Goal: Task Accomplishment & Management: Use online tool/utility

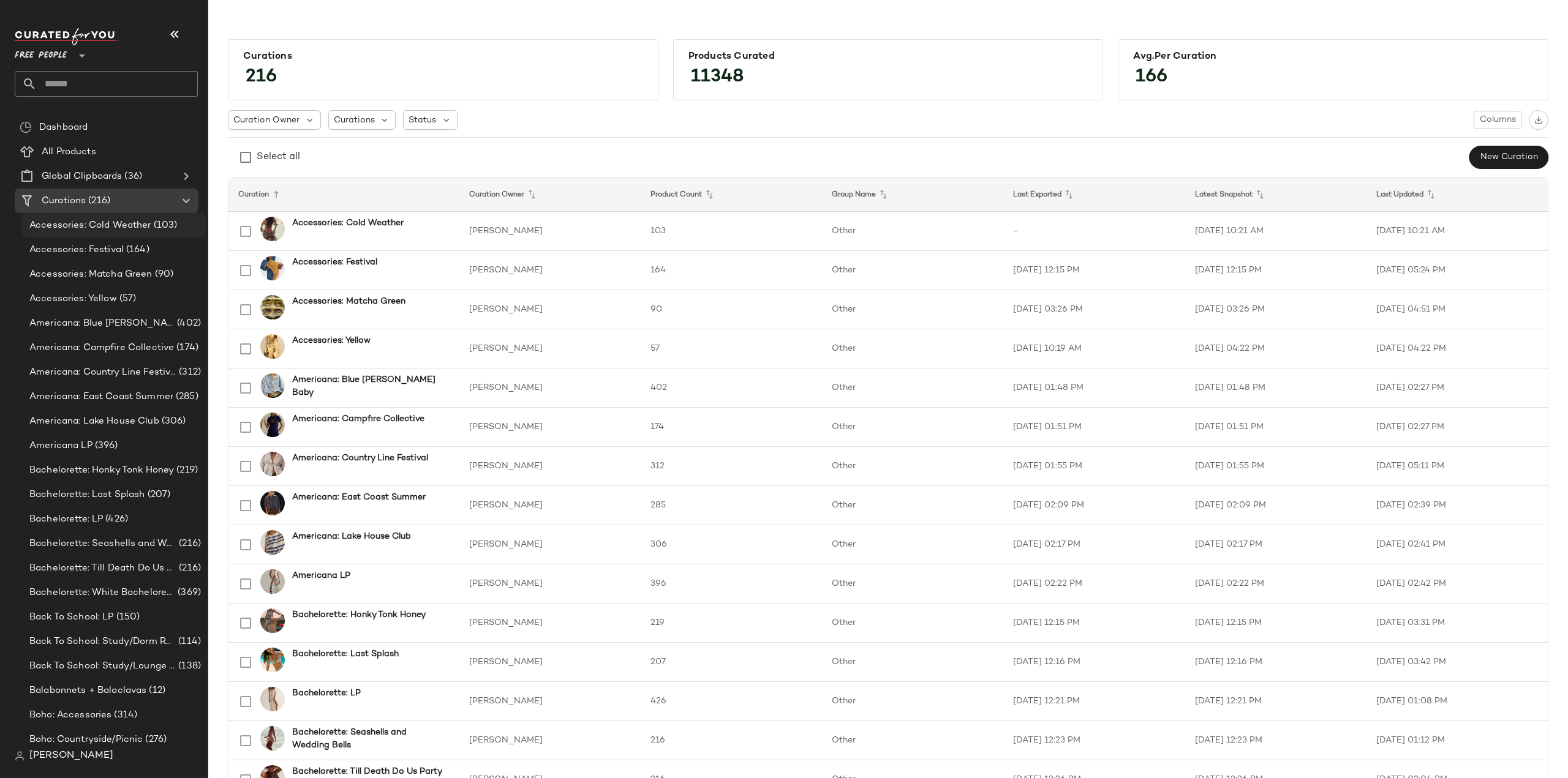
click at [52, 232] on span "Accessories: Cold Weather" at bounding box center [90, 226] width 122 height 14
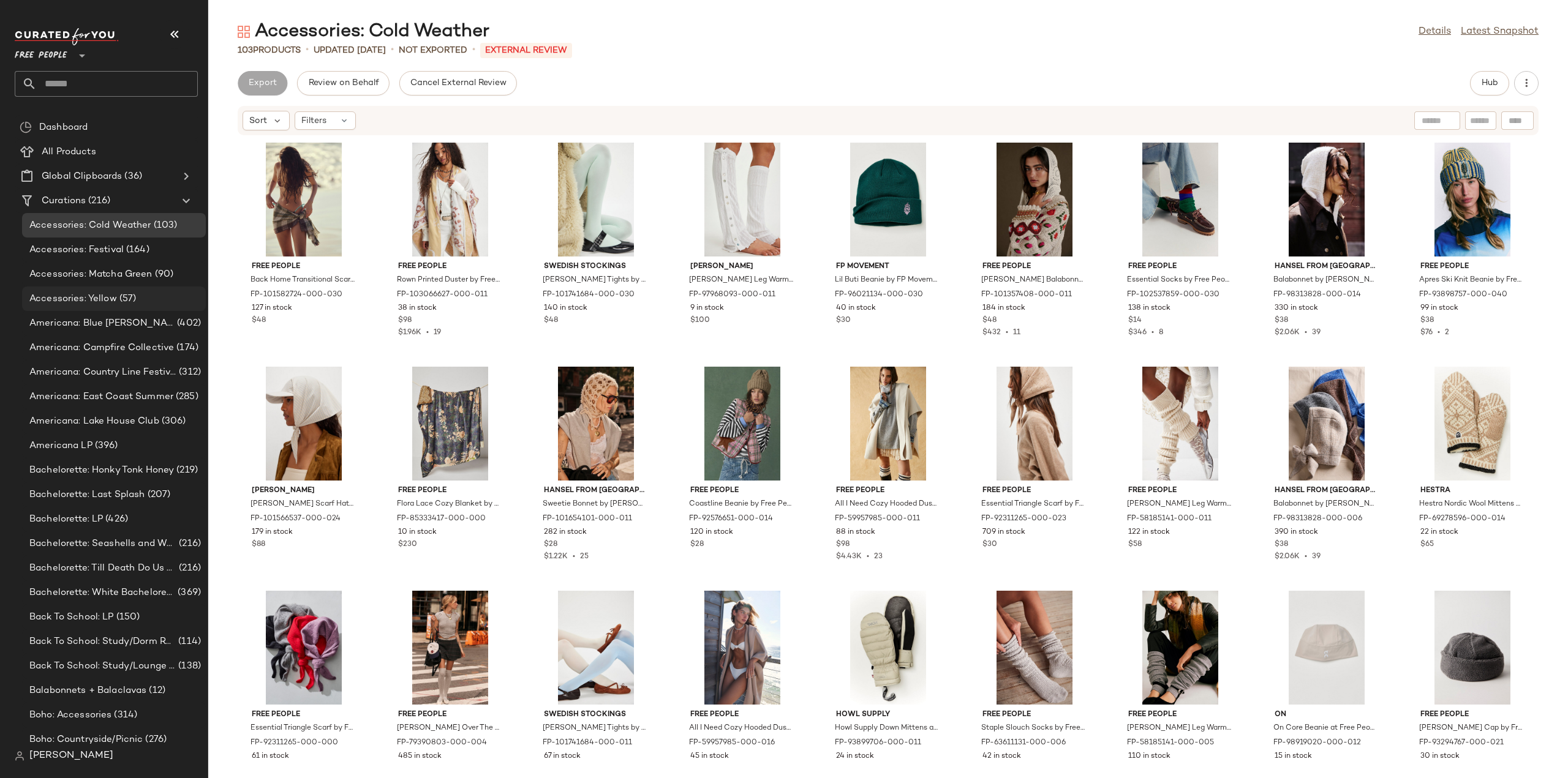
click at [50, 297] on span "Accessories: Yellow" at bounding box center [73, 299] width 87 height 14
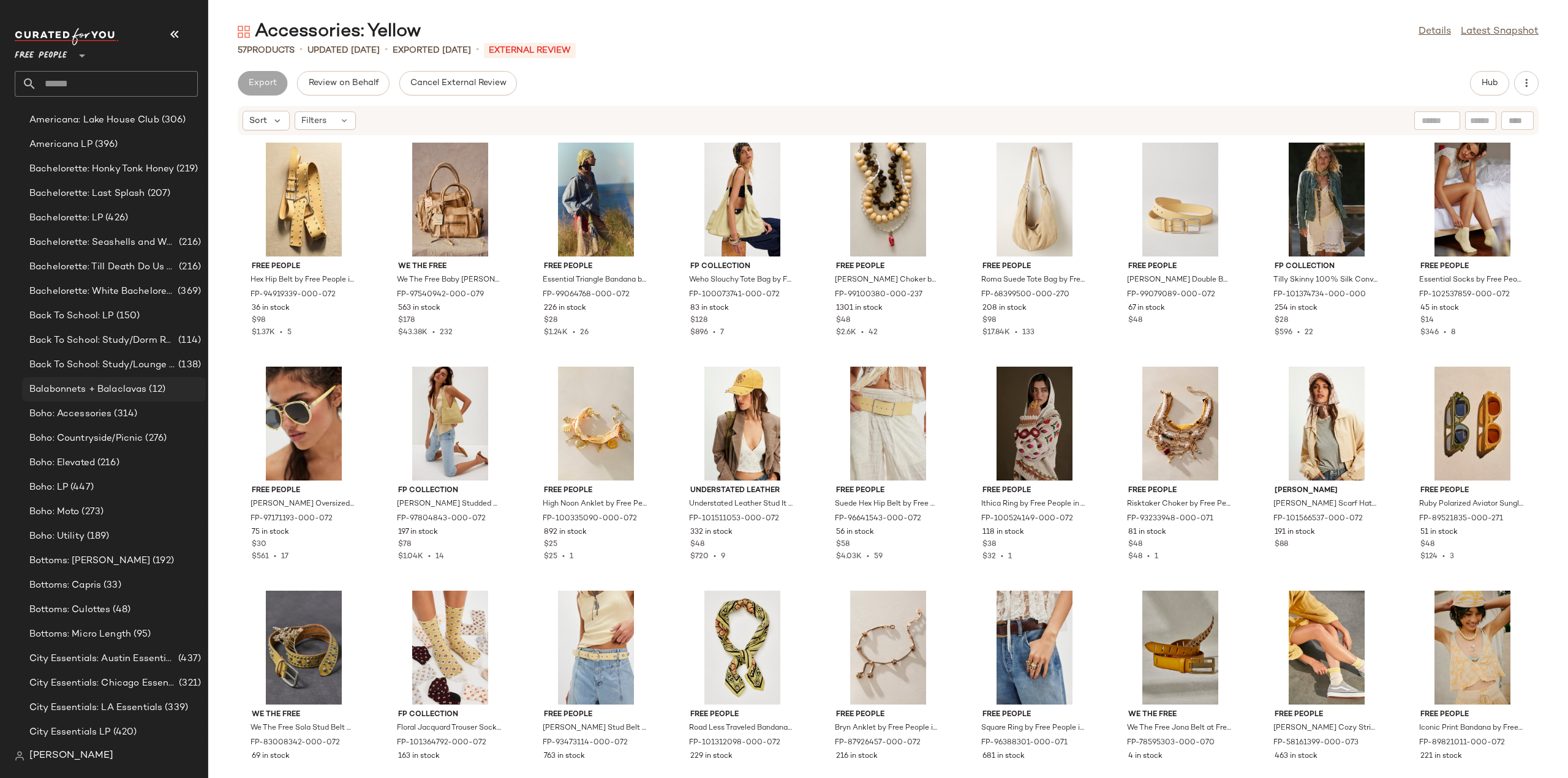
scroll to position [306, 0]
click at [82, 381] on span "Balabonnets + Balaclavas" at bounding box center [87, 385] width 117 height 14
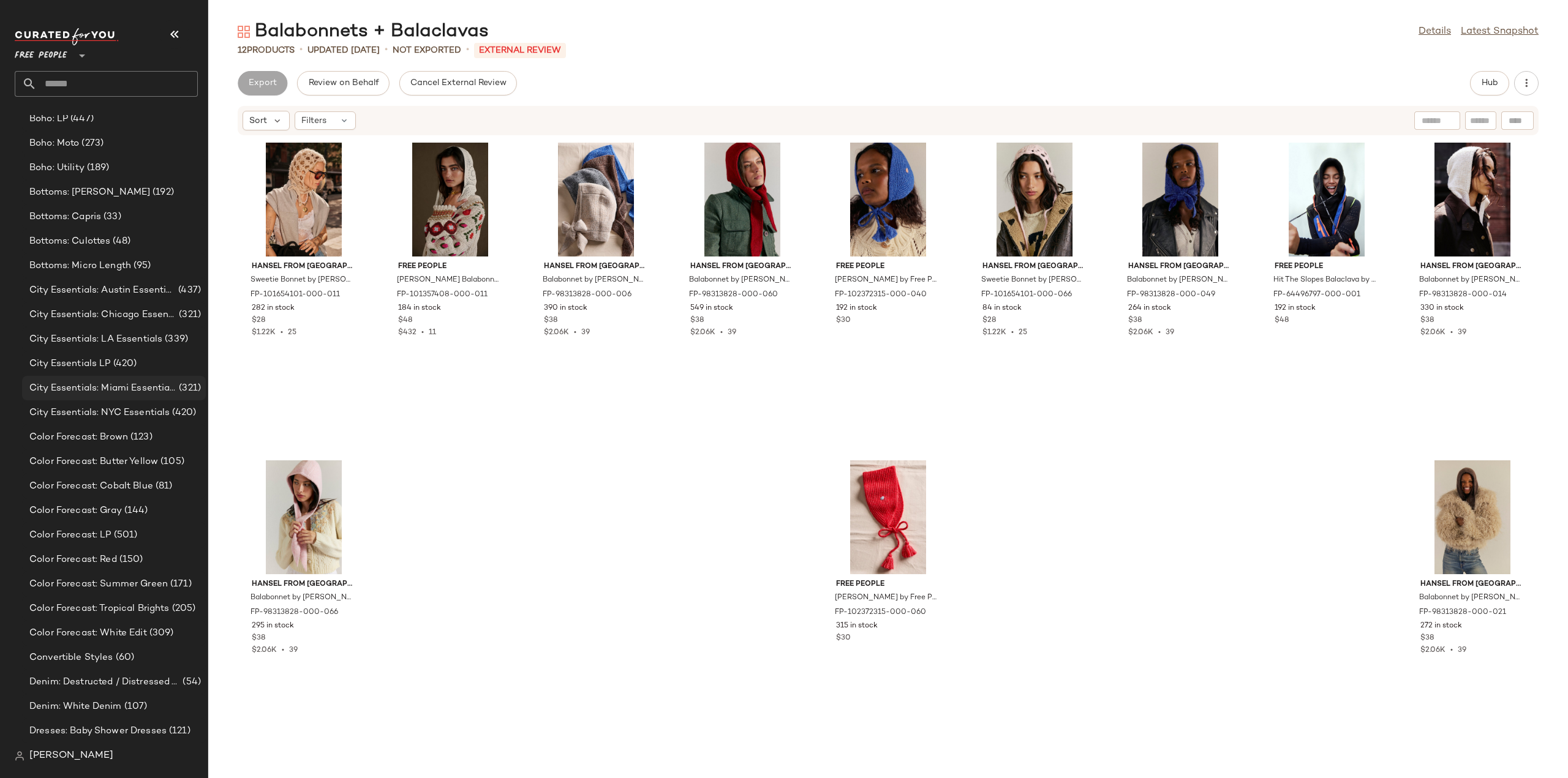
scroll to position [673, 0]
click at [57, 436] on span "Color Forecast: Brown" at bounding box center [78, 434] width 99 height 14
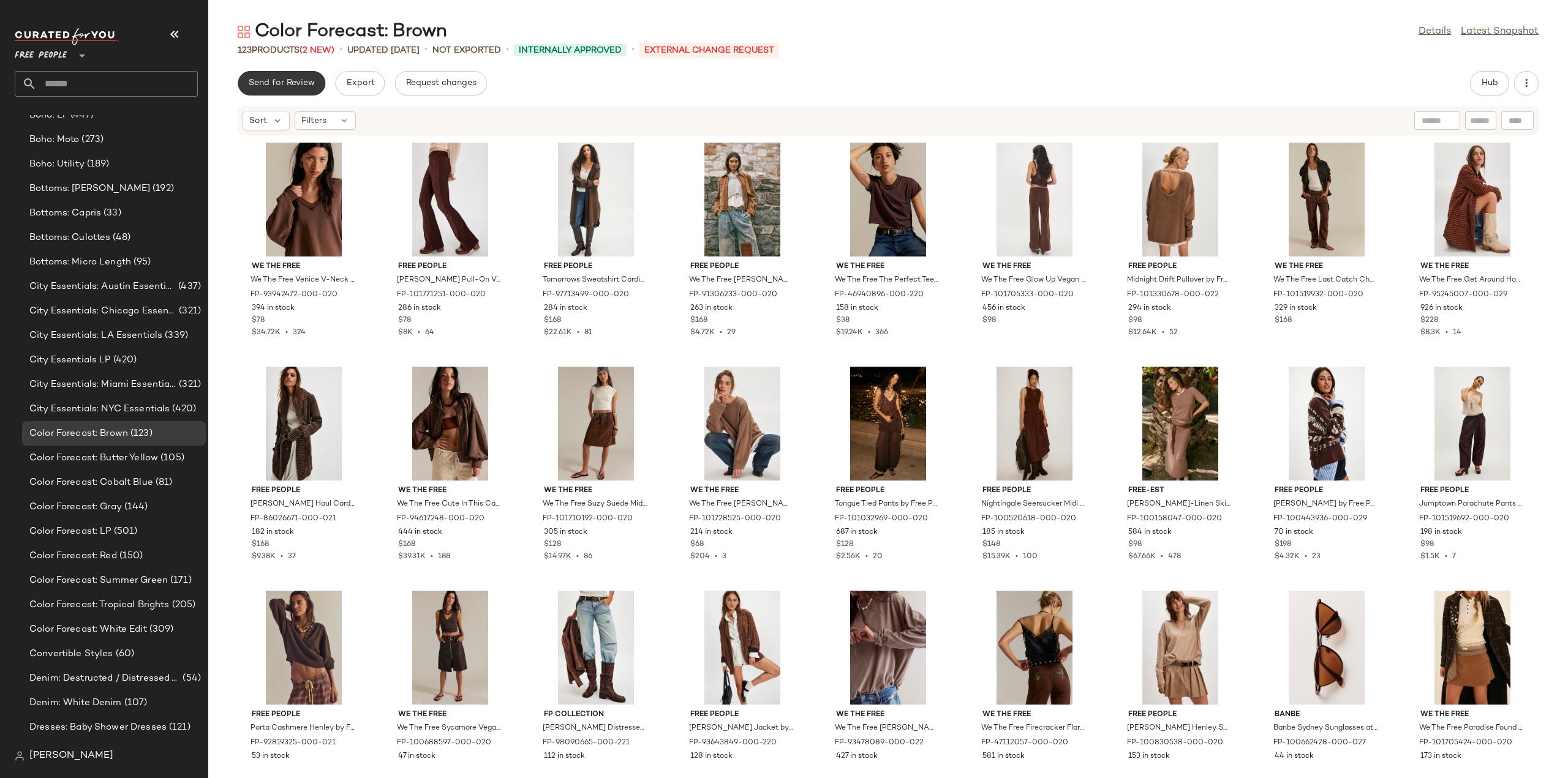
click at [270, 82] on span "Send for Review" at bounding box center [281, 83] width 67 height 10
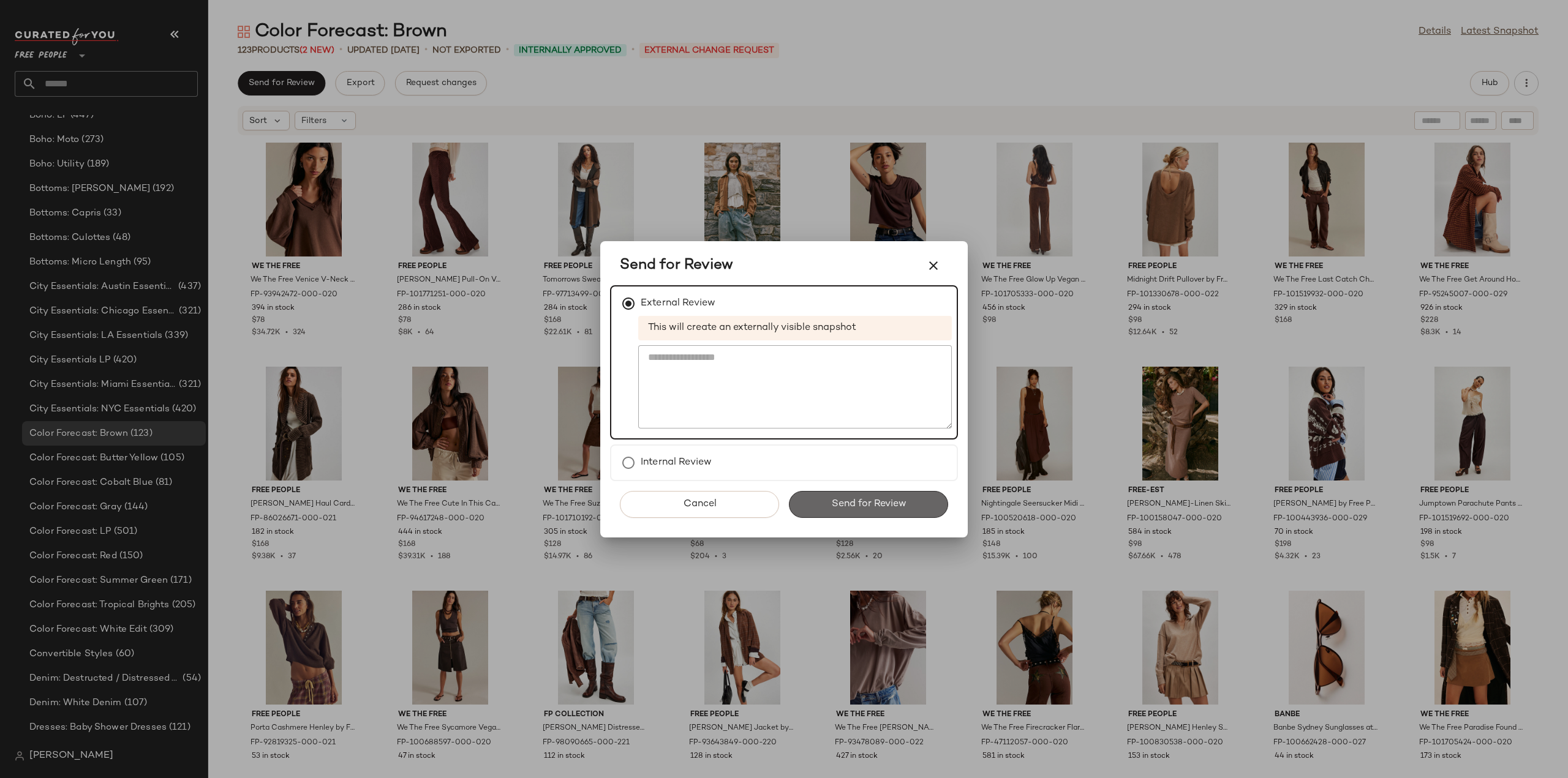
click at [869, 503] on span "Send for Review" at bounding box center [868, 504] width 75 height 11
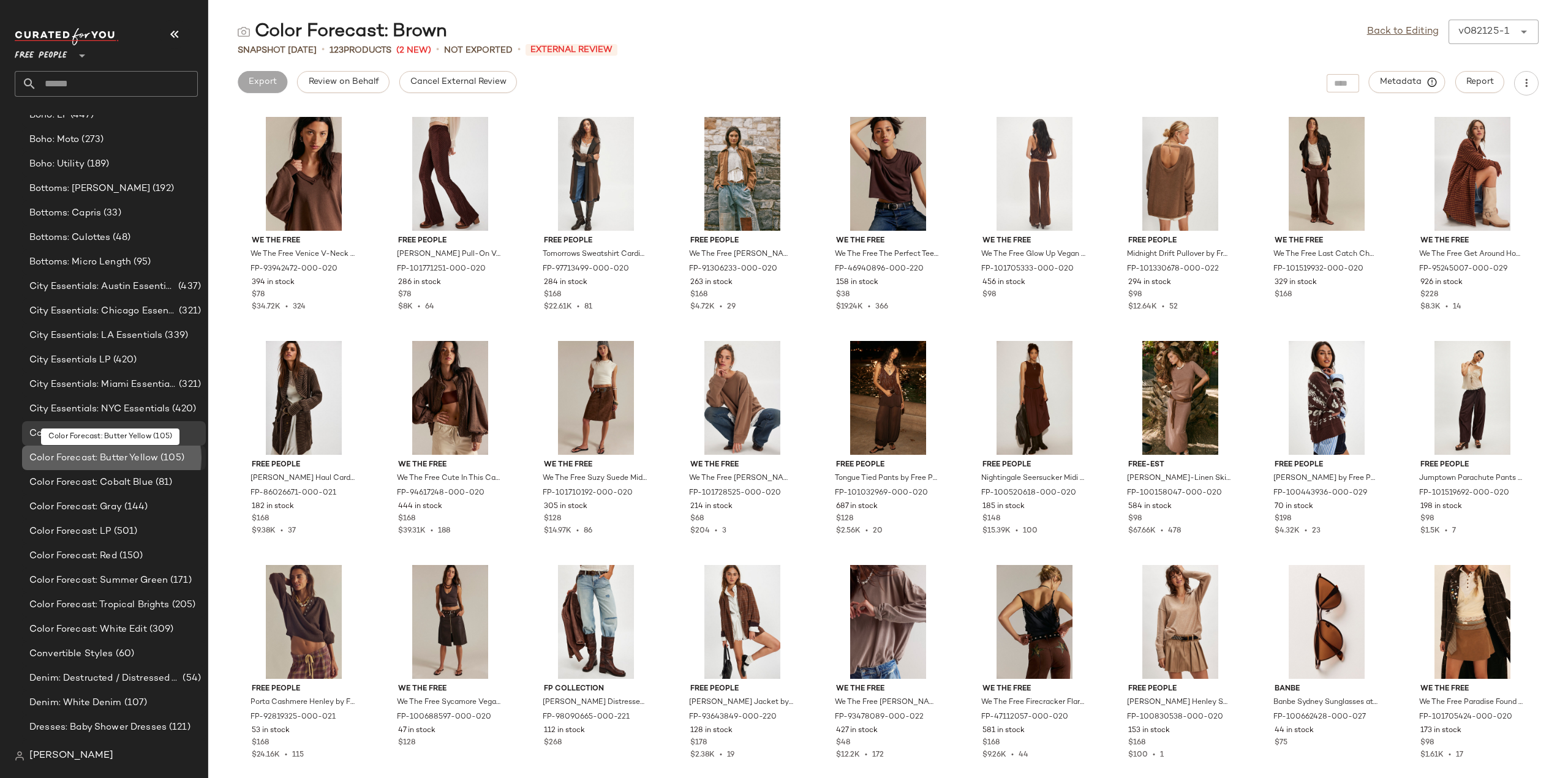
click at [66, 460] on span "Color Forecast: Butter Yellow" at bounding box center [94, 459] width 129 height 14
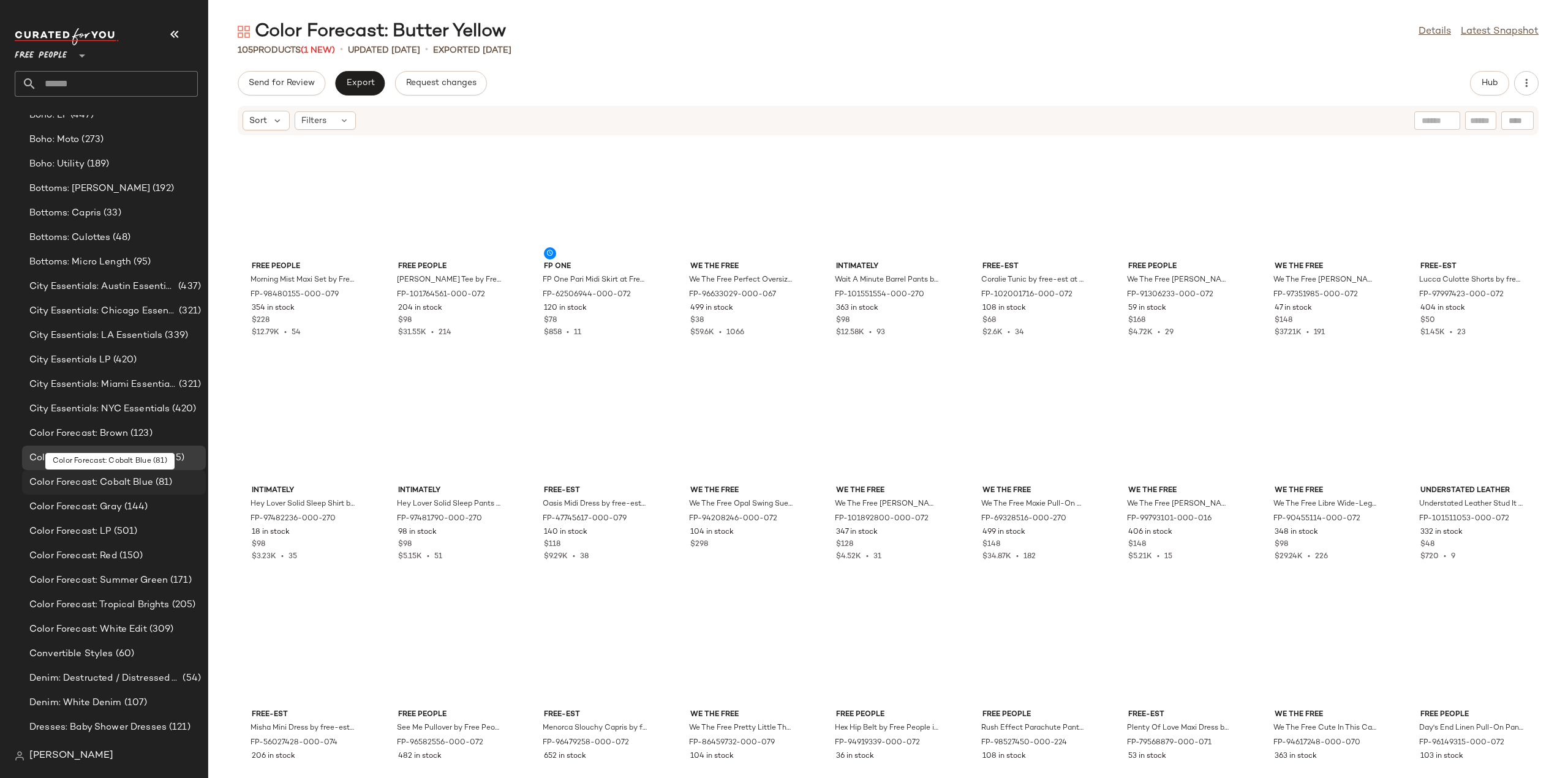
click at [64, 483] on span "Color Forecast: Cobalt Blue" at bounding box center [91, 483] width 124 height 14
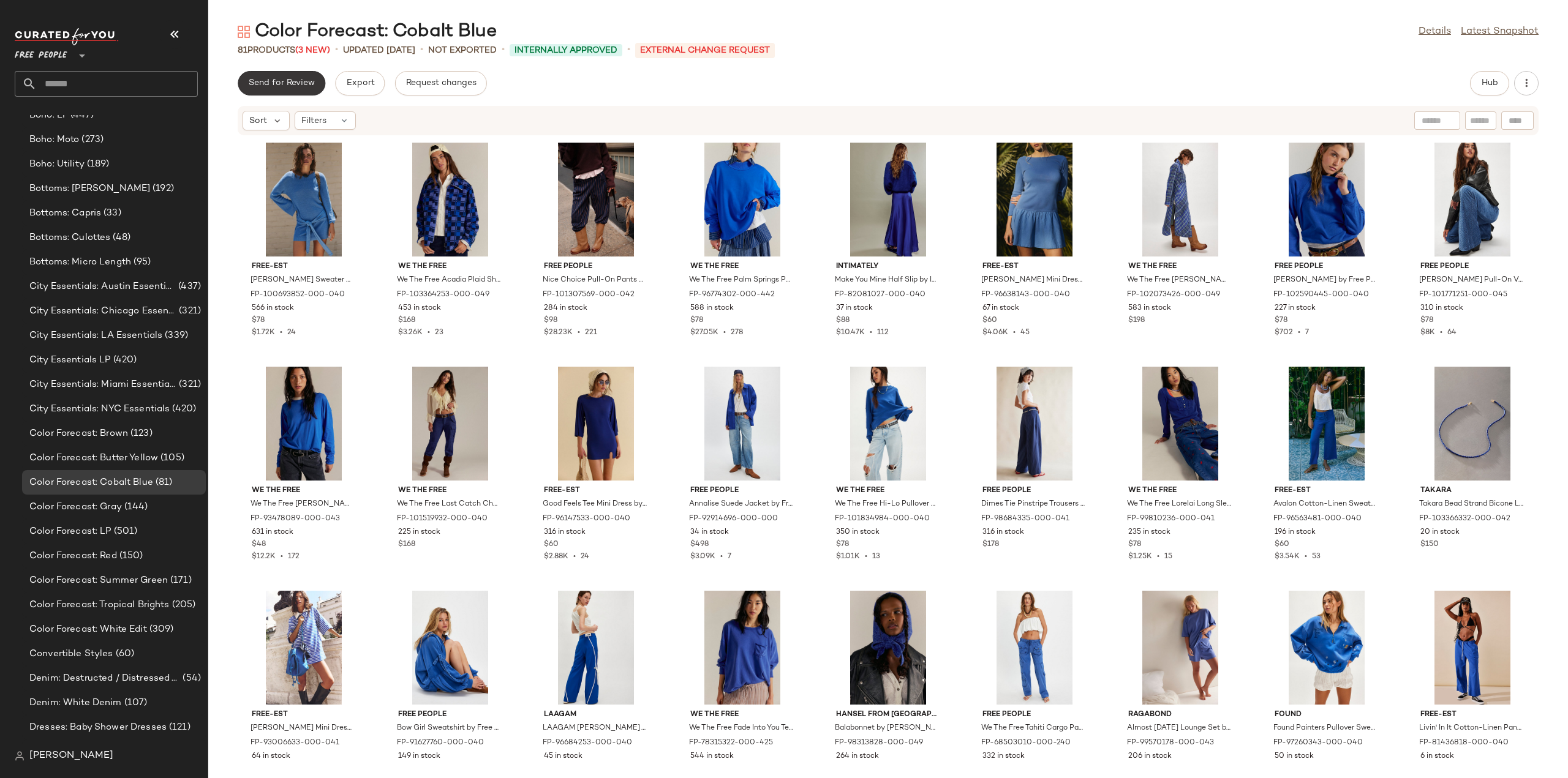
click at [275, 85] on span "Send for Review" at bounding box center [281, 83] width 67 height 10
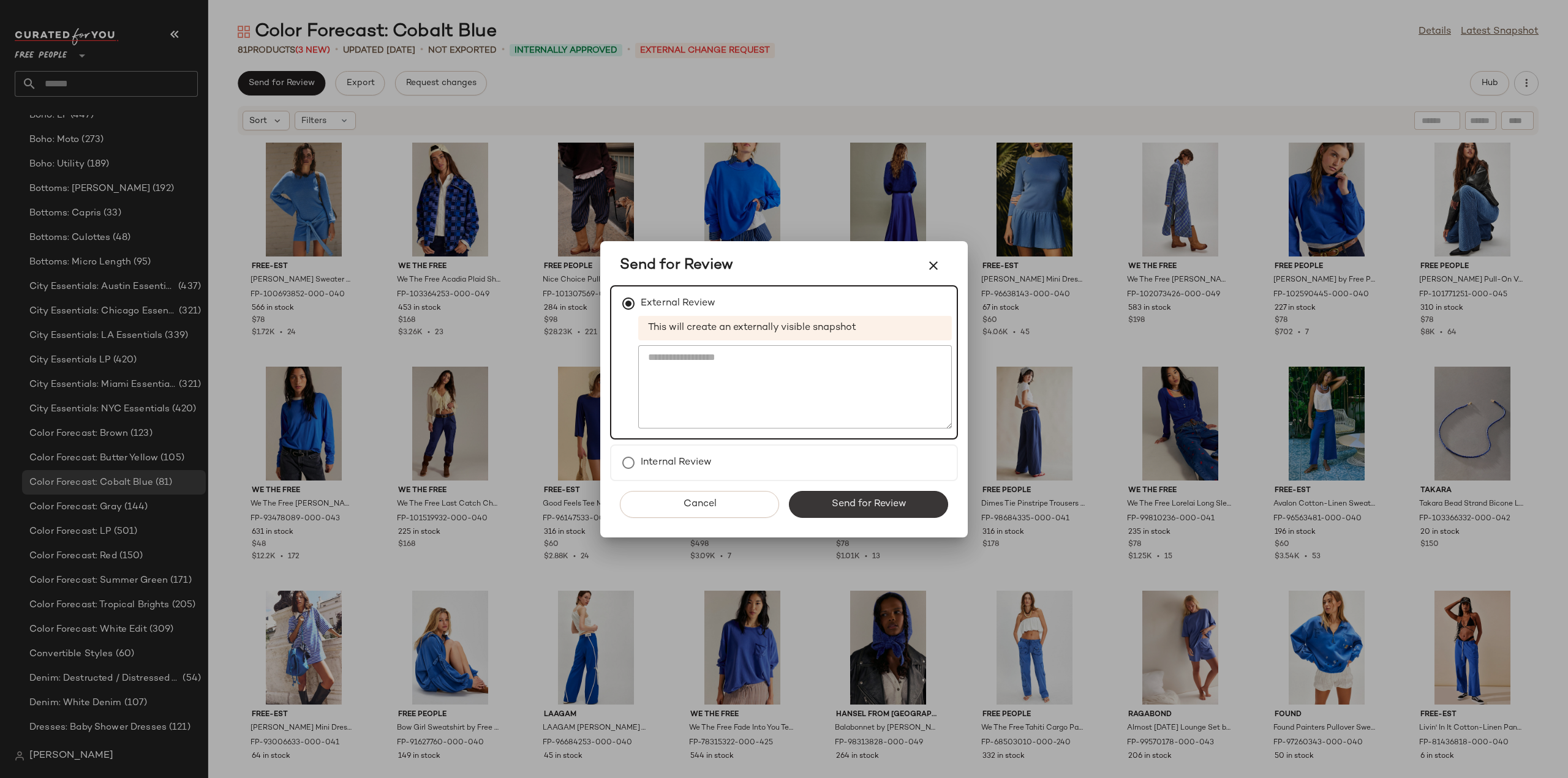
click at [864, 502] on span "Send for Review" at bounding box center [868, 504] width 75 height 11
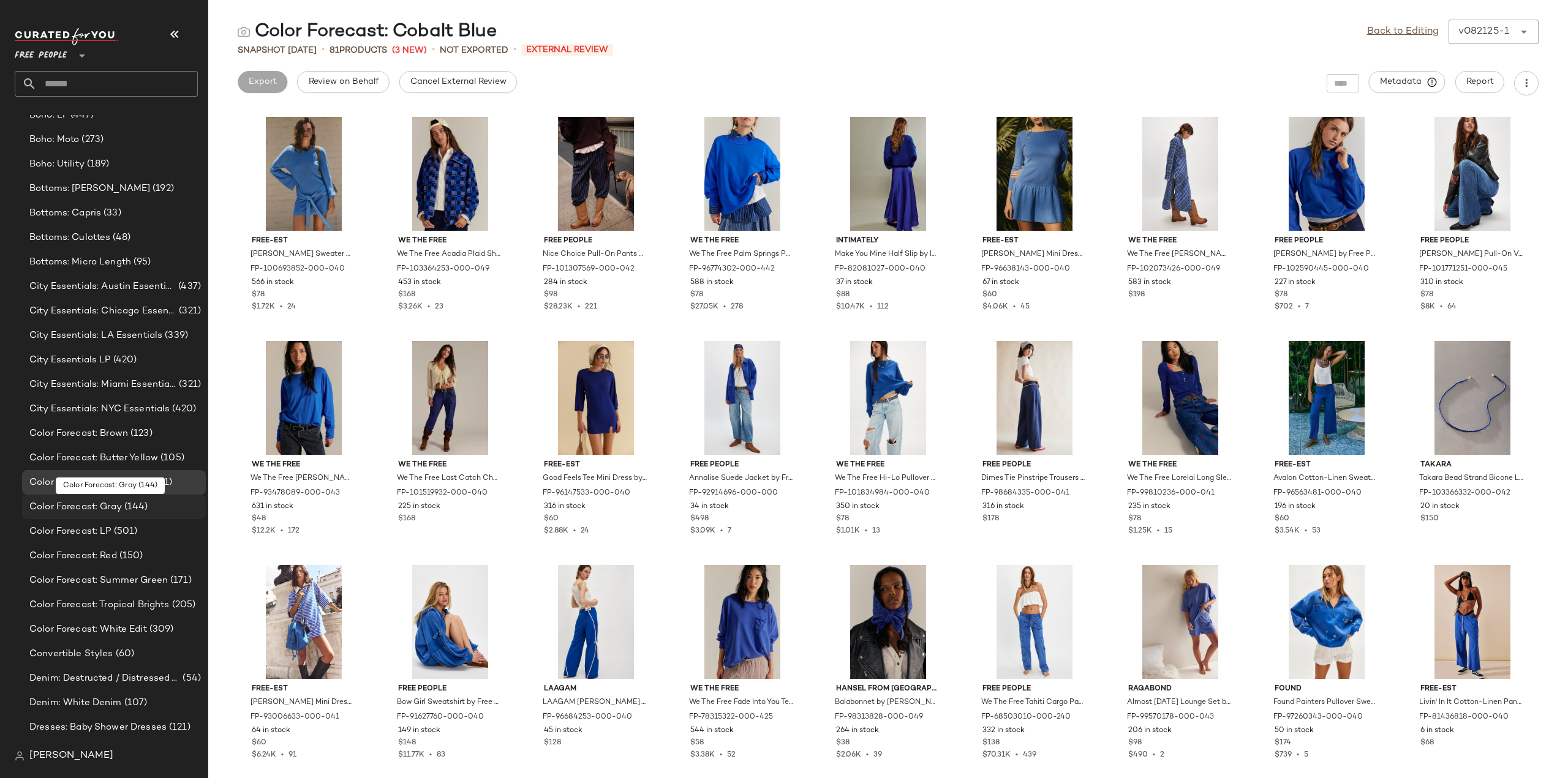
click at [78, 508] on span "Color Forecast: Gray" at bounding box center [75, 508] width 92 height 14
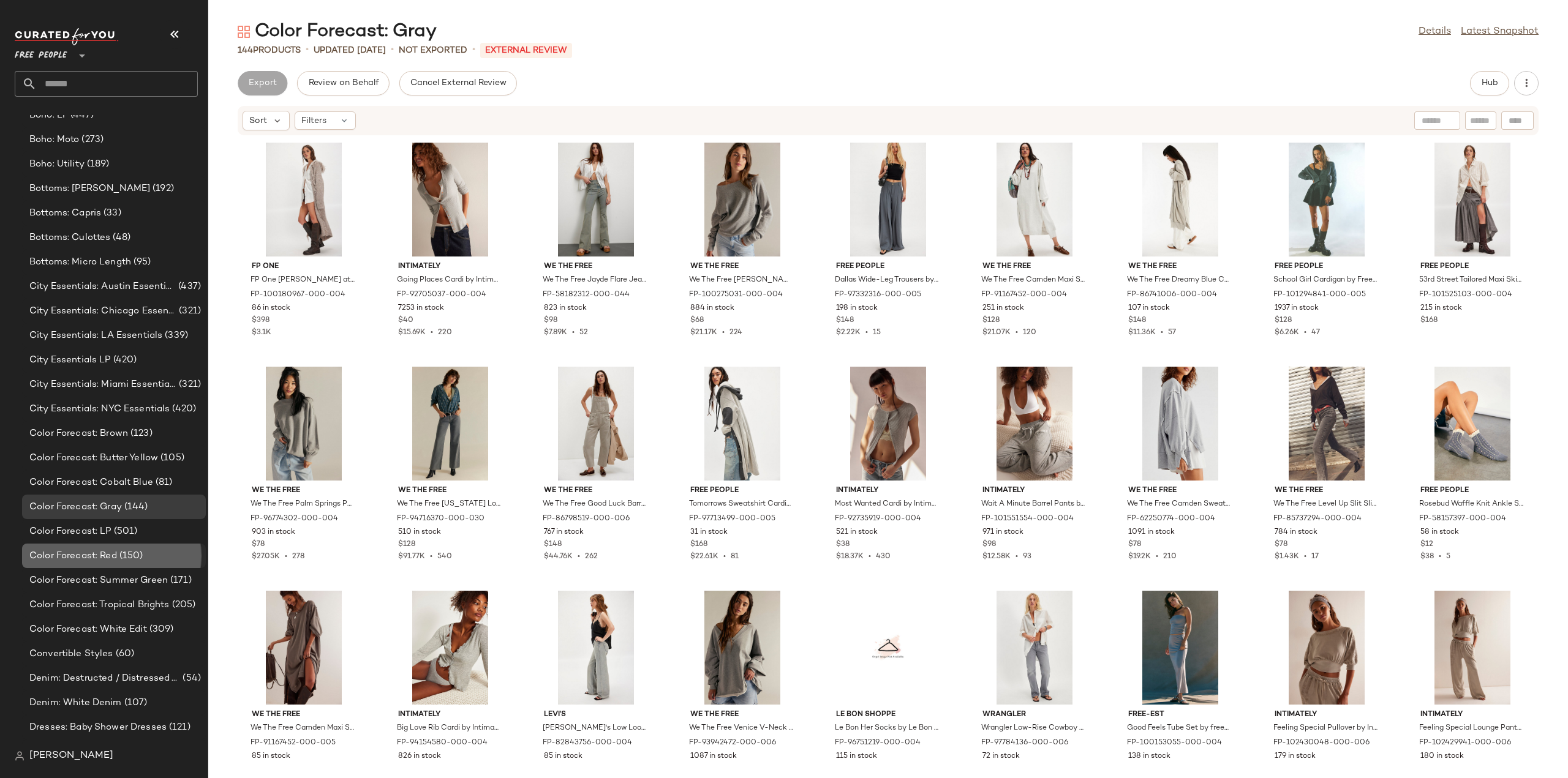
click at [68, 553] on span "Color Forecast: Red" at bounding box center [73, 556] width 87 height 14
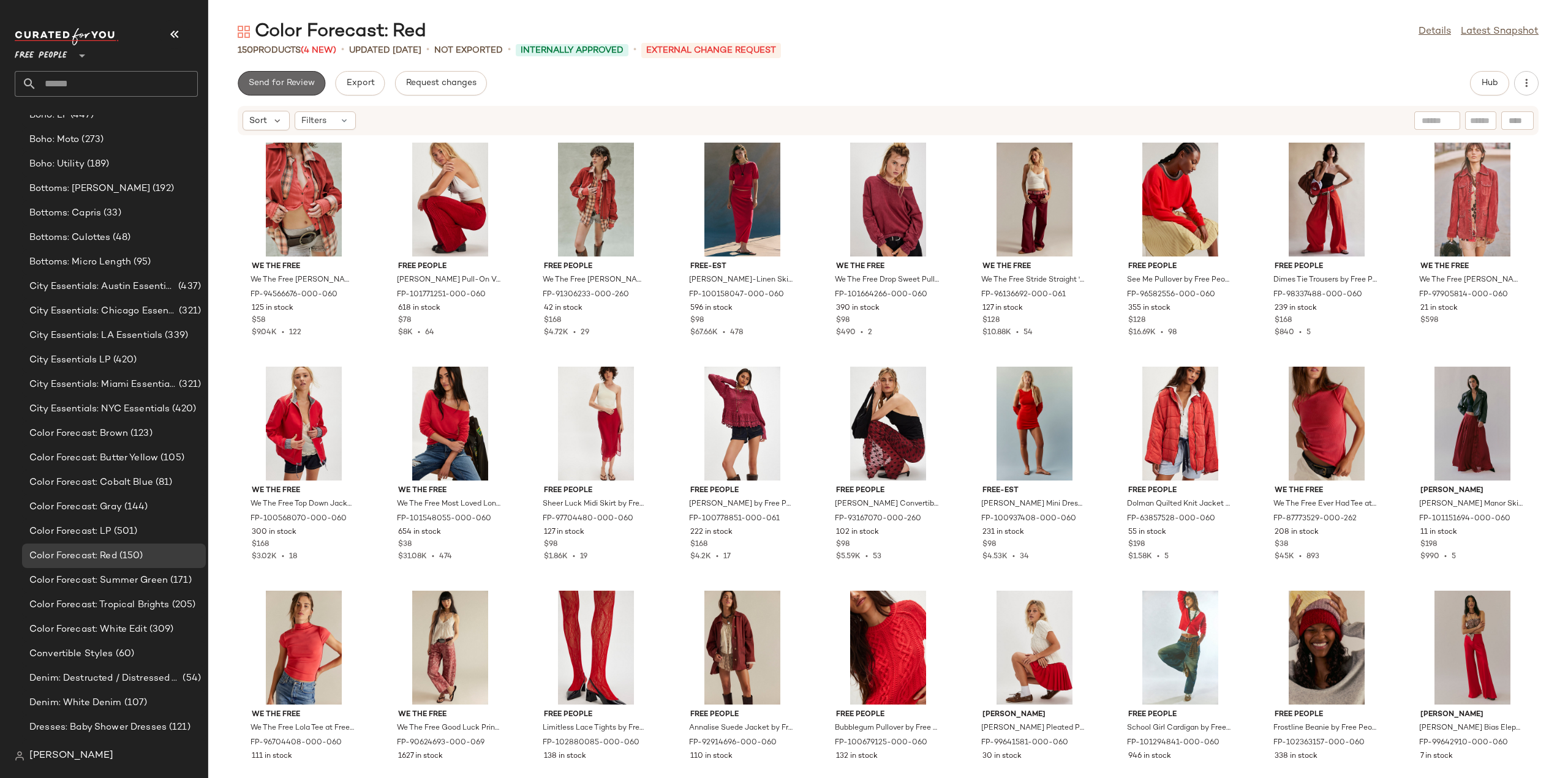
click at [290, 82] on span "Send for Review" at bounding box center [281, 83] width 67 height 10
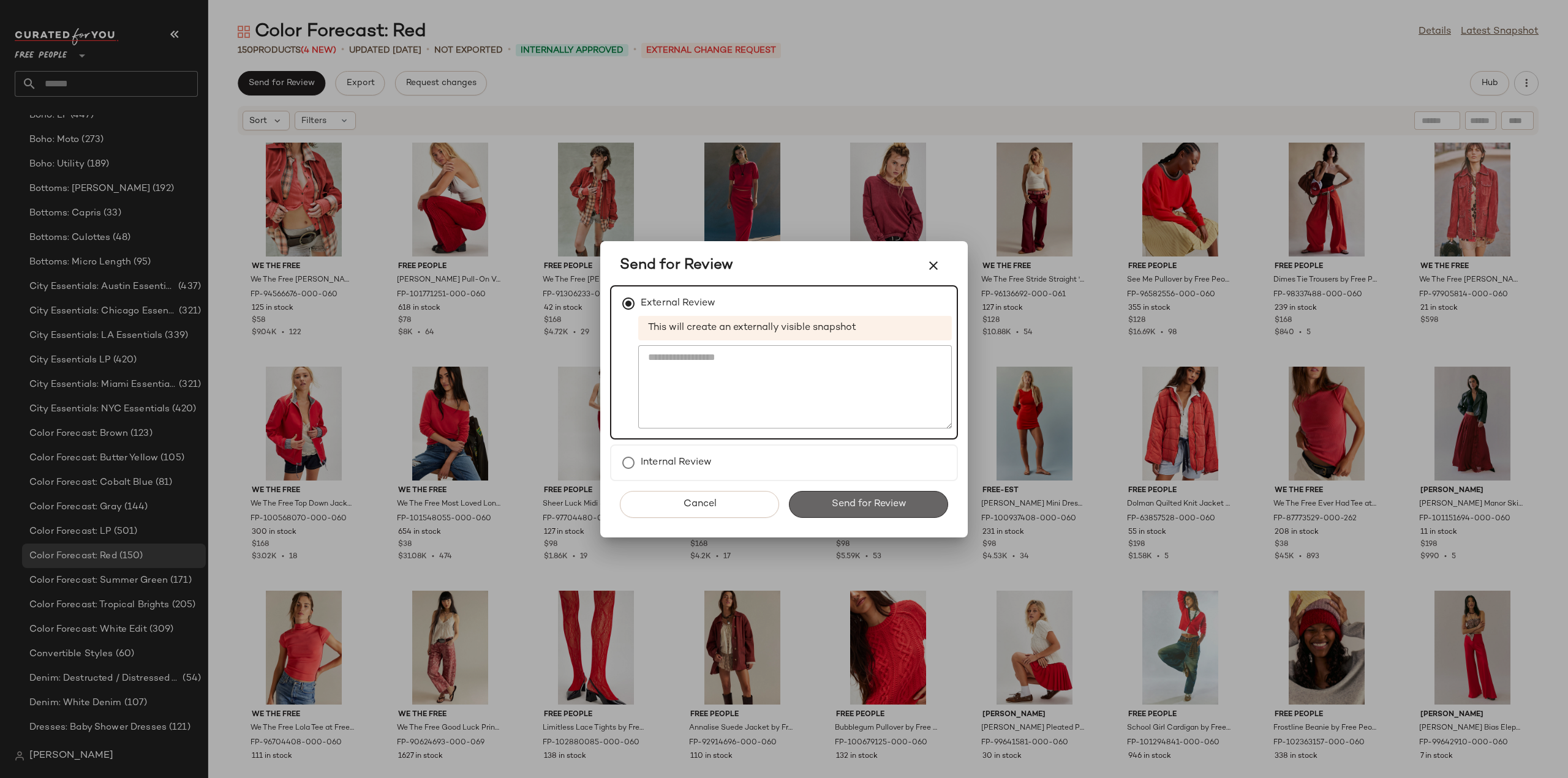
click at [845, 504] on span "Send for Review" at bounding box center [868, 504] width 75 height 11
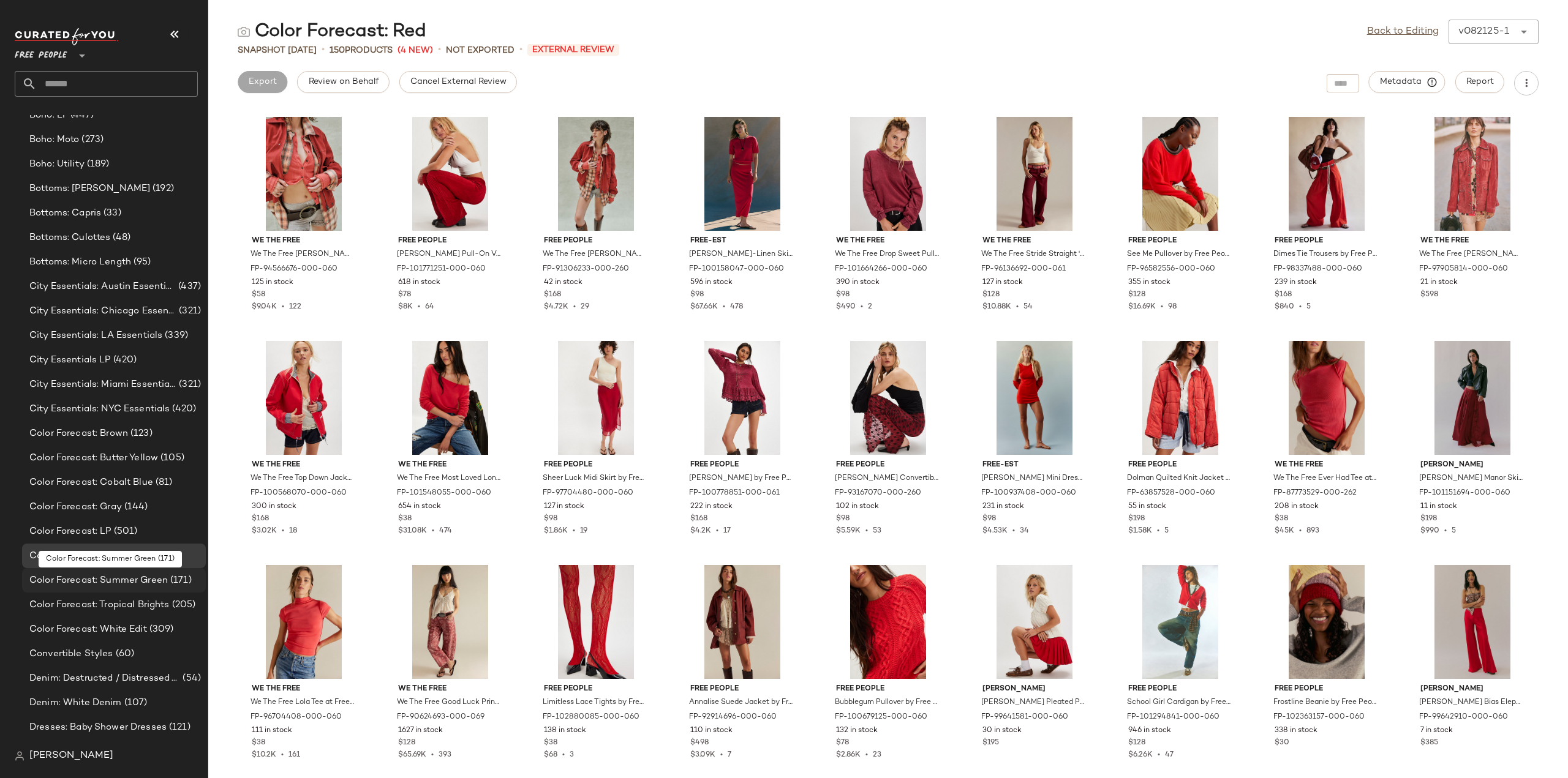
click at [75, 583] on span "Color Forecast: Summer Green" at bounding box center [98, 581] width 138 height 14
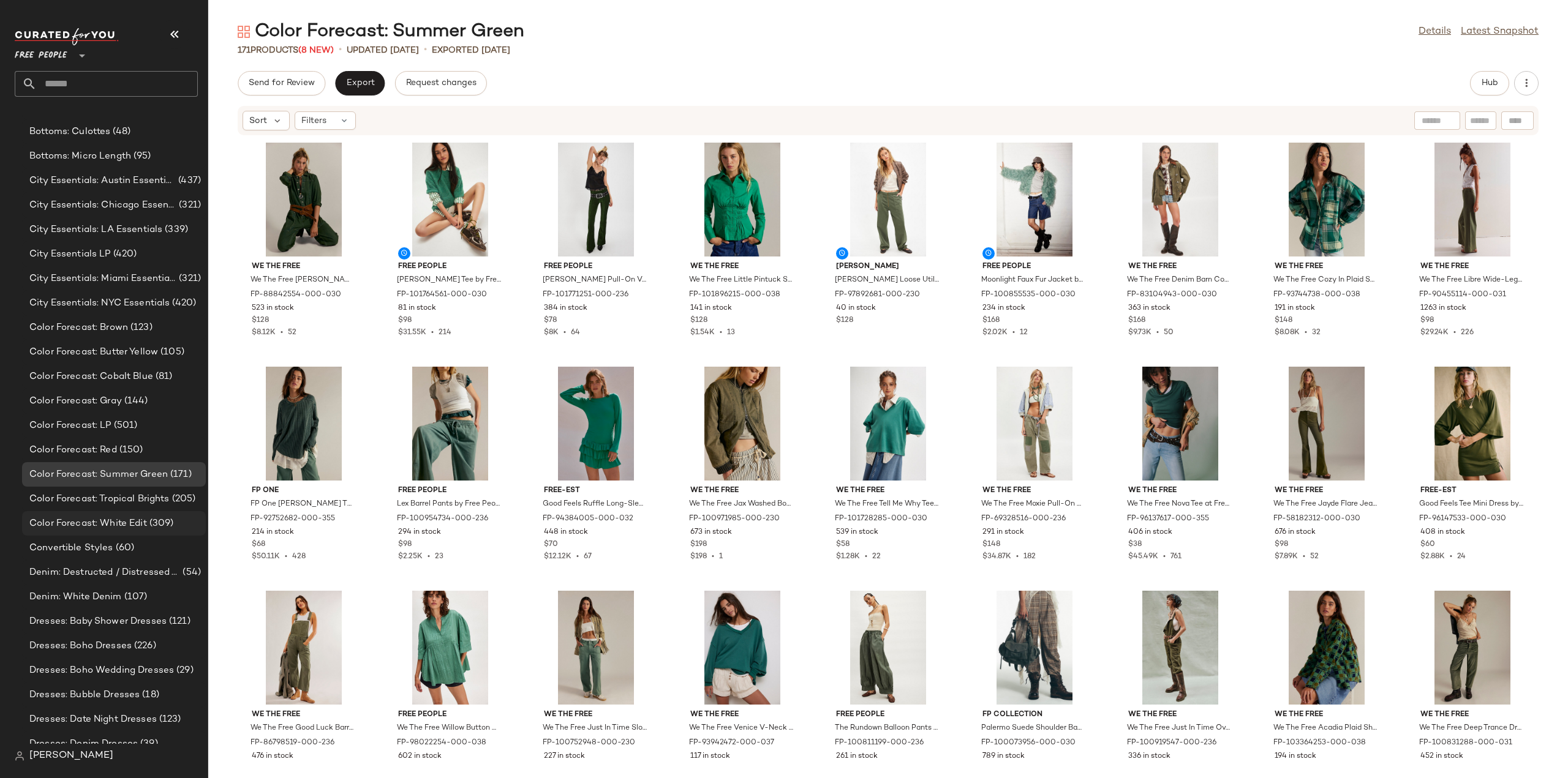
scroll to position [781, 0]
click at [77, 541] on span "Convertible Styles" at bounding box center [71, 547] width 84 height 14
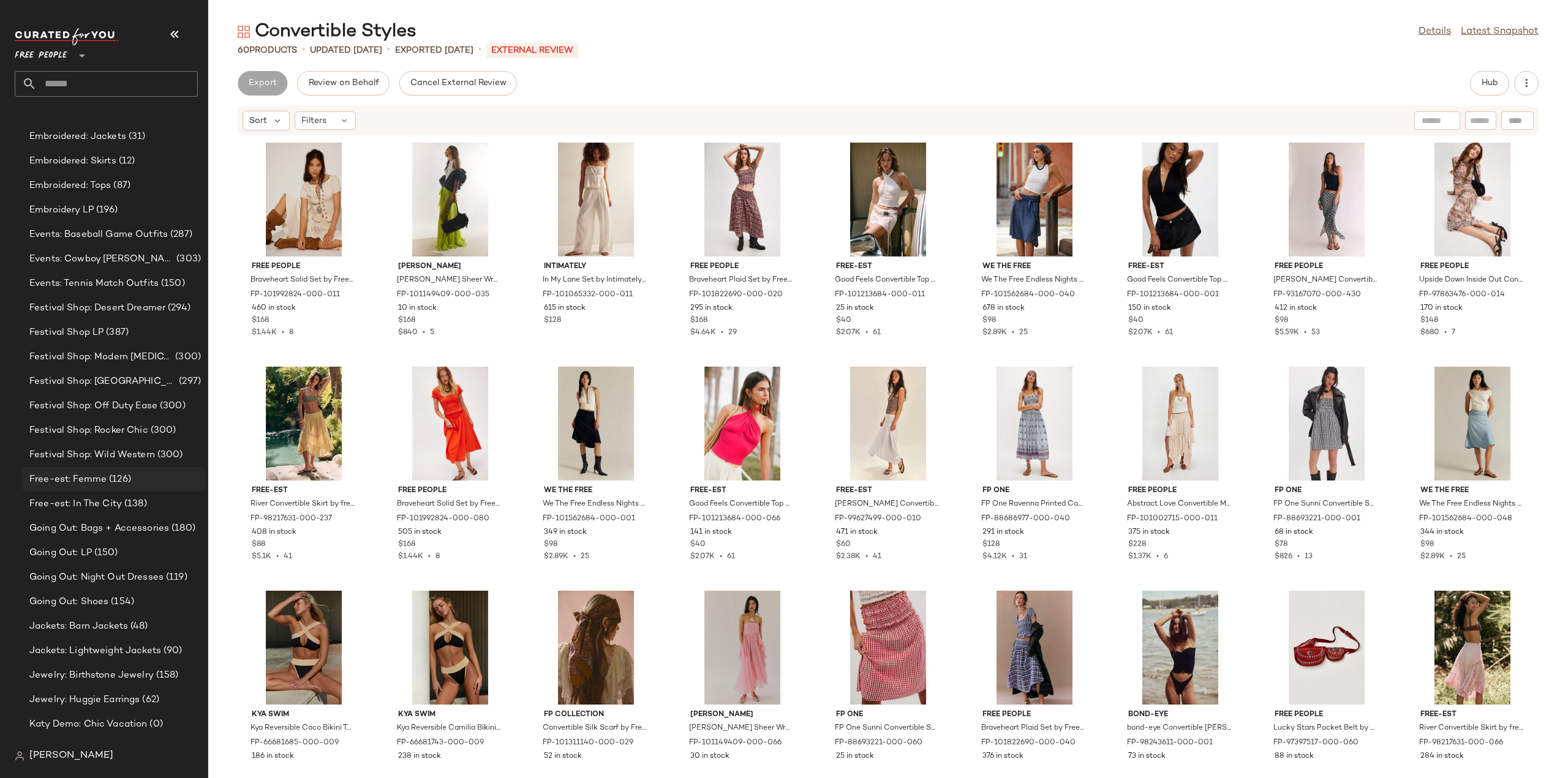
scroll to position [1700, 0]
click at [67, 490] on span "Free-est: In The City" at bounding box center [75, 485] width 92 height 14
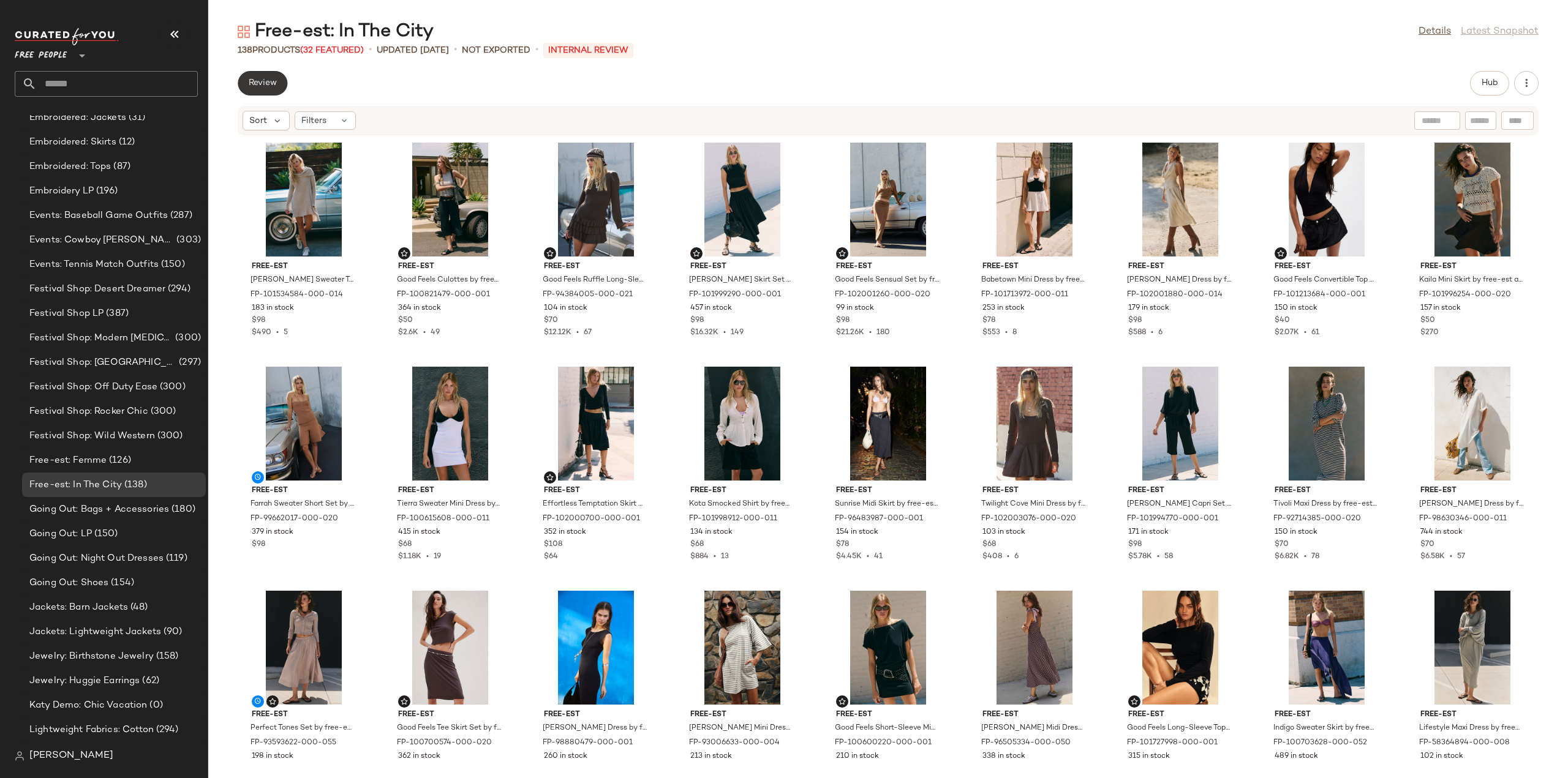
click at [255, 84] on span "Review" at bounding box center [262, 83] width 29 height 10
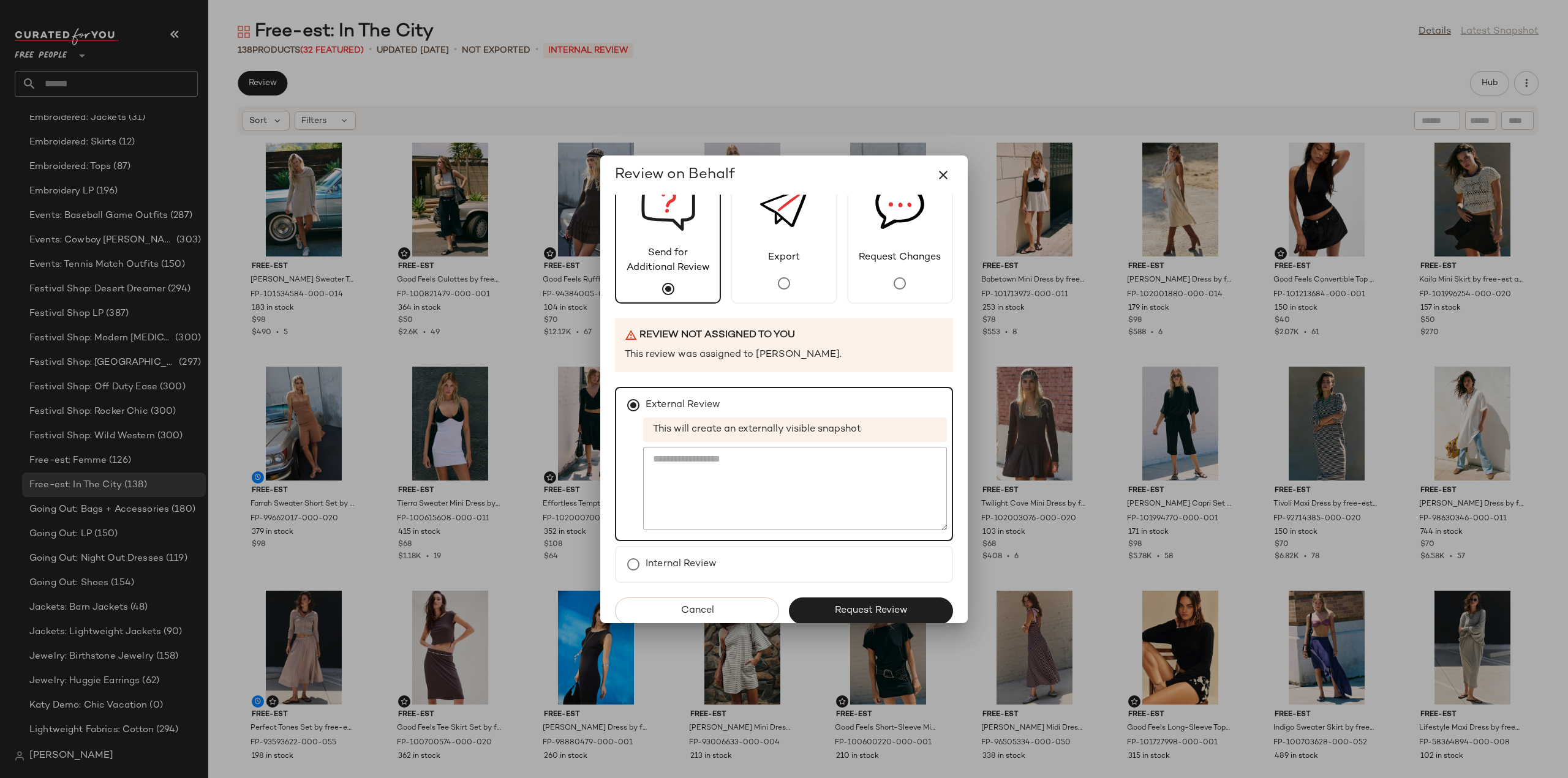
scroll to position [53, 0]
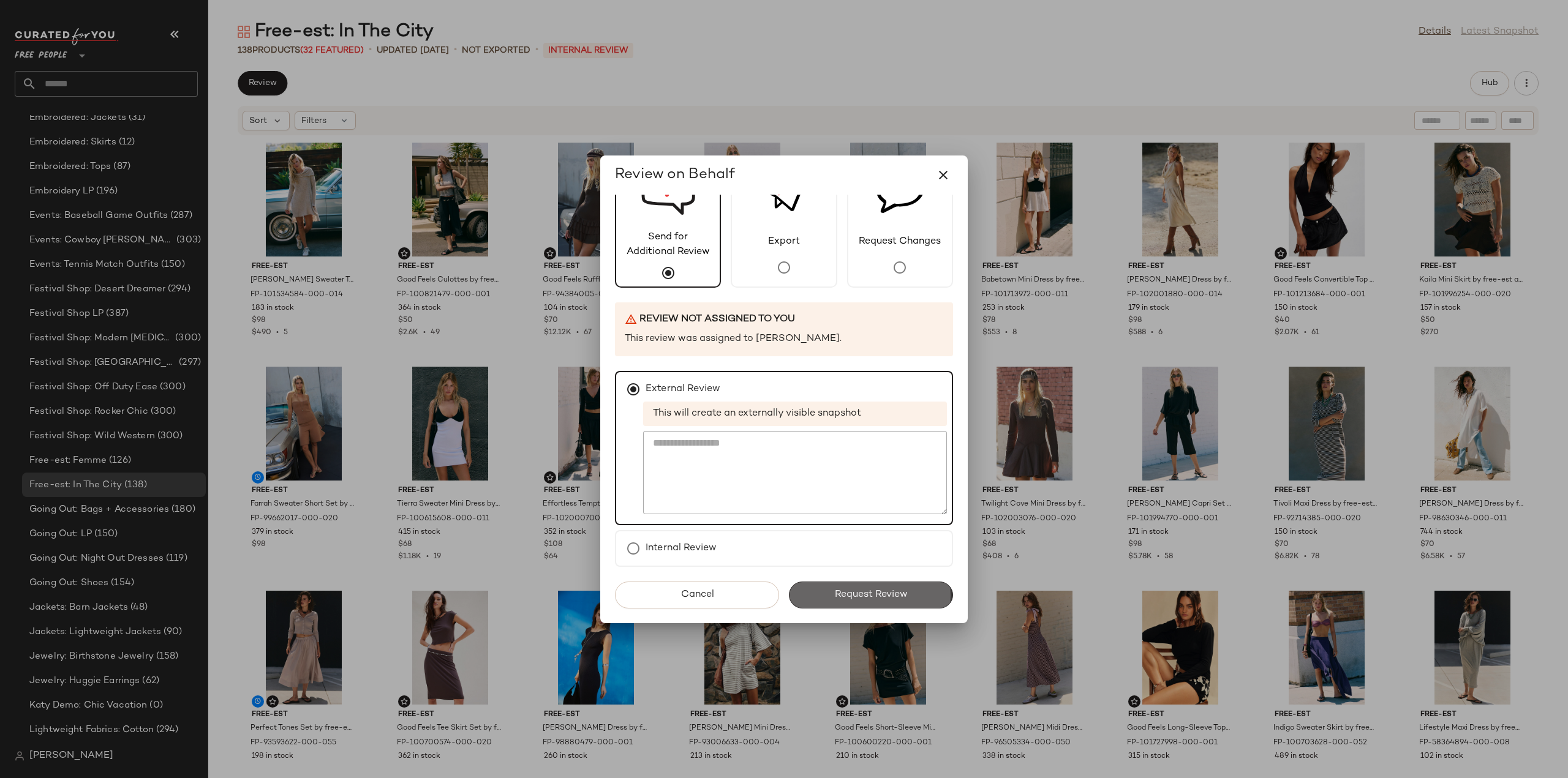
click at [849, 593] on span "Request Review" at bounding box center [871, 595] width 73 height 11
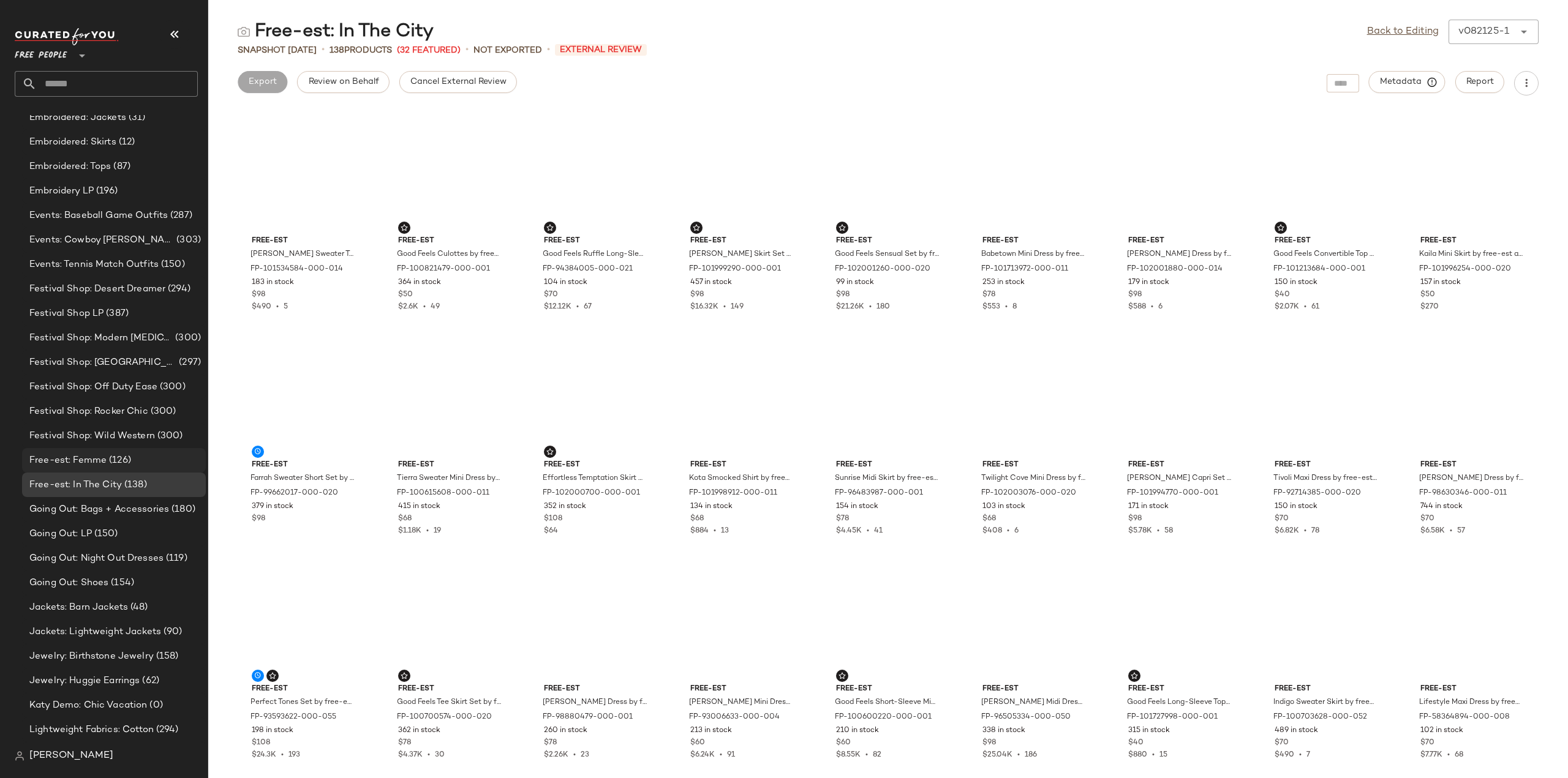
click at [75, 457] on span "Free-est: Femme" at bounding box center [68, 461] width 77 height 14
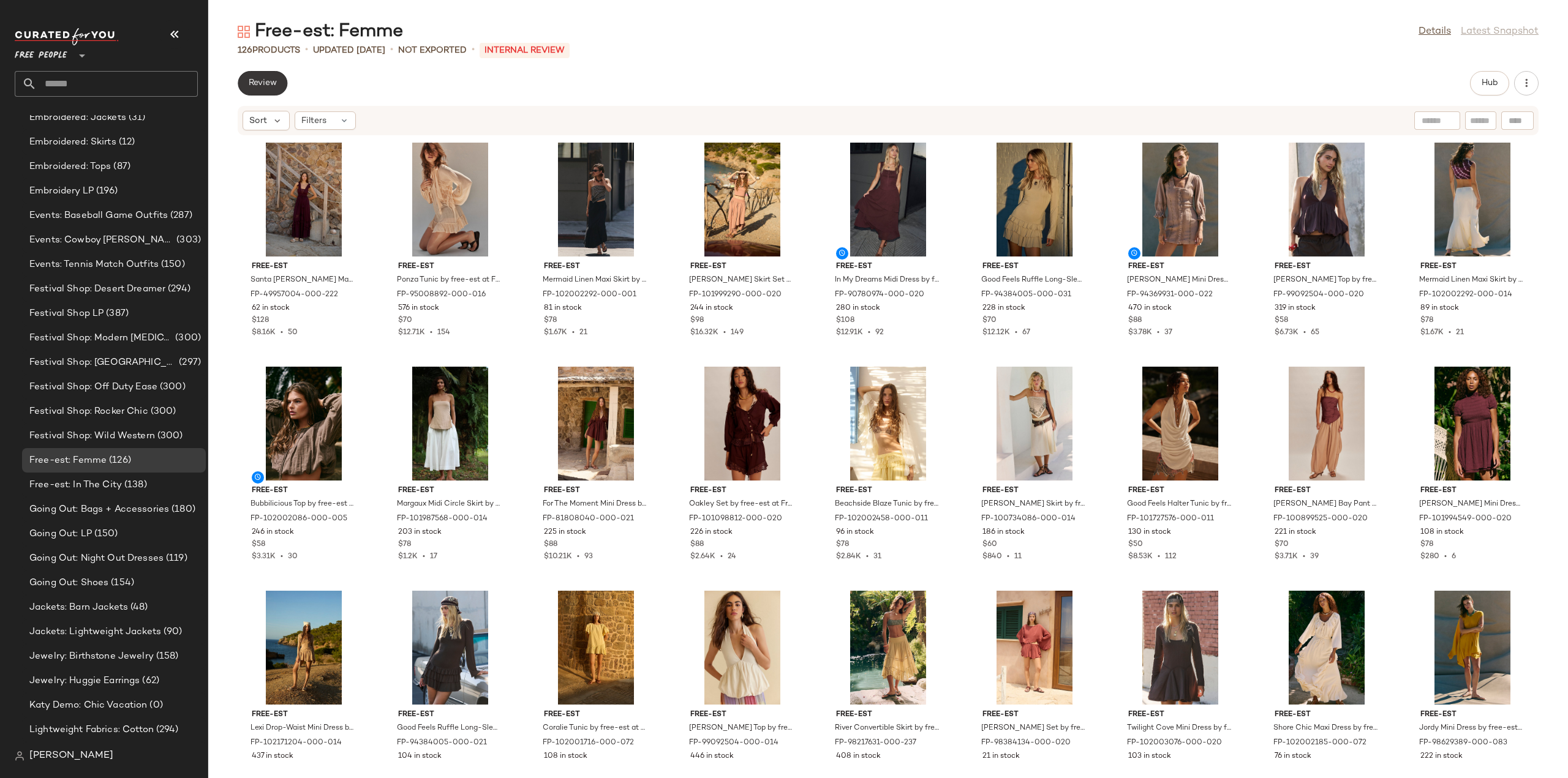
click at [263, 83] on span "Review" at bounding box center [262, 83] width 29 height 10
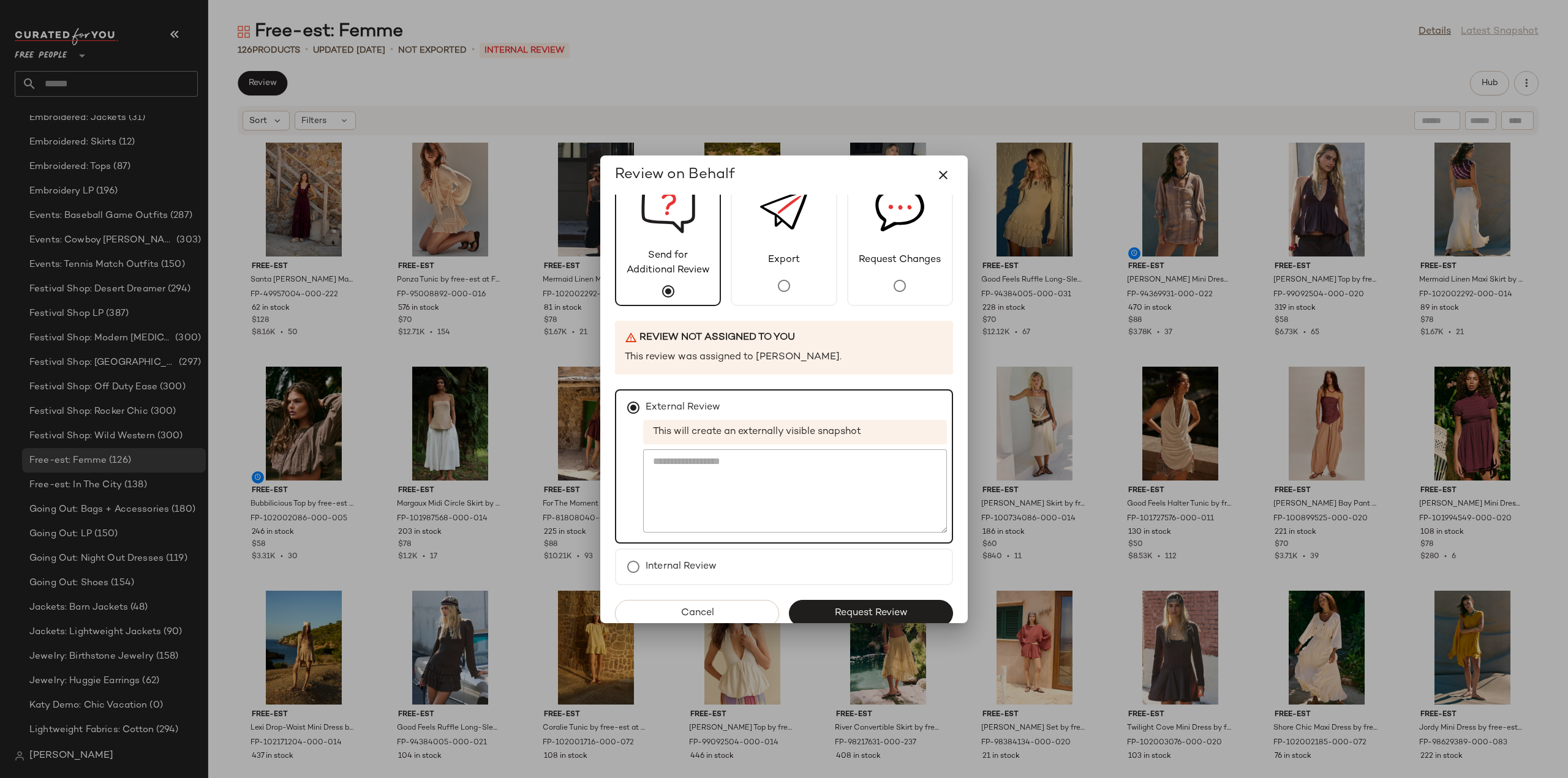
scroll to position [53, 0]
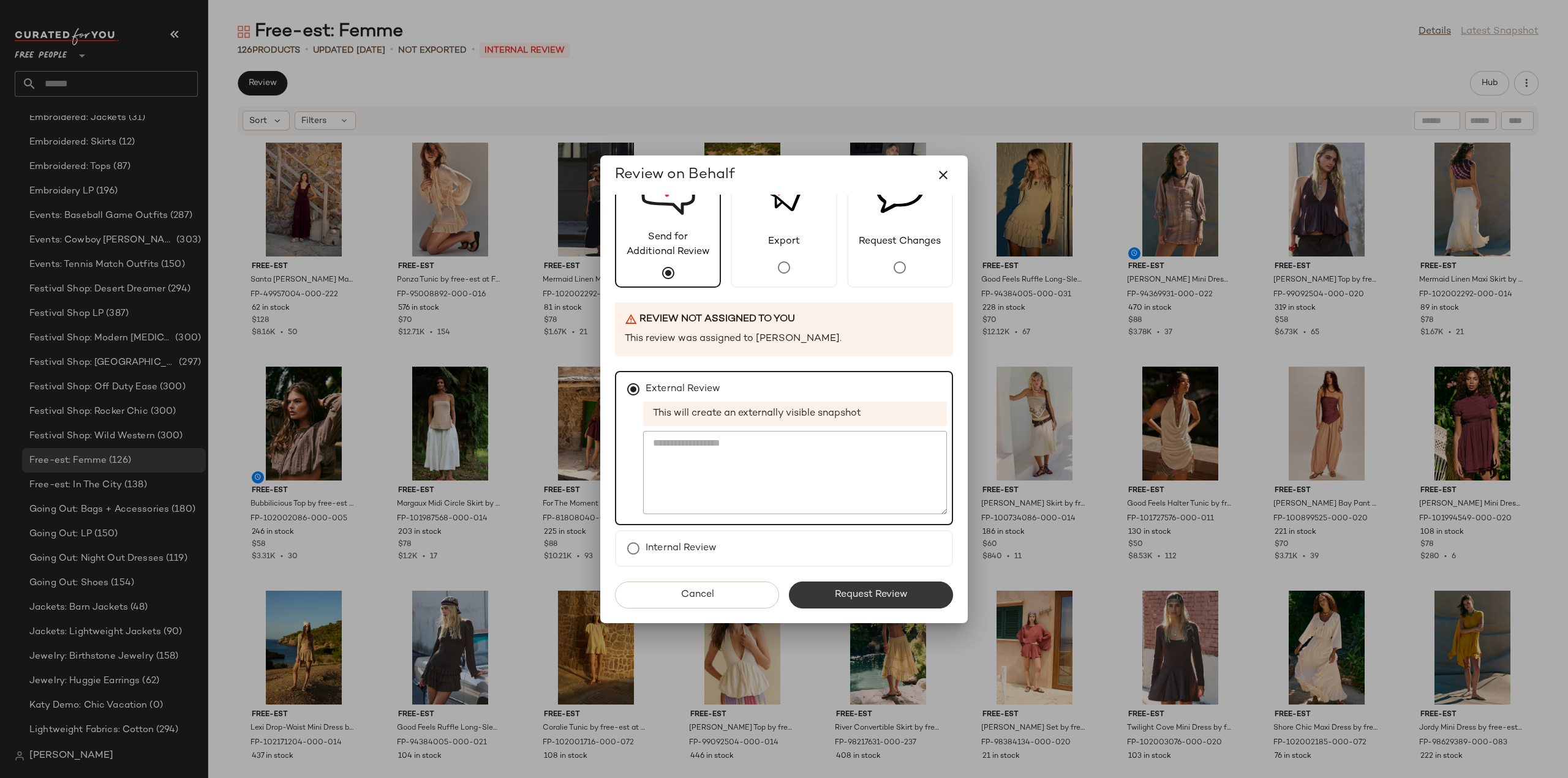
click at [840, 597] on span "Request Review" at bounding box center [871, 595] width 73 height 11
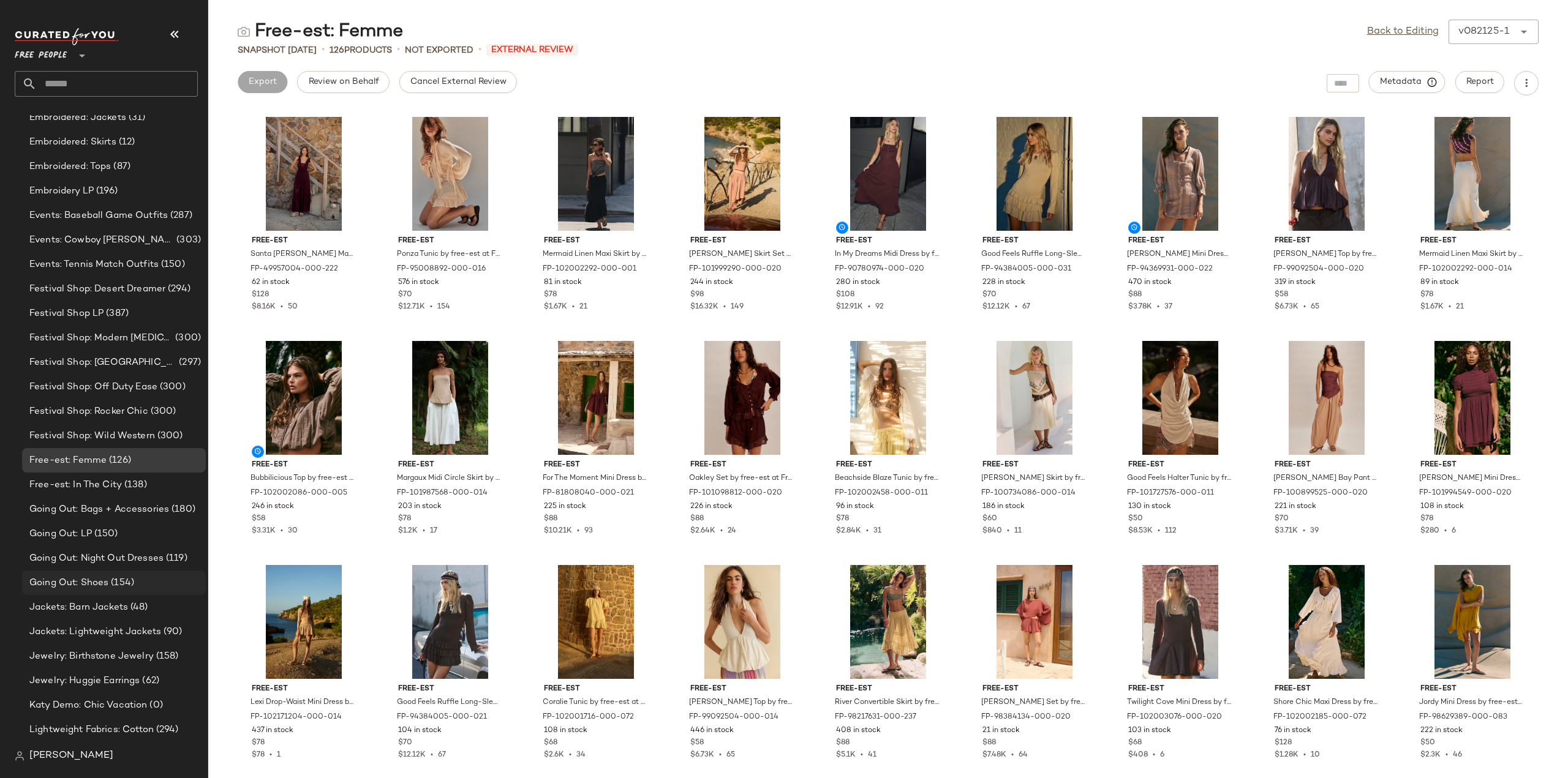
click at [84, 585] on span "Going Out: Shoes" at bounding box center [69, 584] width 79 height 14
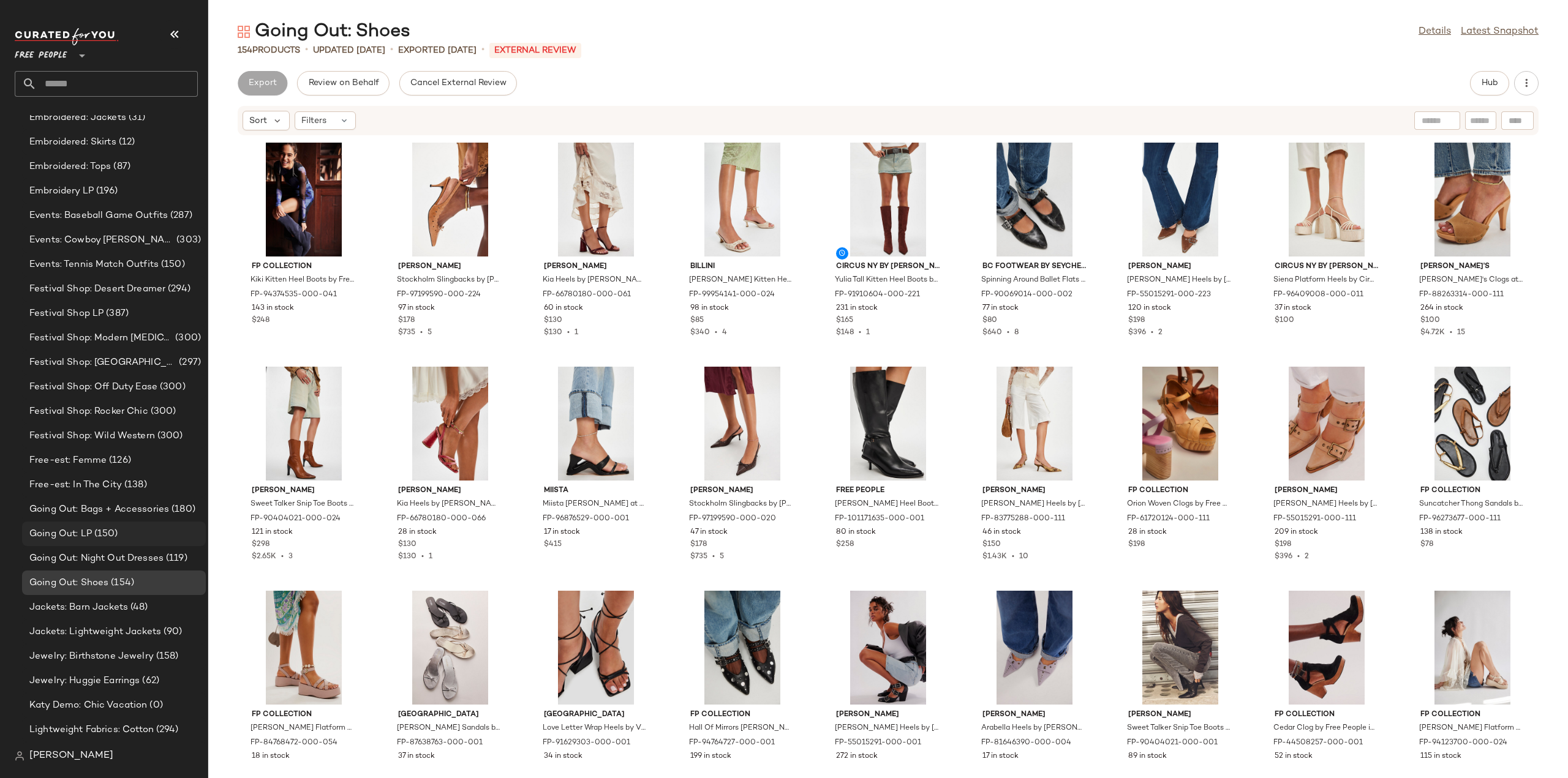
click at [63, 537] on span "Going Out: LP" at bounding box center [61, 534] width 63 height 14
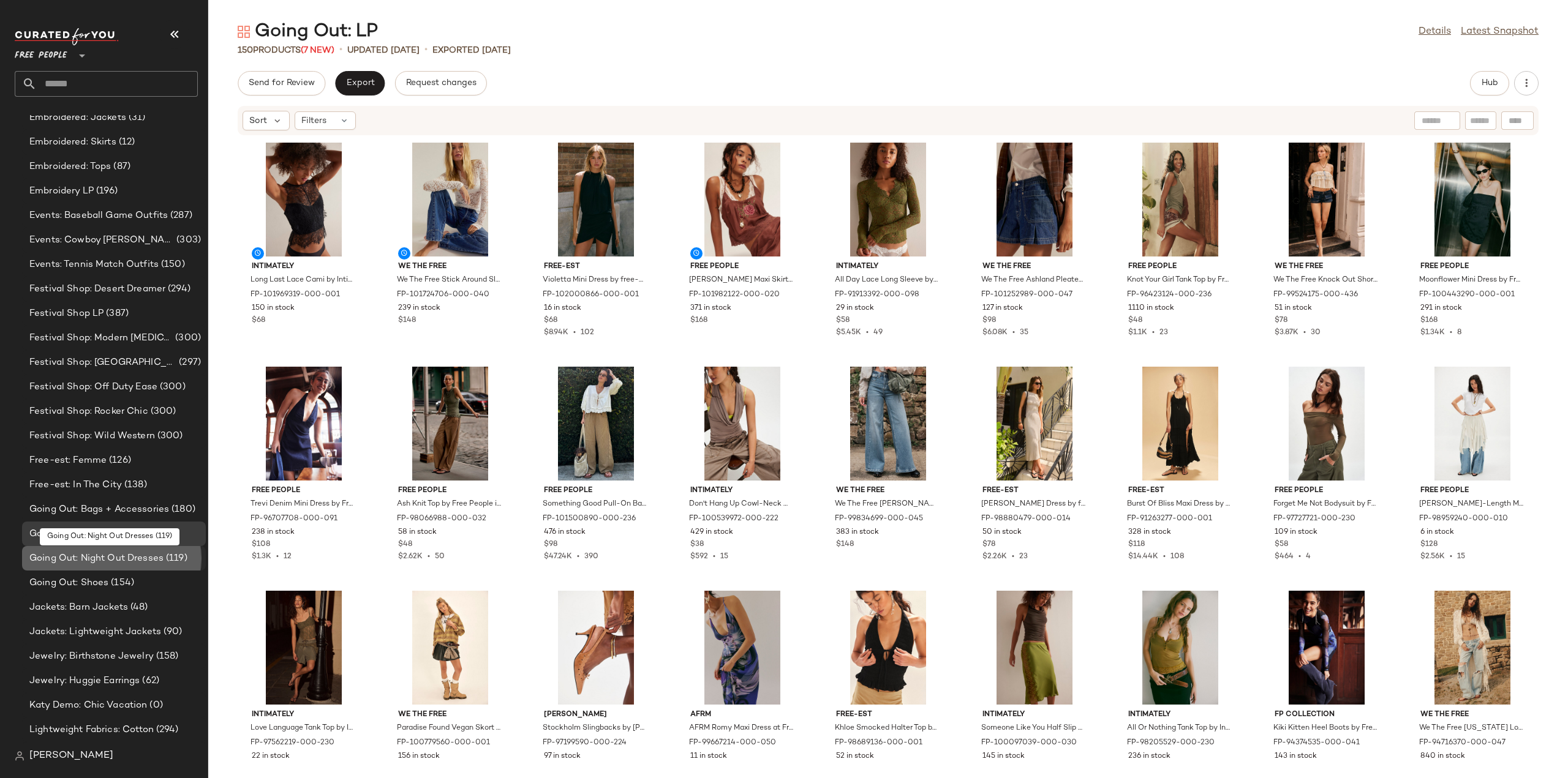
click at [66, 559] on span "Going Out: Night Out Dresses" at bounding box center [96, 559] width 134 height 14
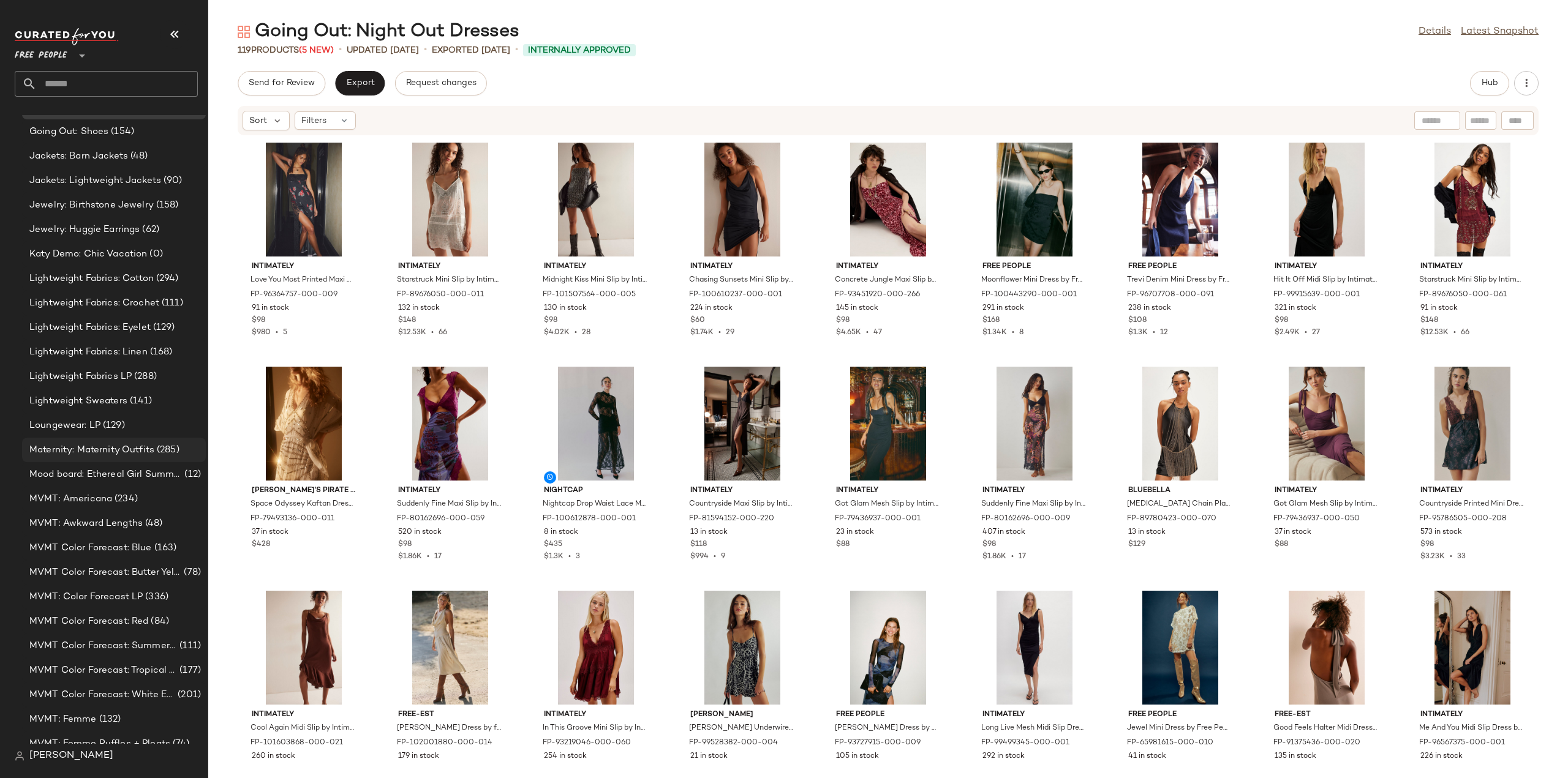
scroll to position [2168, 0]
click at [53, 407] on span "Loungewear: LP" at bounding box center [64, 409] width 71 height 14
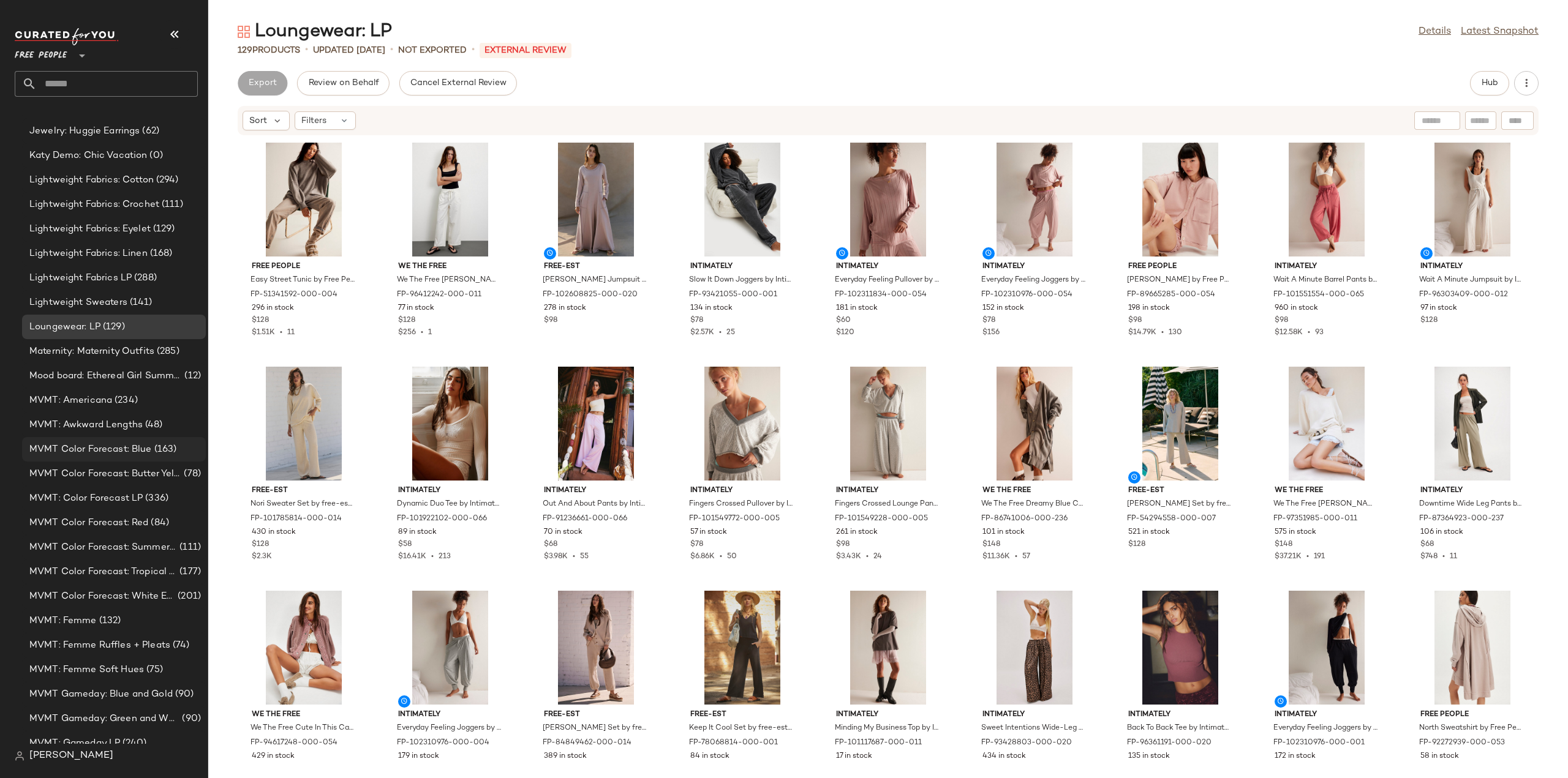
scroll to position [2290, 0]
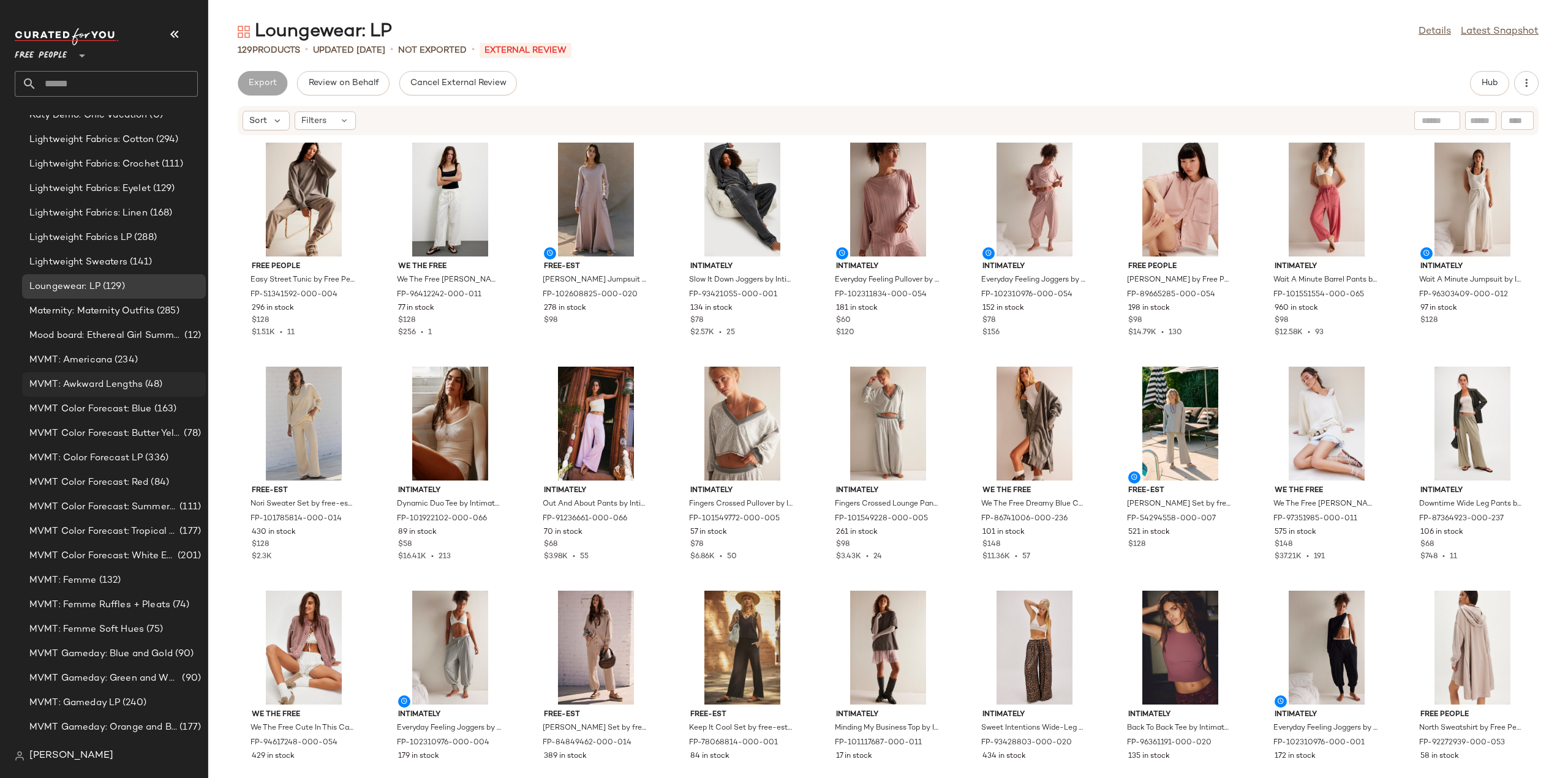
click at [59, 383] on span "MVMT: Awkward Lengths" at bounding box center [86, 385] width 114 height 14
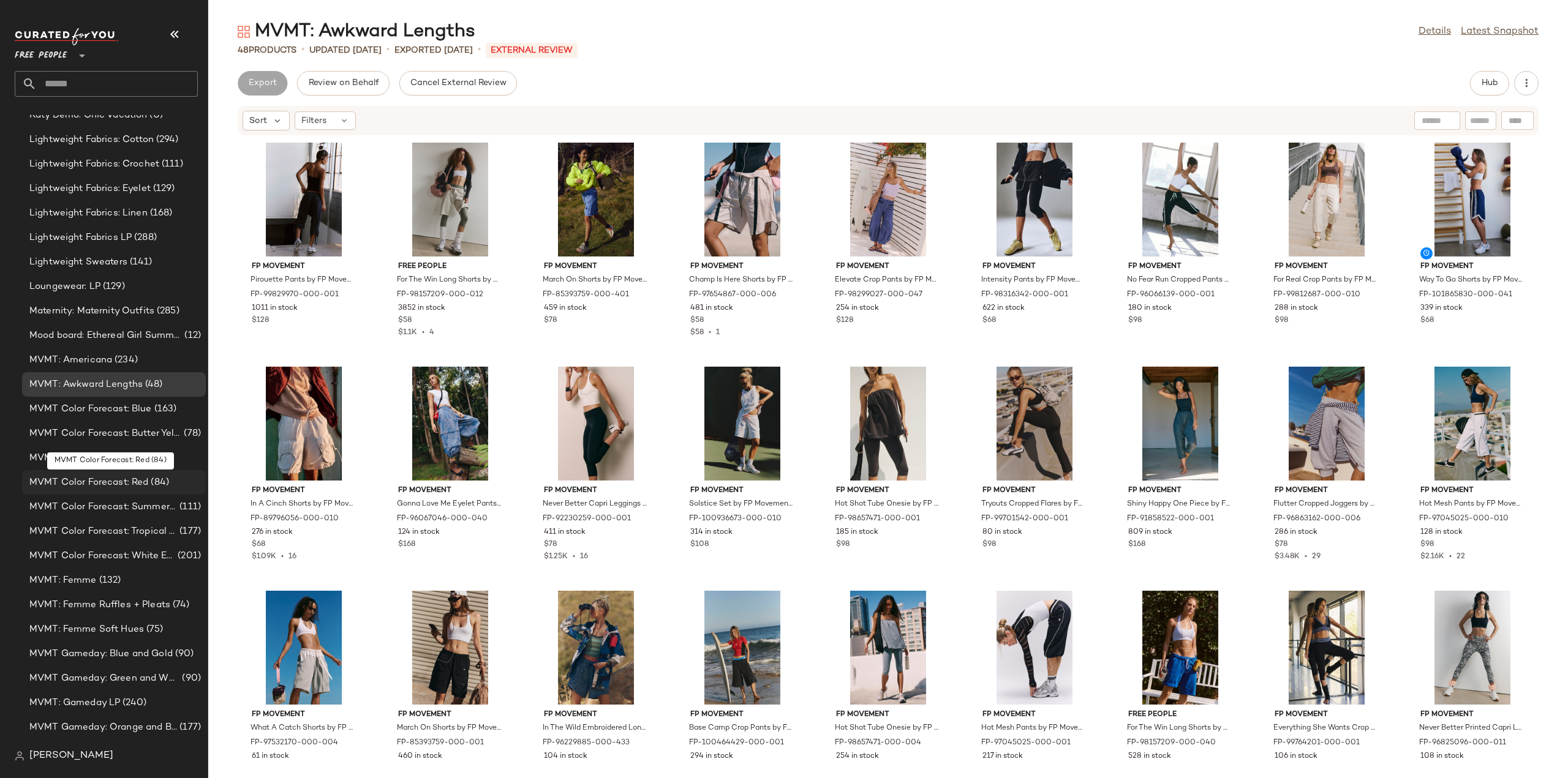
click at [89, 478] on span "MVMT Color Forecast: Red" at bounding box center [89, 483] width 119 height 14
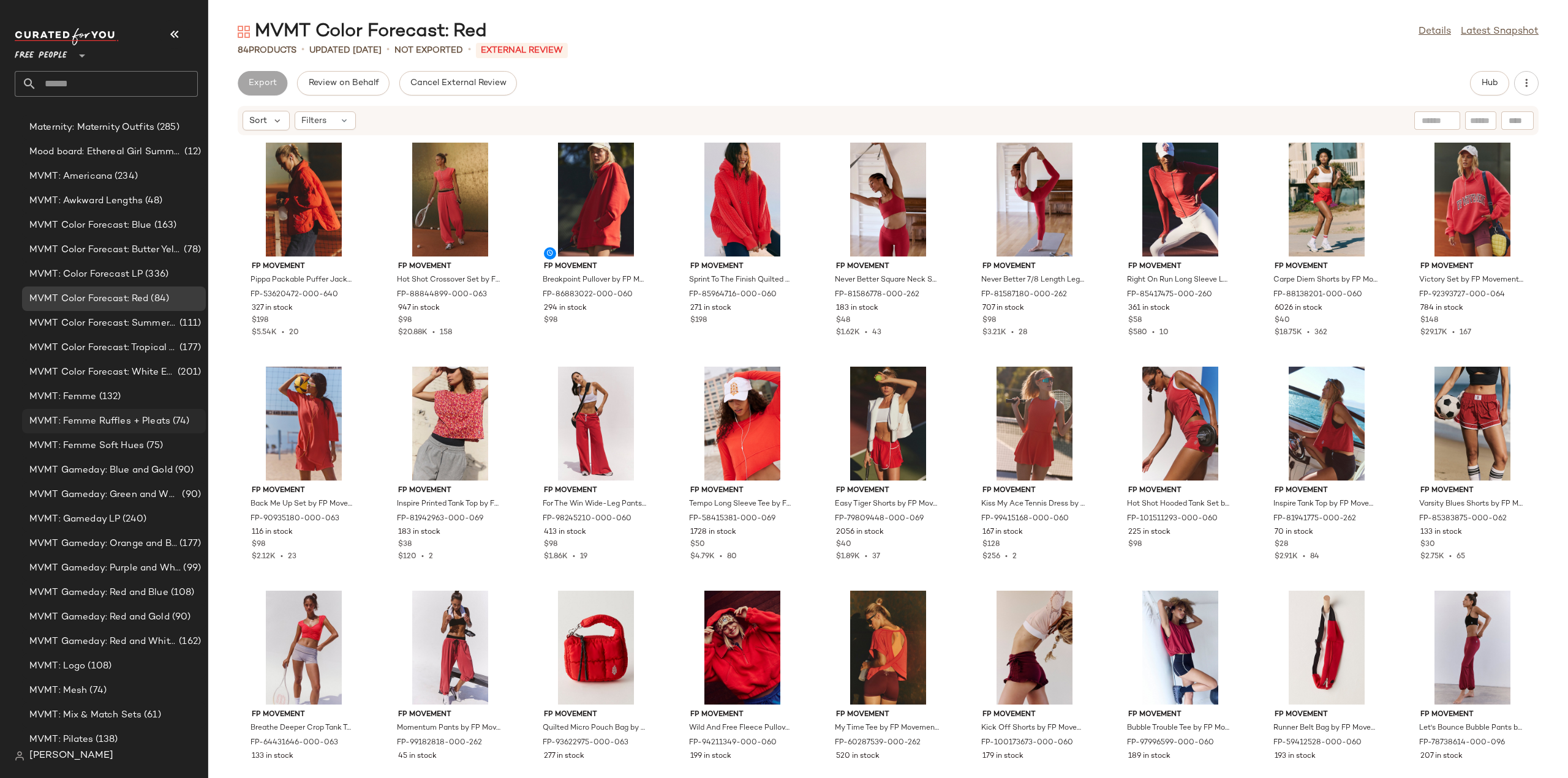
scroll to position [2474, 0]
click at [63, 395] on span "MVMT: Femme" at bounding box center [63, 397] width 68 height 14
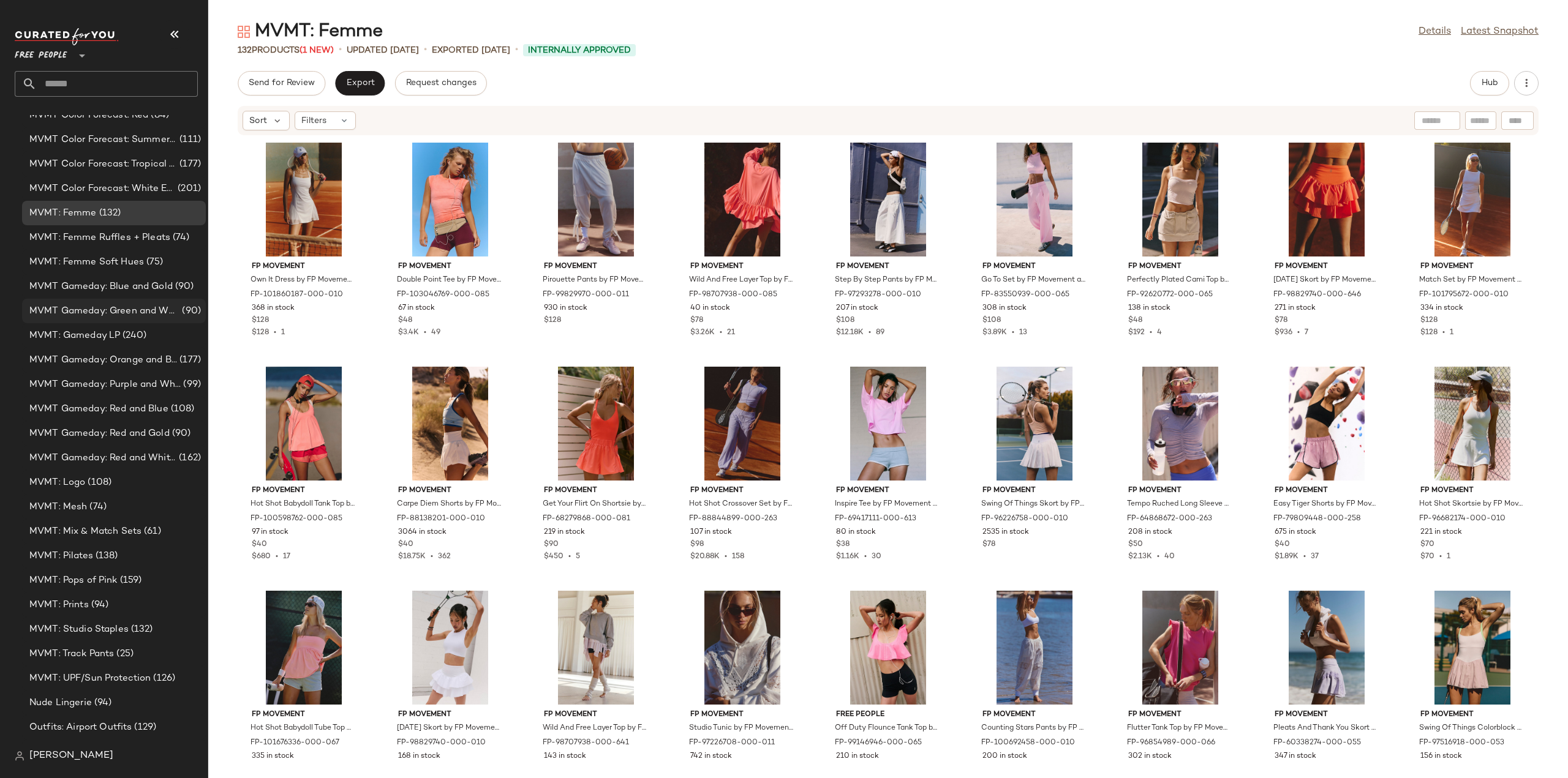
scroll to position [2719, 0]
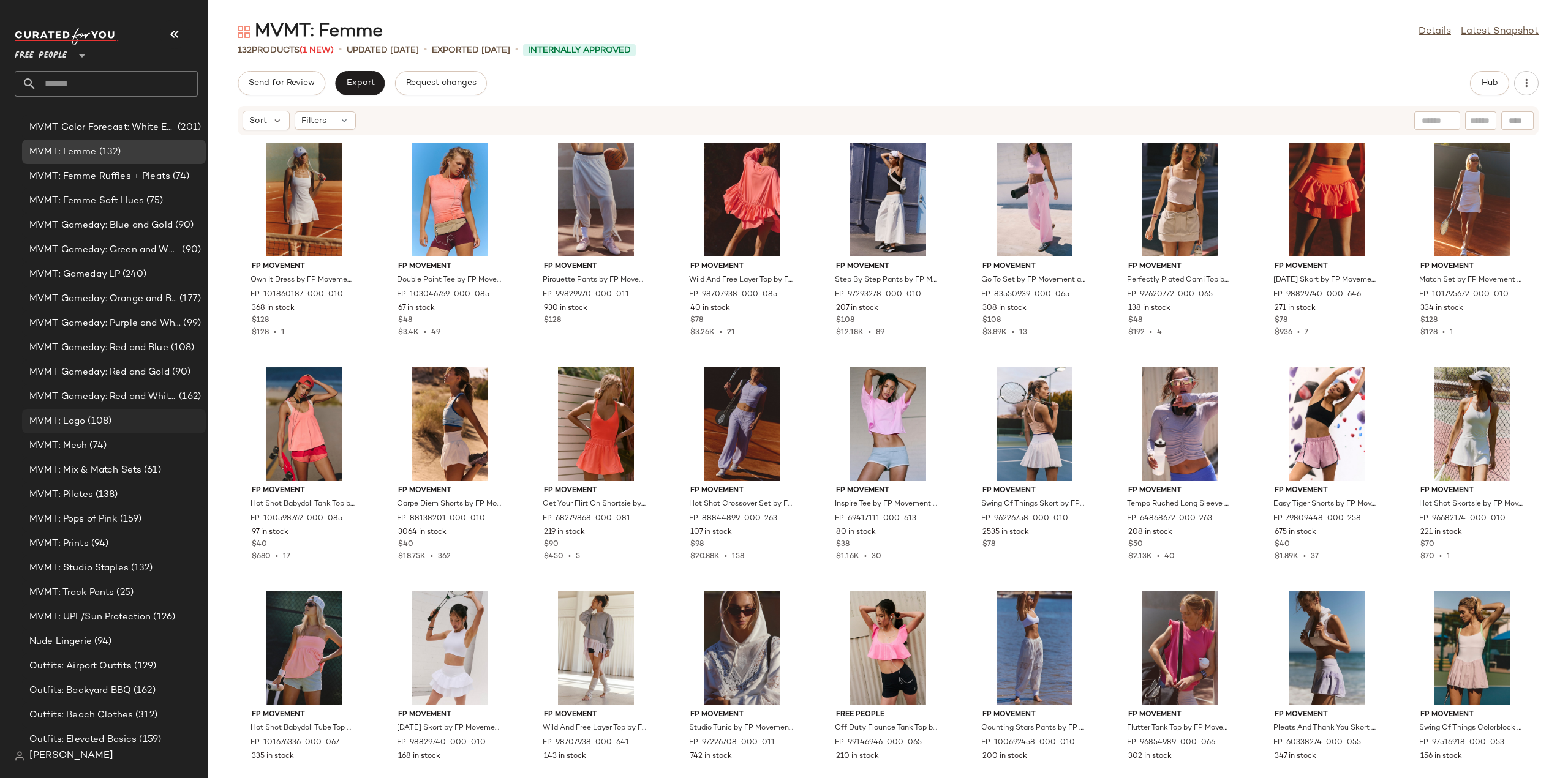
click at [61, 420] on span "MVMT: Logo" at bounding box center [57, 422] width 55 height 14
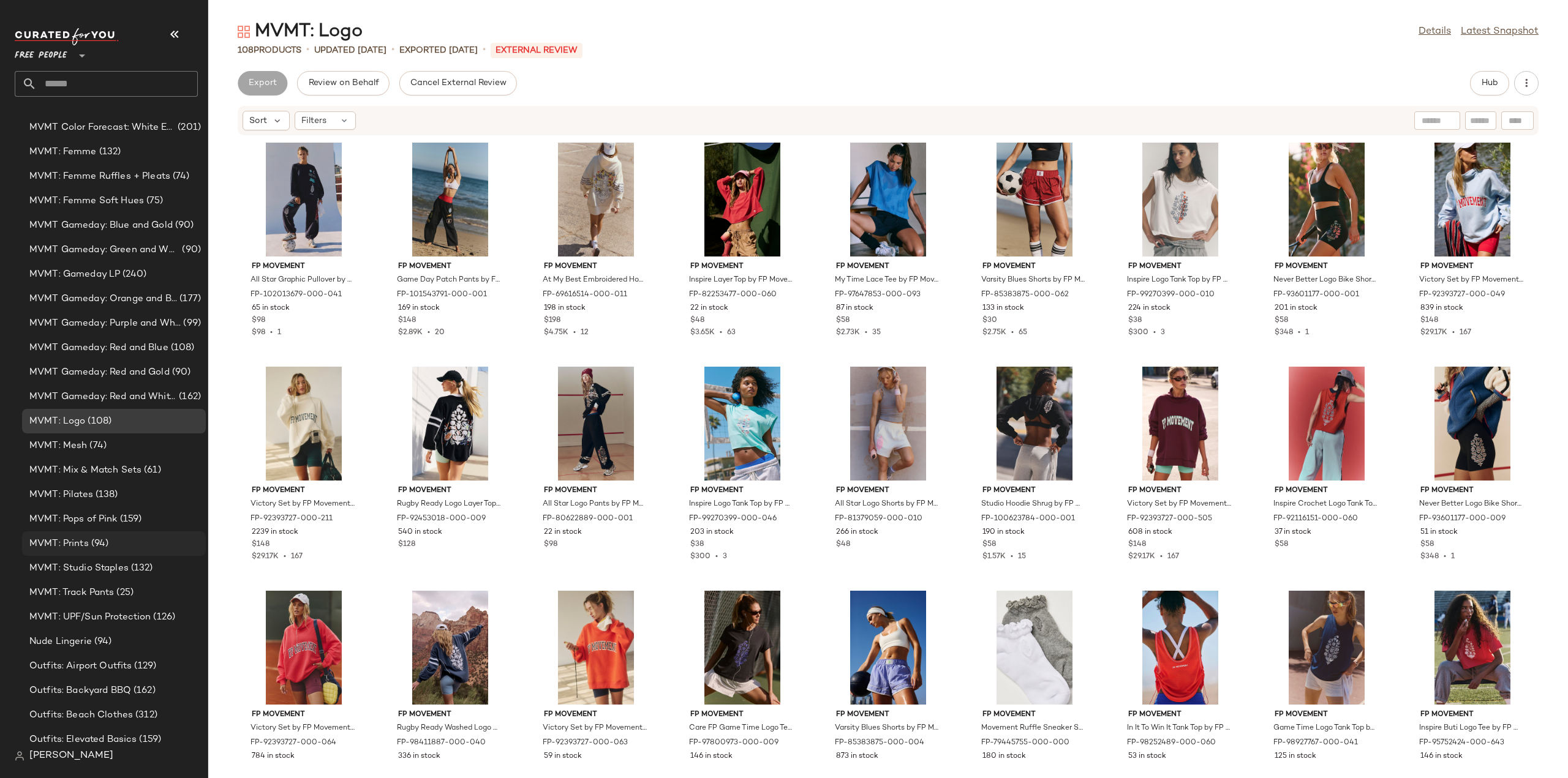
click at [65, 541] on span "MVMT: Prints" at bounding box center [59, 544] width 59 height 14
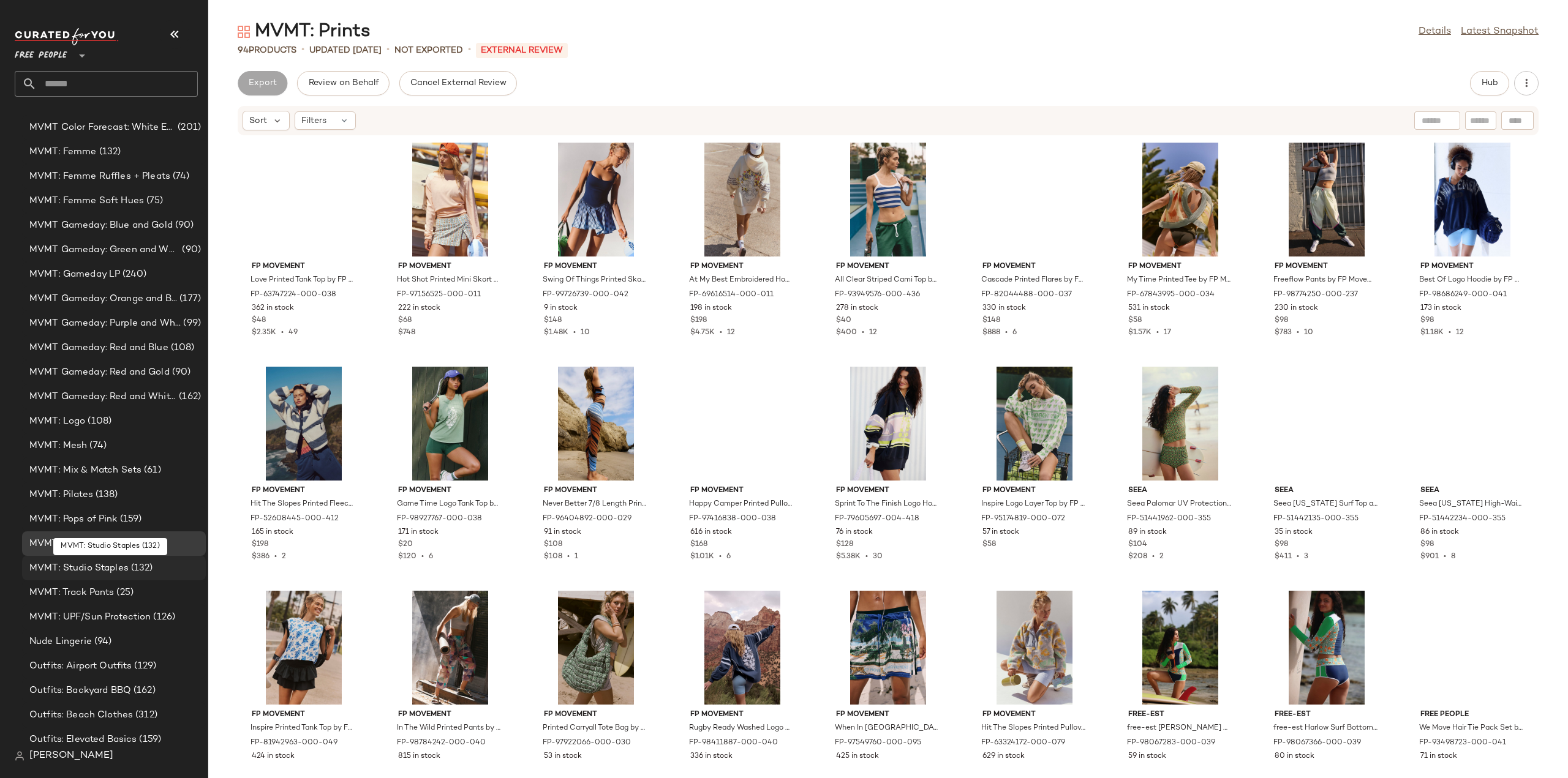
click at [65, 567] on span "MVMT: Studio Staples" at bounding box center [79, 569] width 100 height 14
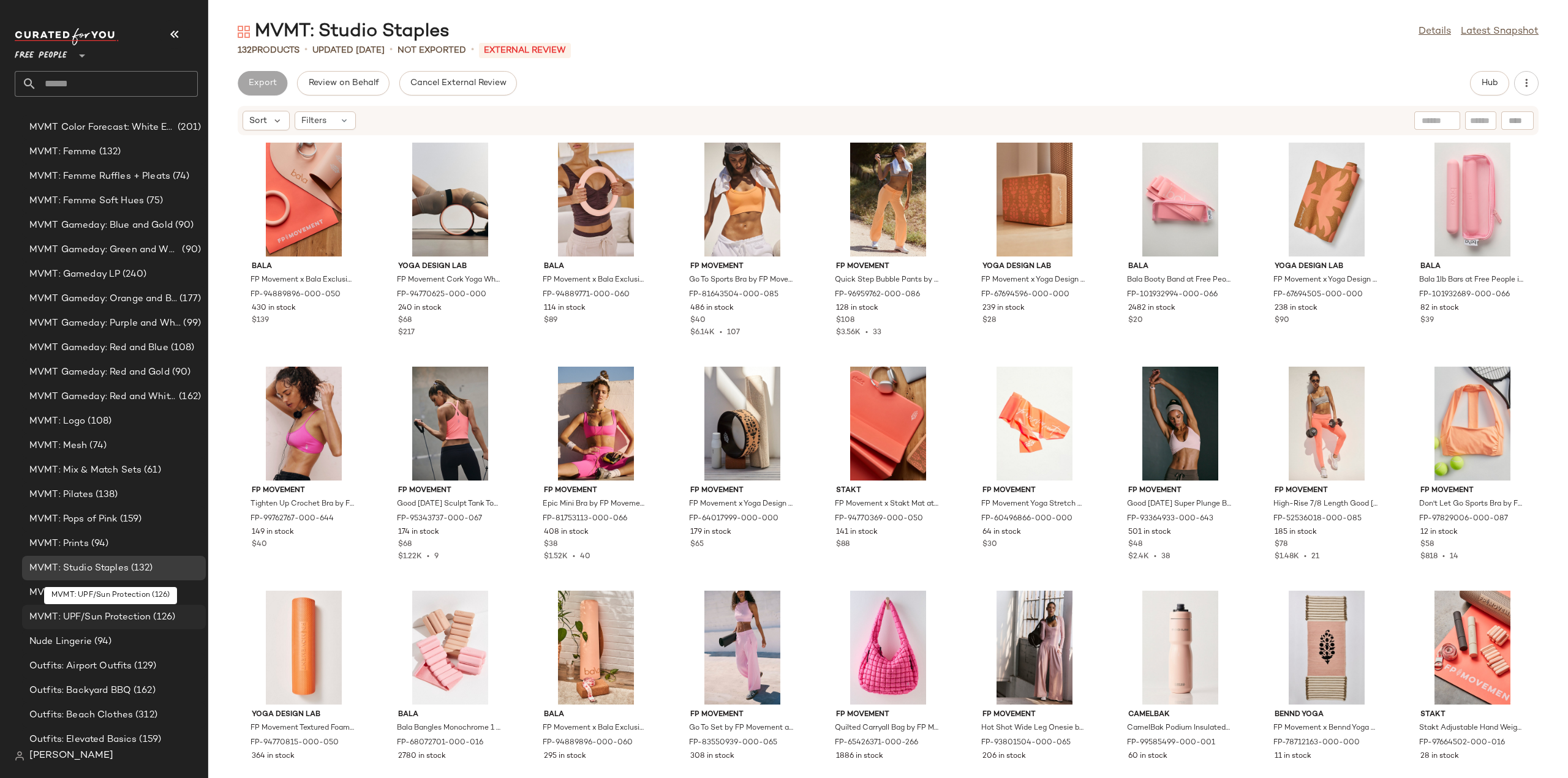
click at [68, 616] on span "MVMT: UPF/Sun Protection" at bounding box center [90, 617] width 121 height 14
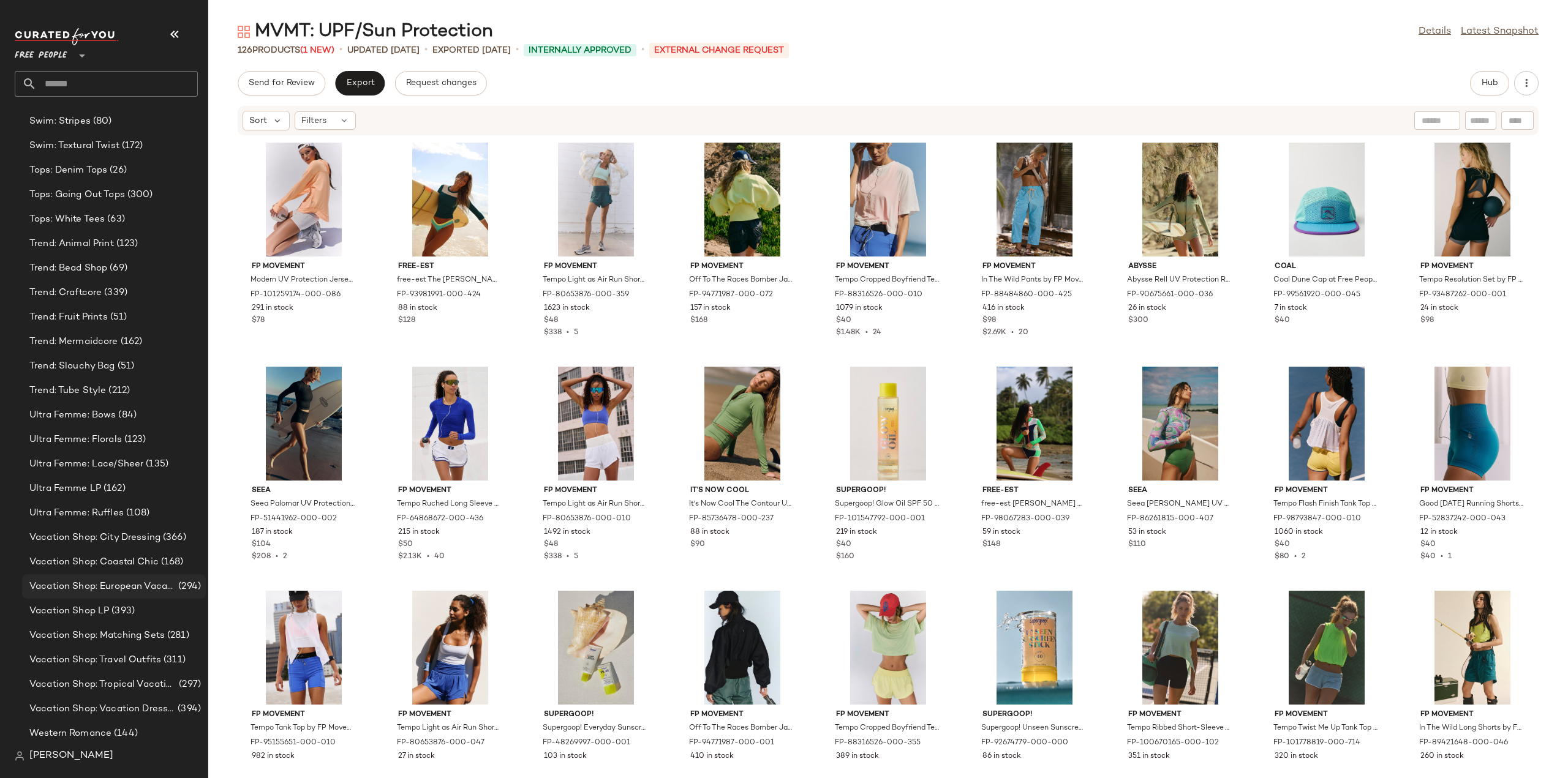
scroll to position [4759, 0]
click at [47, 740] on div "Western Romance (144)" at bounding box center [114, 732] width 184 height 24
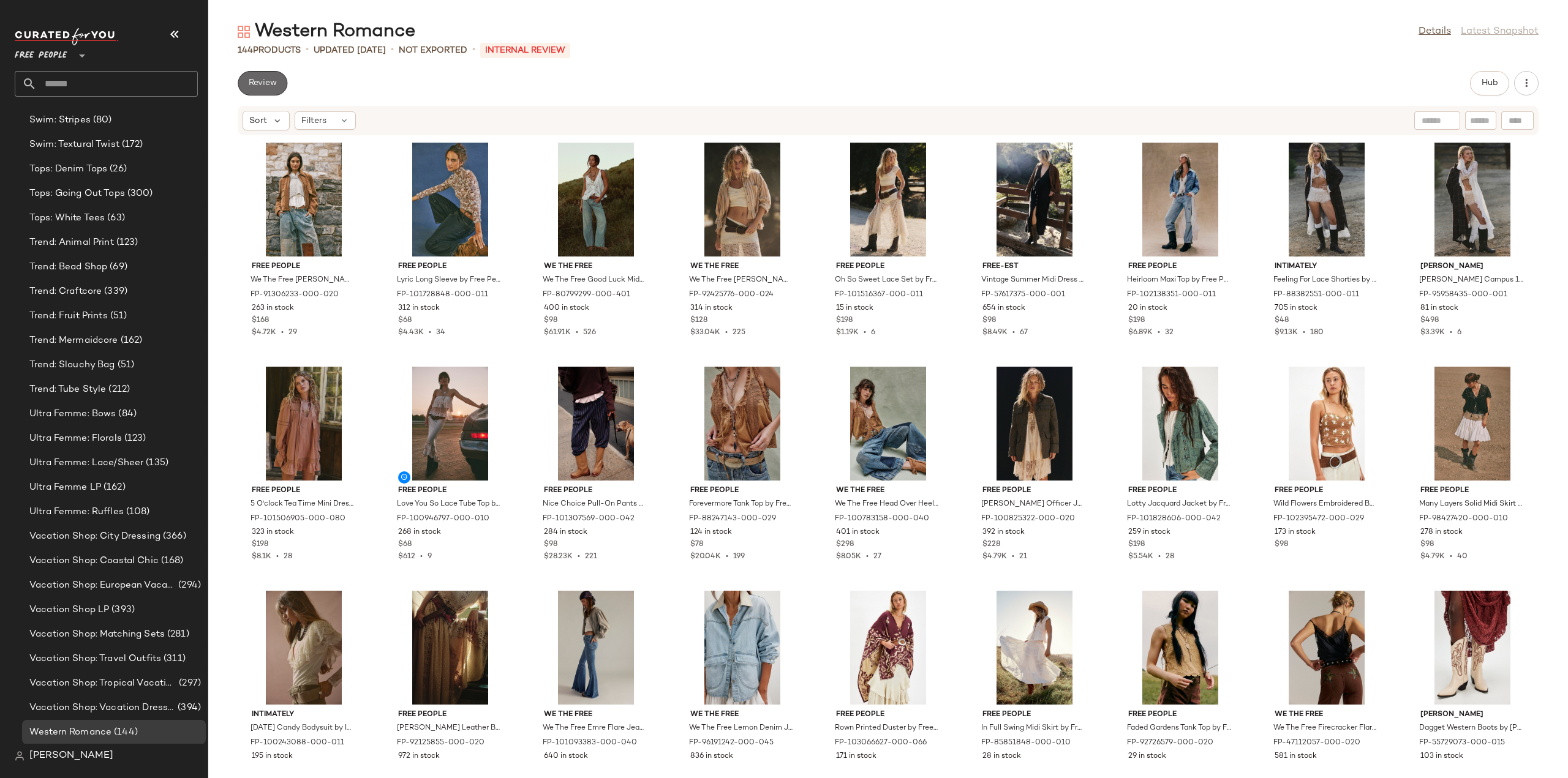
click at [267, 83] on span "Review" at bounding box center [262, 83] width 29 height 10
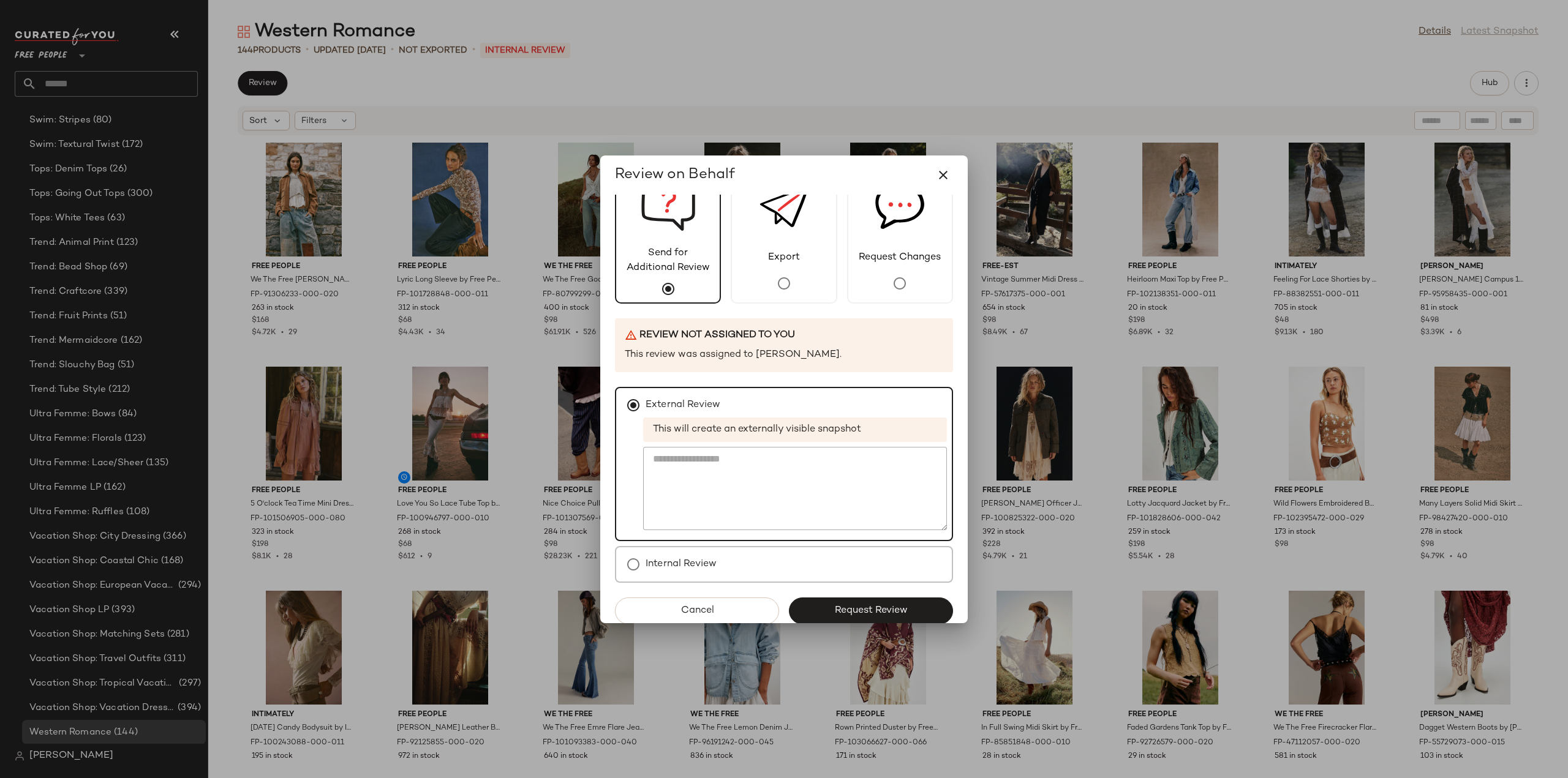
scroll to position [53, 0]
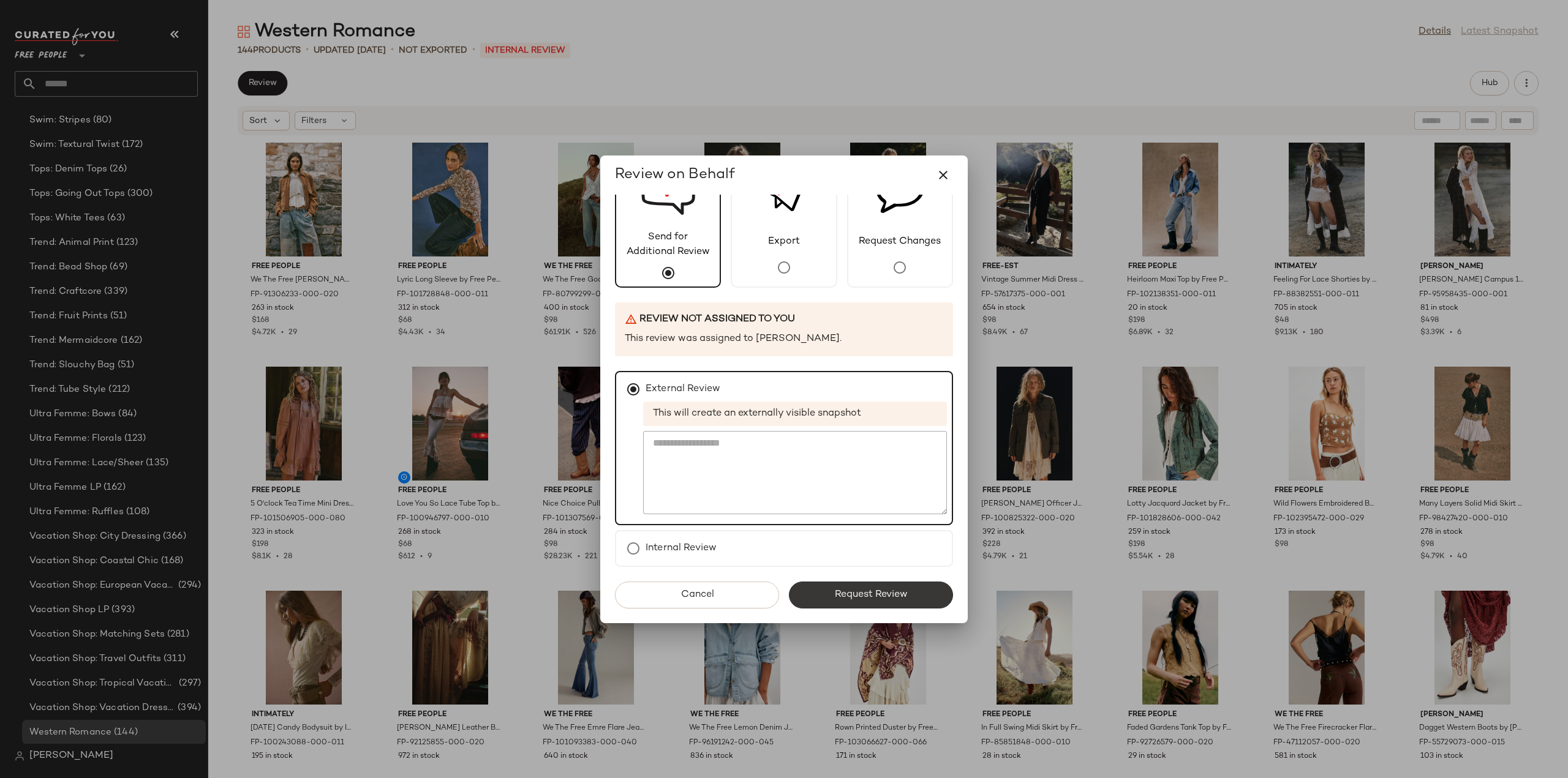
click at [852, 598] on span "Request Review" at bounding box center [871, 595] width 73 height 11
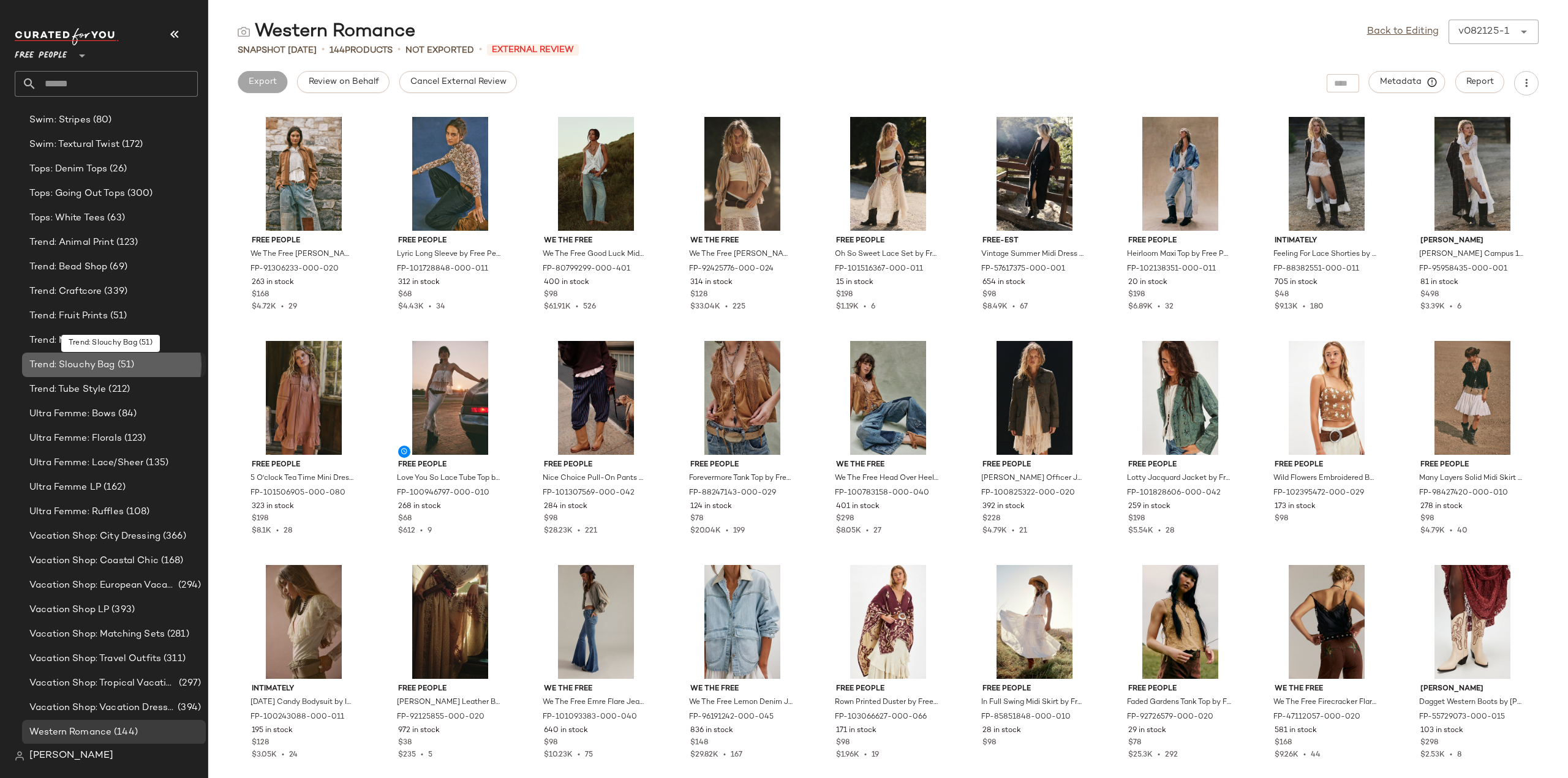
click at [63, 365] on span "Trend: Slouchy Bag" at bounding box center [72, 365] width 85 height 14
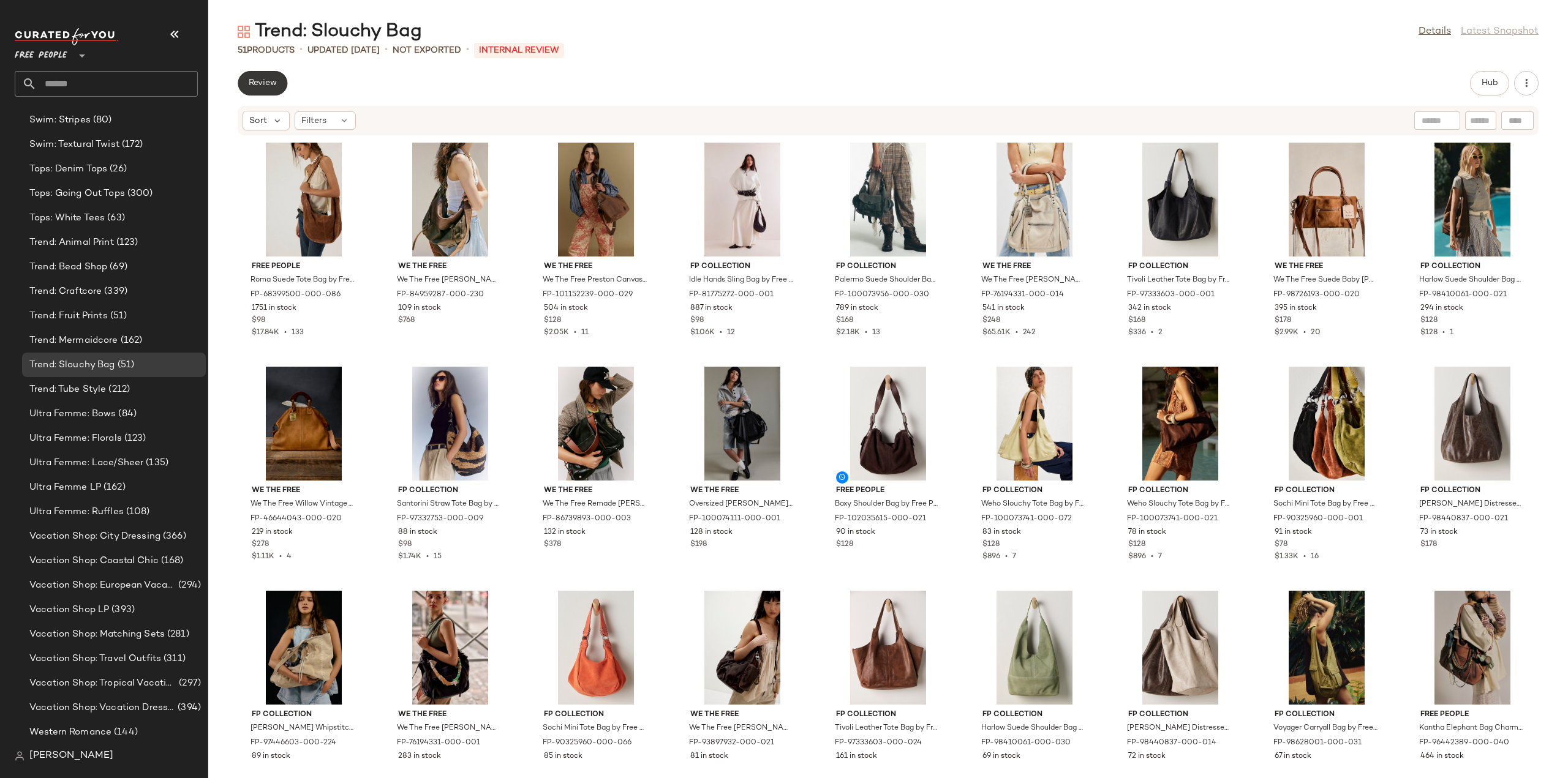
click at [261, 81] on span "Review" at bounding box center [262, 83] width 29 height 10
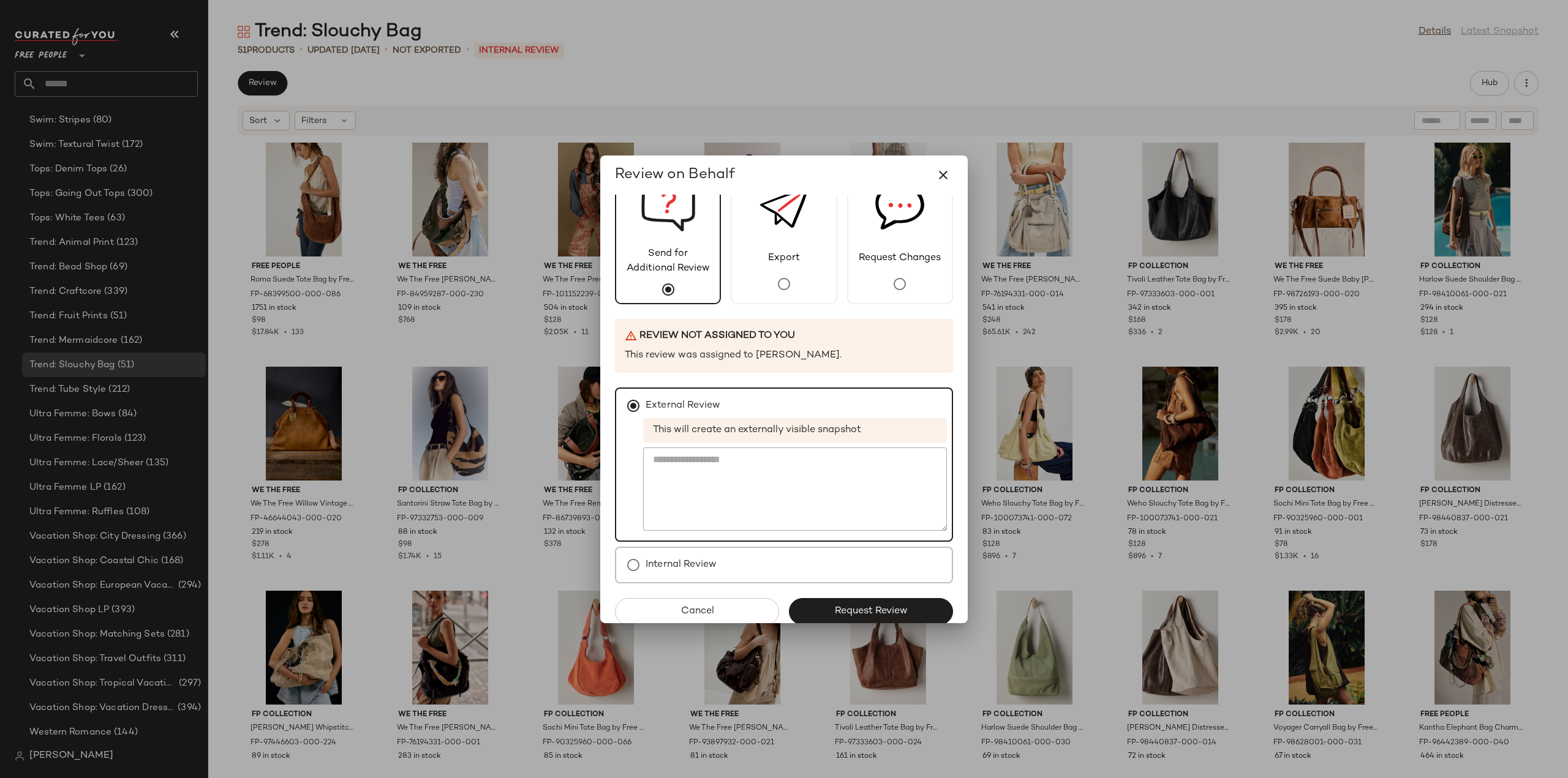
scroll to position [53, 0]
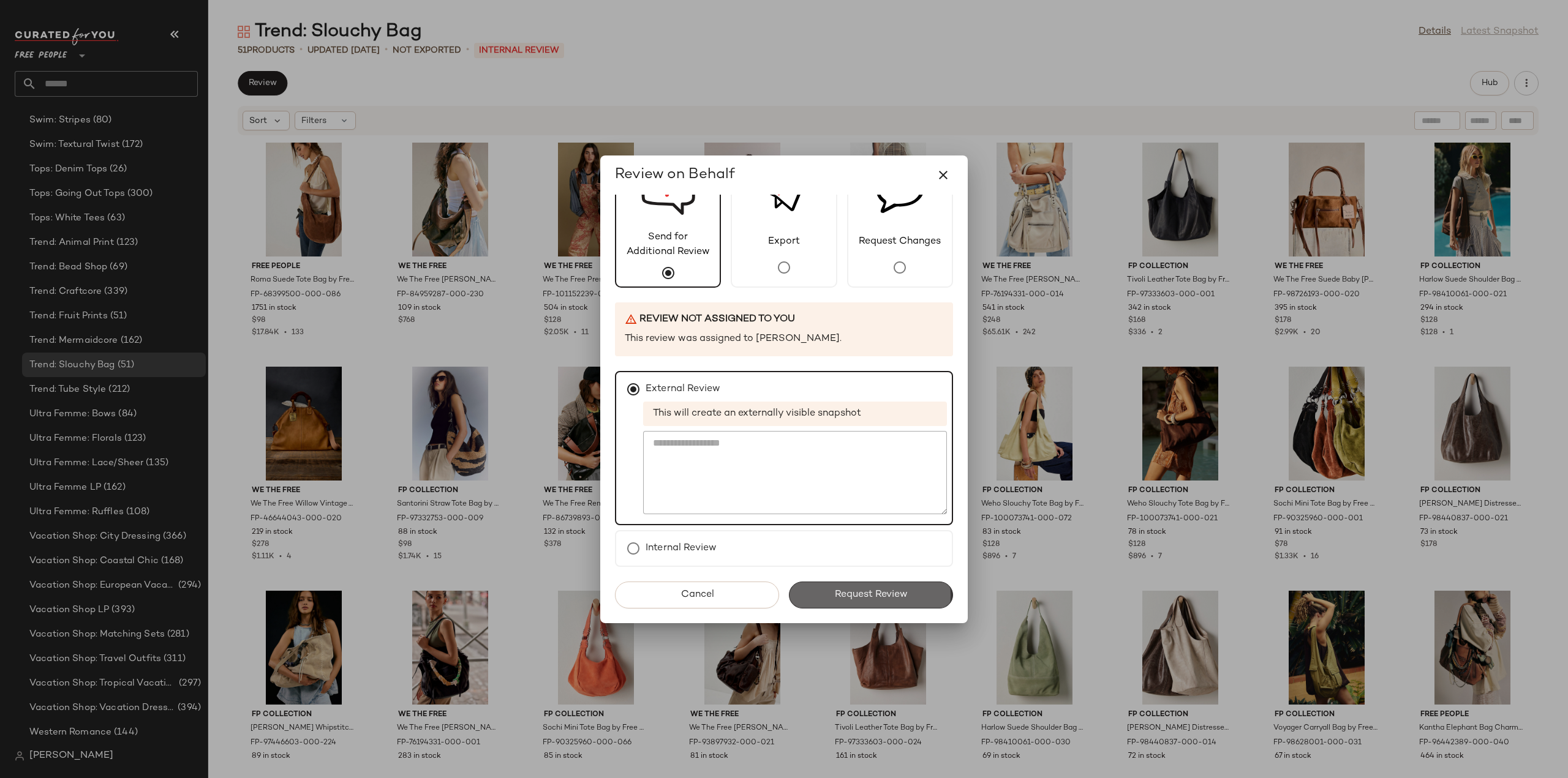
click at [851, 594] on span "Request Review" at bounding box center [871, 595] width 73 height 11
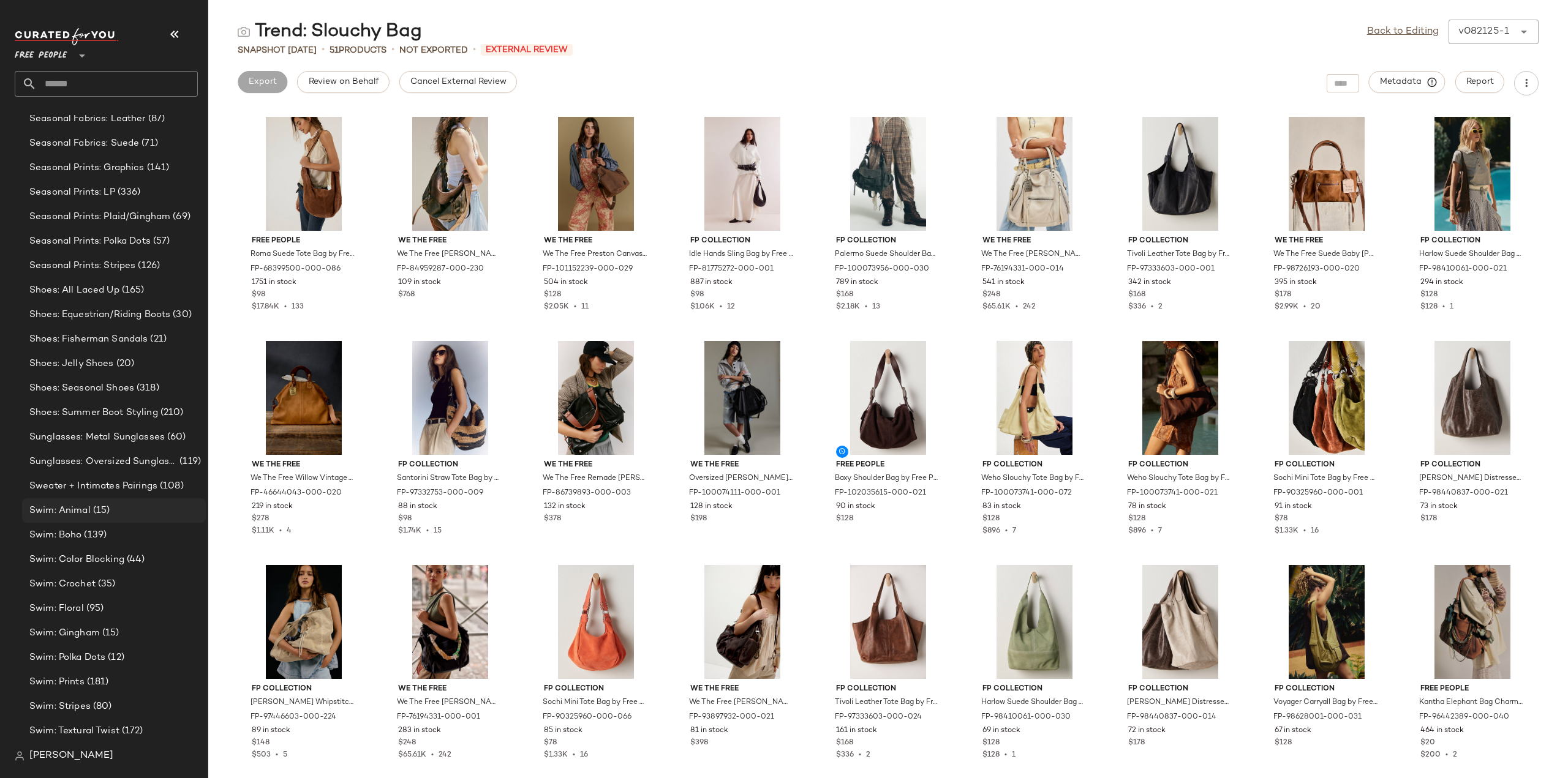
scroll to position [4147, 0]
click at [61, 508] on span "Sweater + Intimates Pairings" at bounding box center [93, 512] width 128 height 14
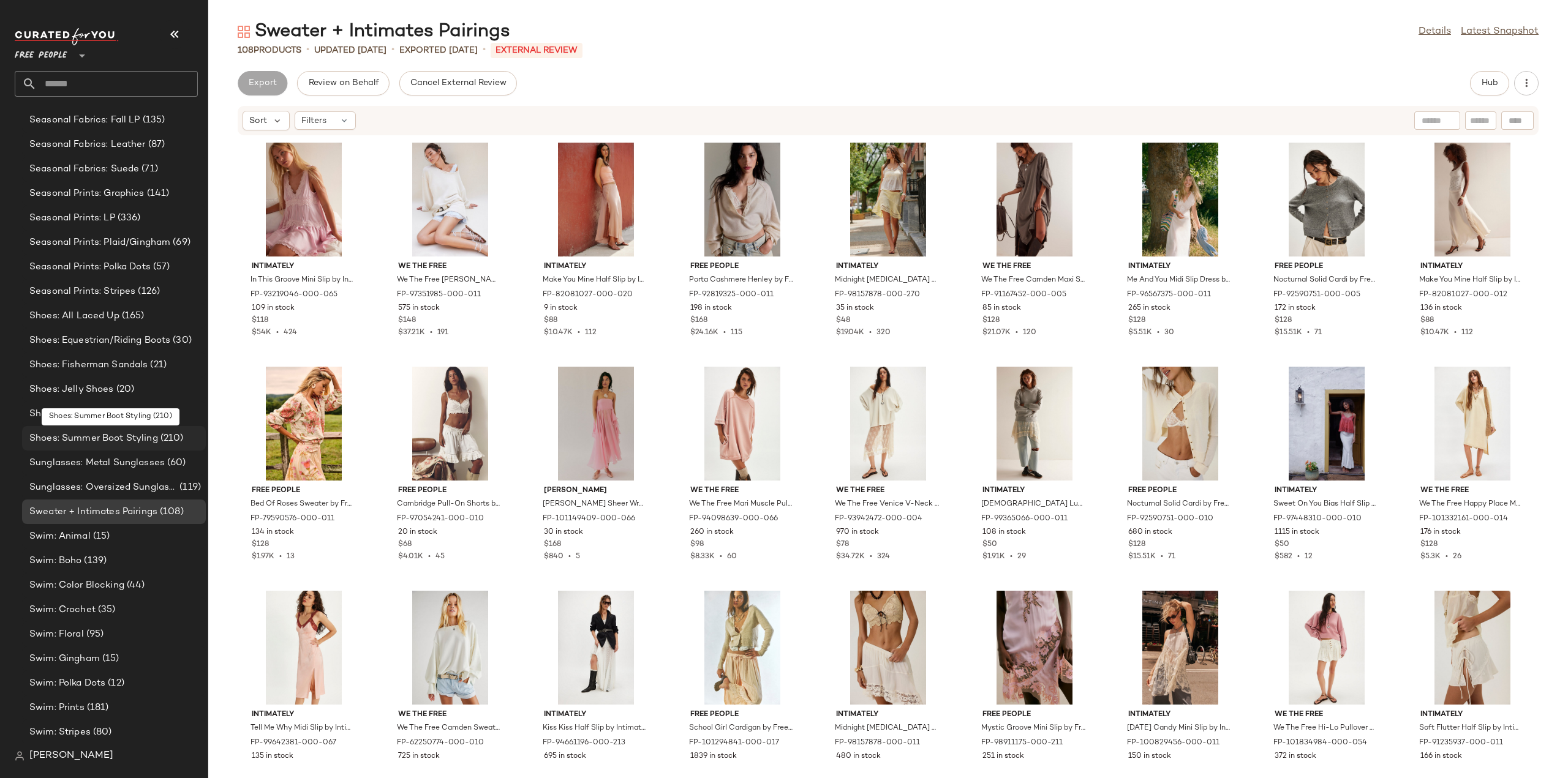
click at [46, 436] on span "Shoes: Summer Boot Styling" at bounding box center [94, 439] width 129 height 14
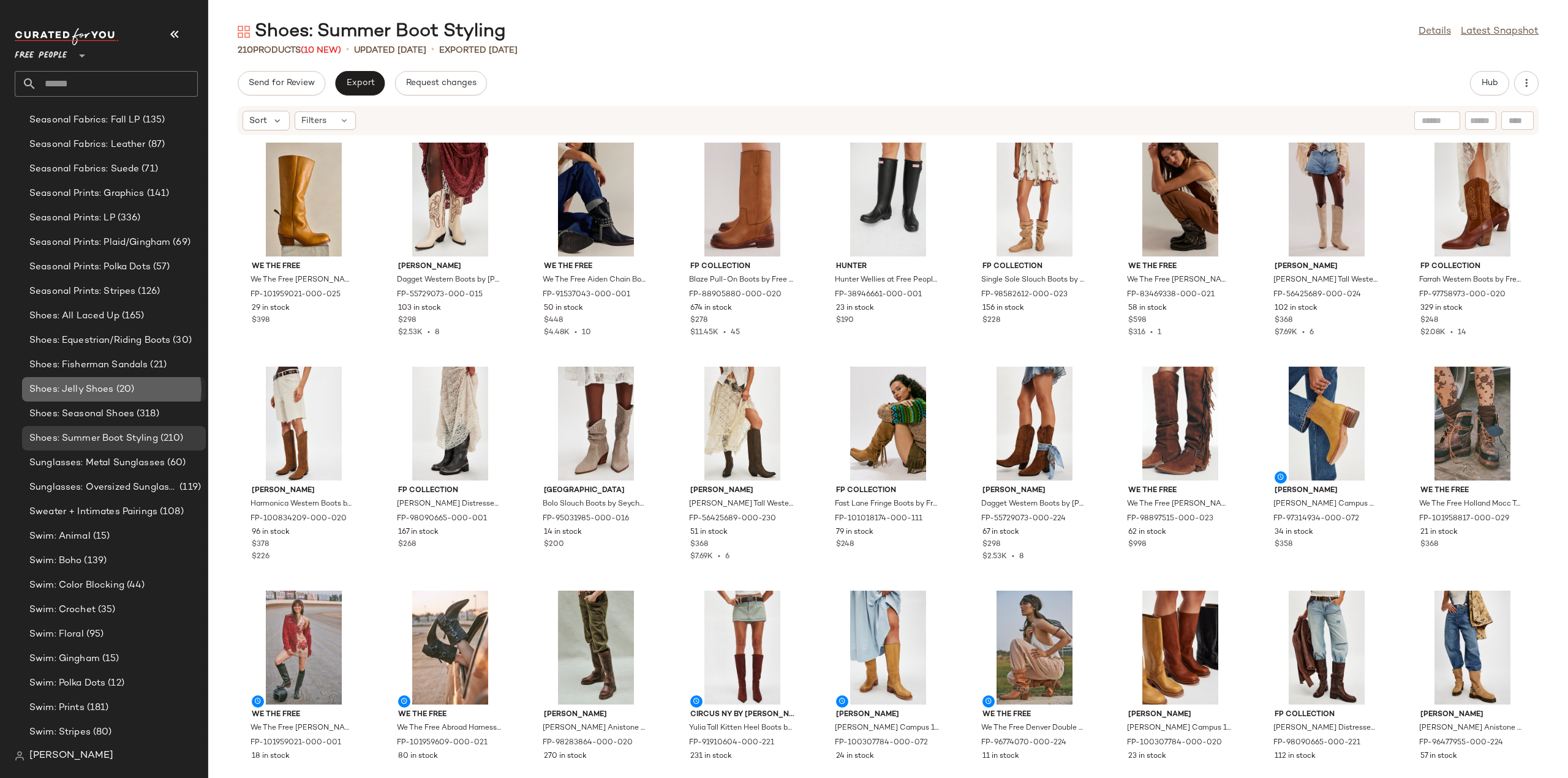
click at [65, 389] on span "Shoes: Jelly Shoes" at bounding box center [71, 390] width 85 height 14
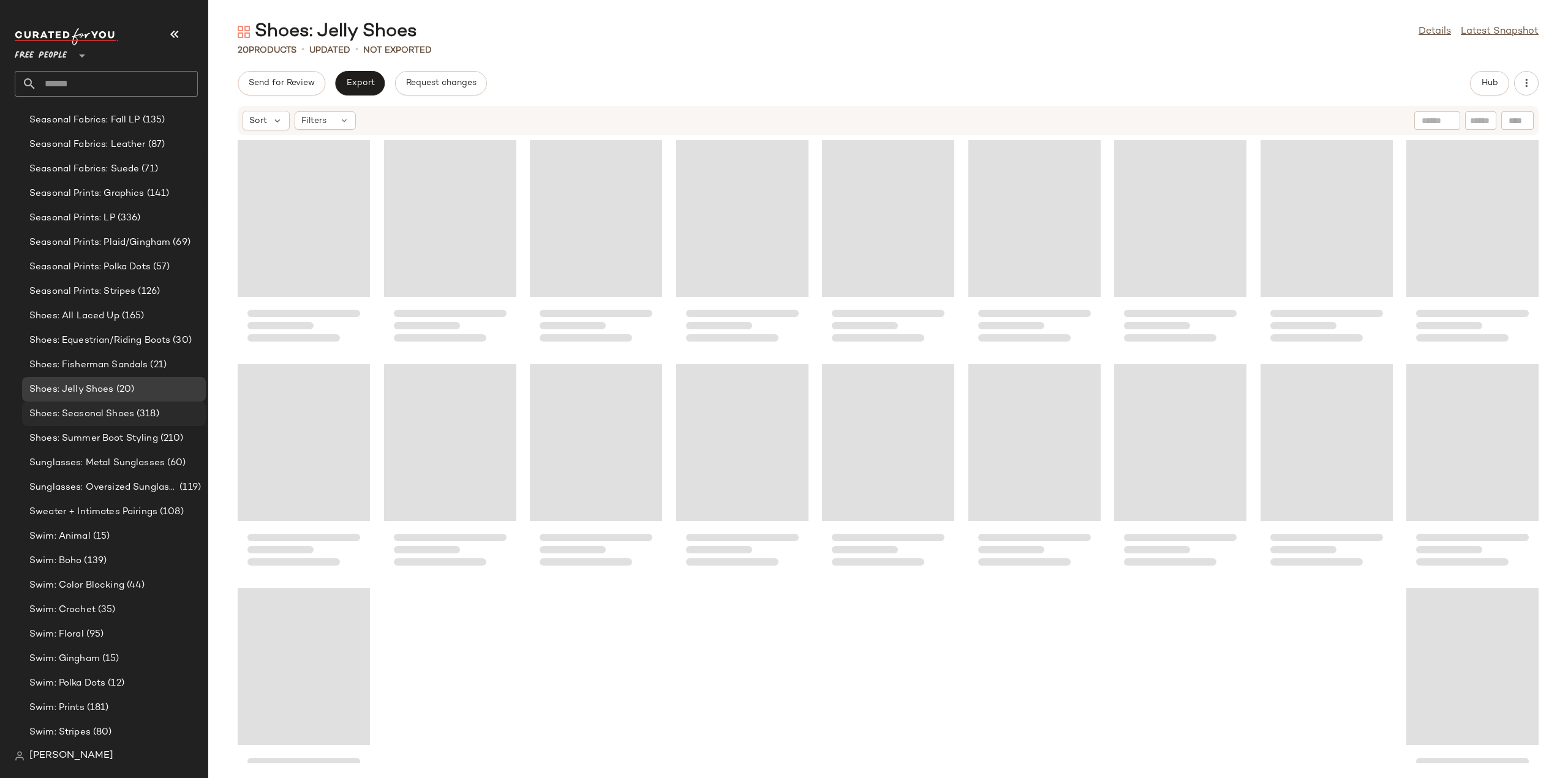
click at [55, 418] on span "Shoes: Seasonal Shoes" at bounding box center [82, 415] width 105 height 14
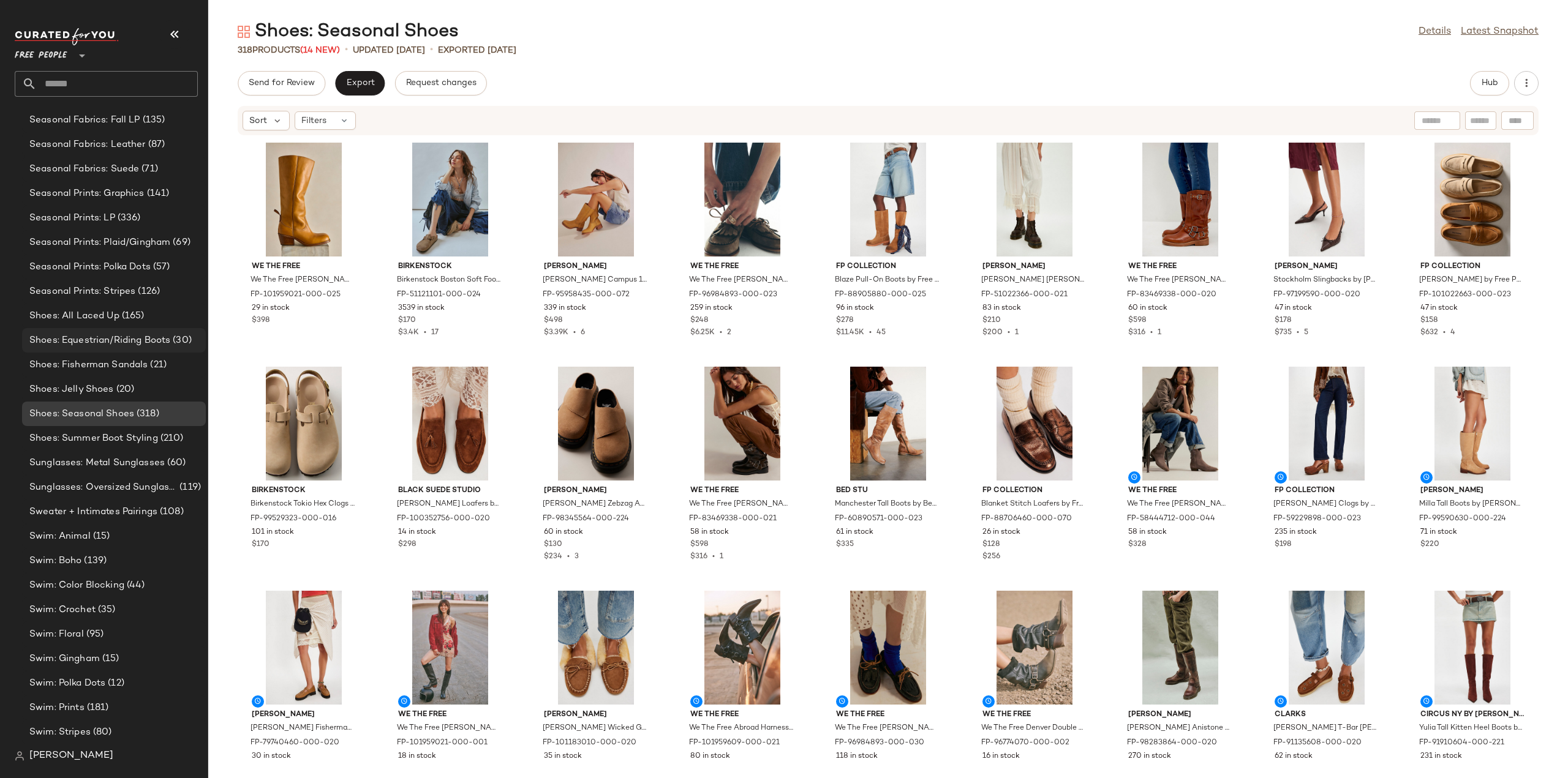
click at [68, 339] on span "Shoes: Equestrian/Riding Boots" at bounding box center [100, 341] width 141 height 14
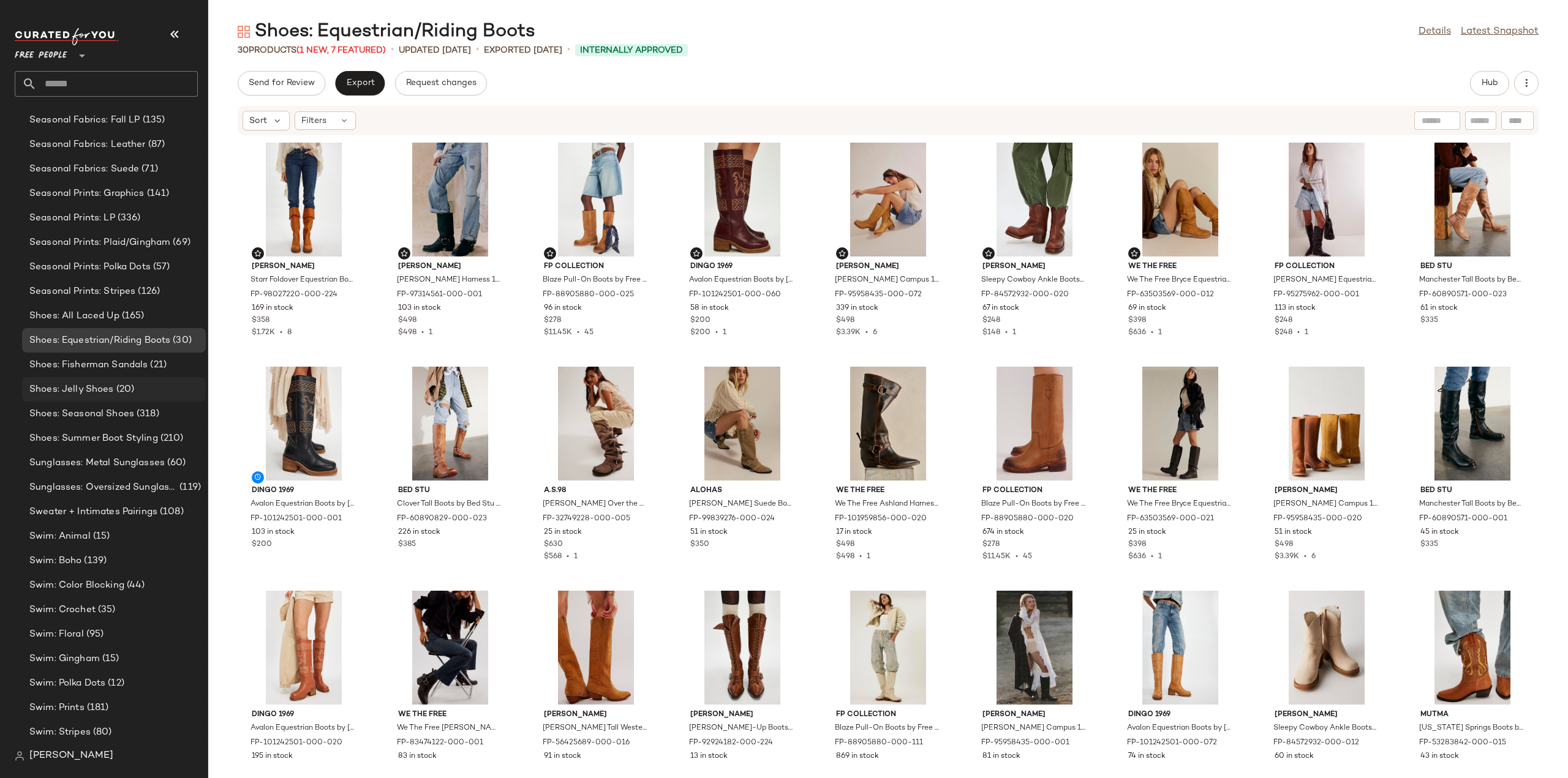
scroll to position [4086, 0]
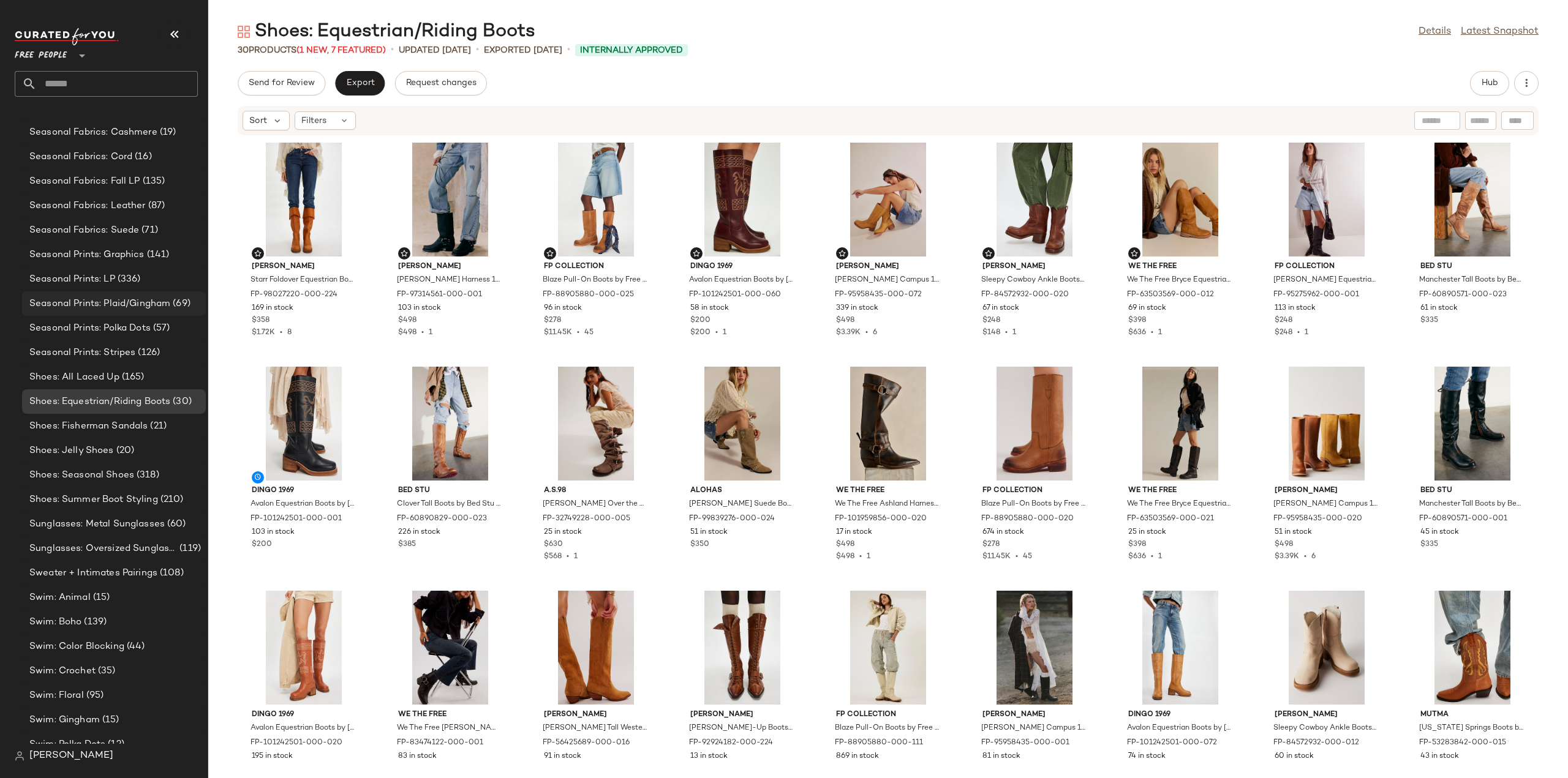
click at [68, 298] on span "Seasonal Prints: Plaid/Gingham" at bounding box center [100, 304] width 141 height 14
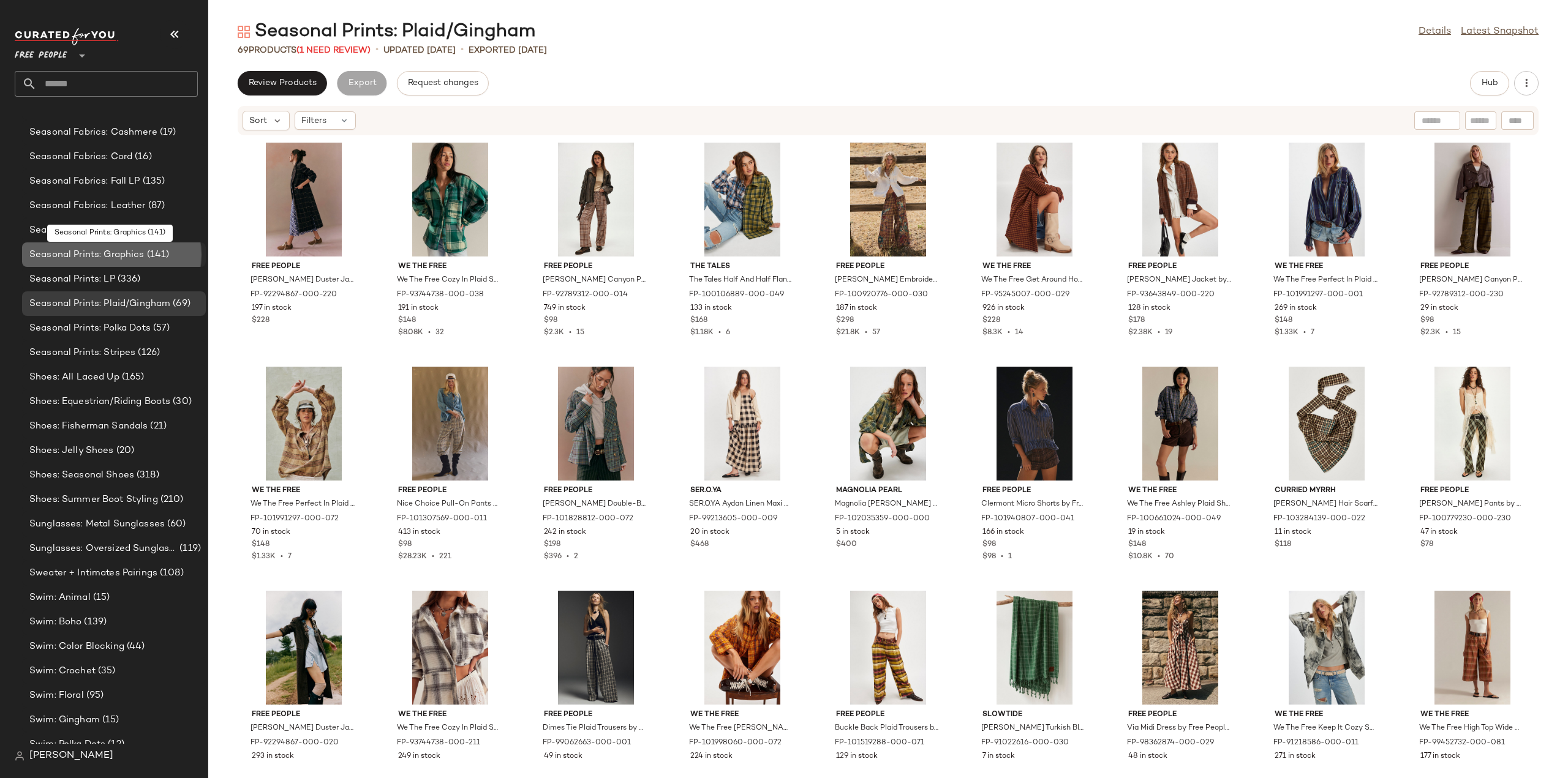
click at [77, 256] on span "Seasonal Prints: Graphics" at bounding box center [87, 255] width 115 height 14
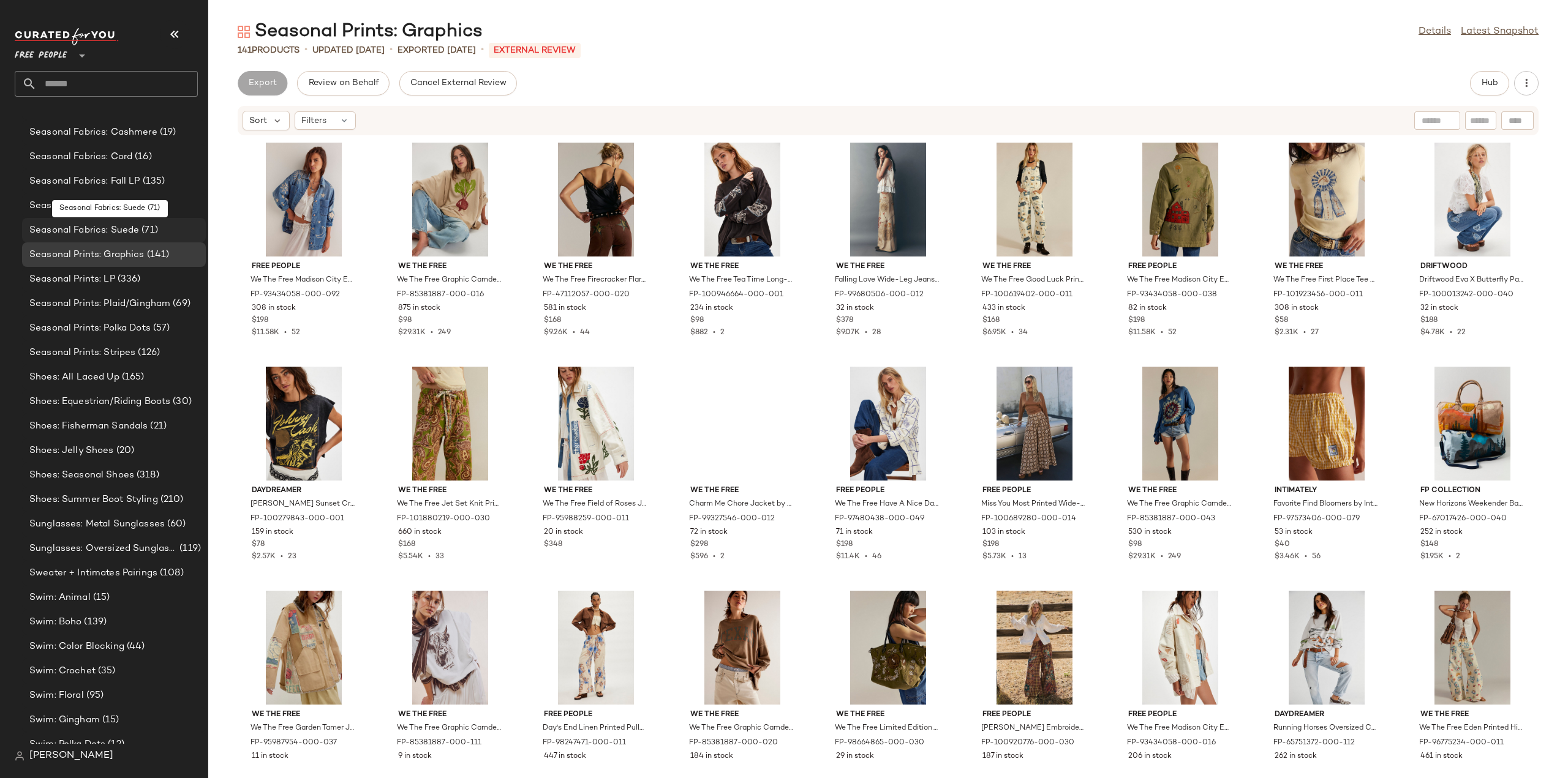
click at [45, 228] on span "Seasonal Fabrics: Suede" at bounding box center [84, 230] width 110 height 14
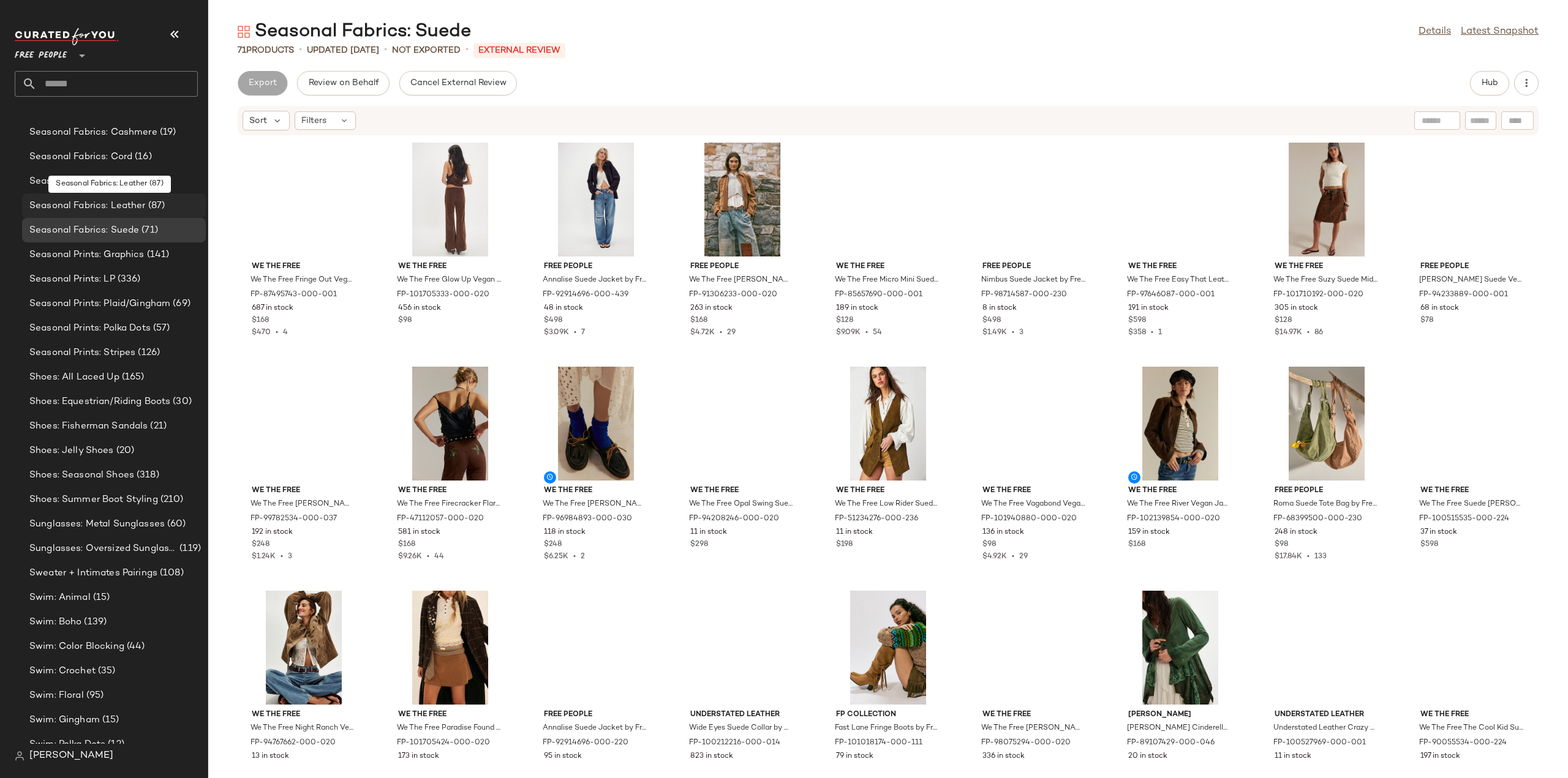
click at [45, 203] on span "Seasonal Fabrics: Leather" at bounding box center [87, 206] width 116 height 14
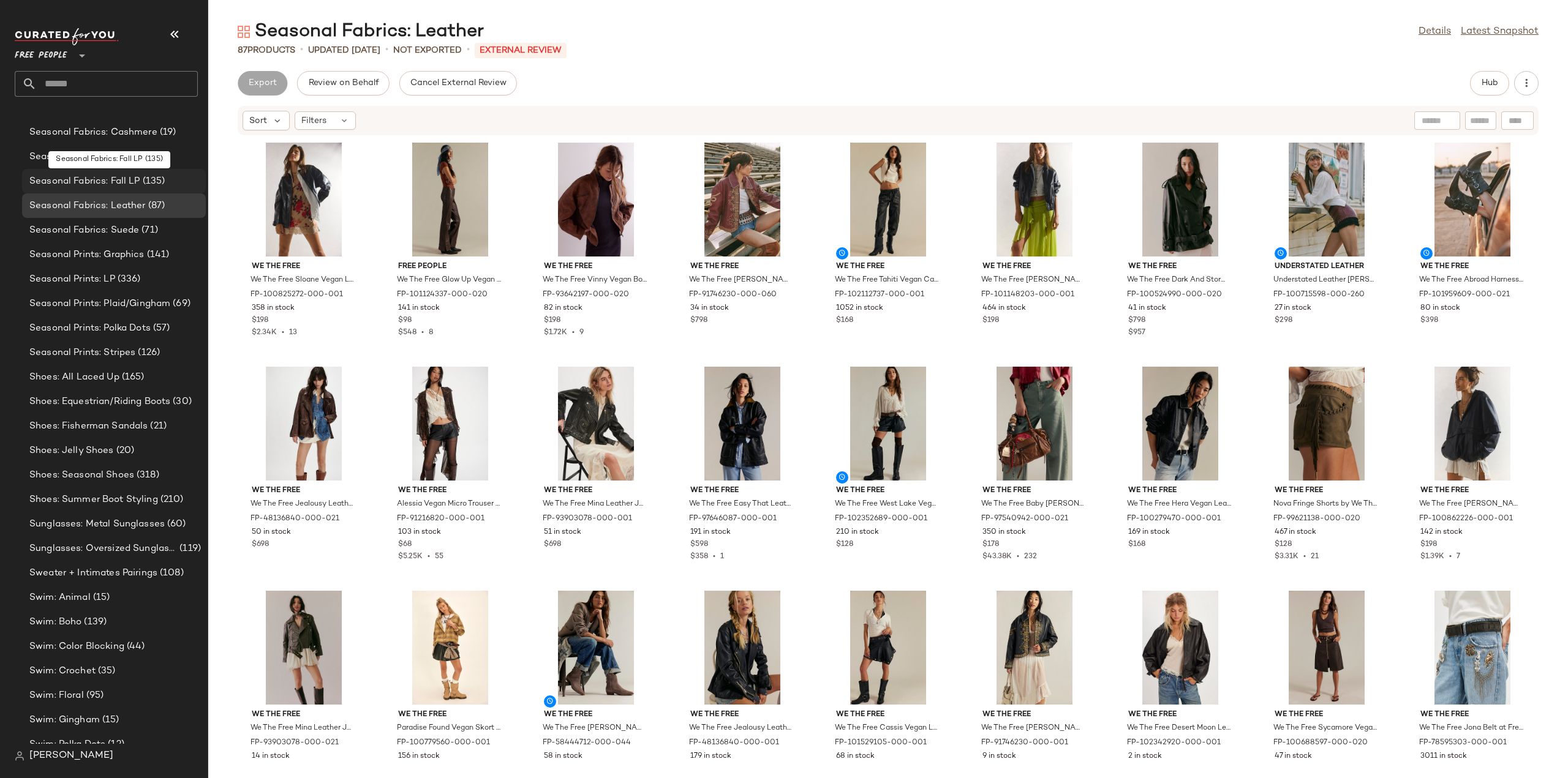
click at [43, 180] on span "Seasonal Fabrics: Fall LP" at bounding box center [85, 182] width 111 height 14
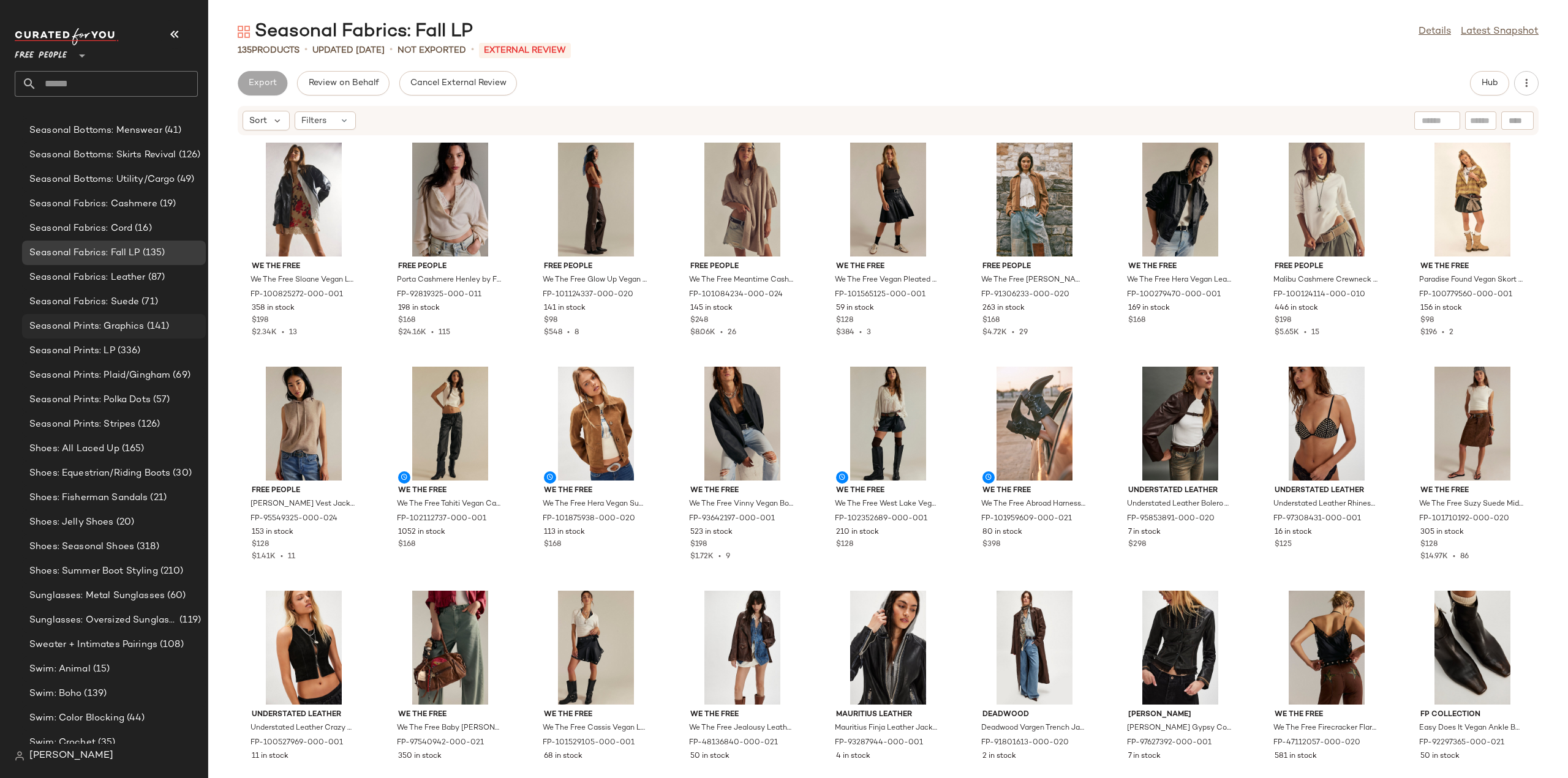
scroll to position [3902, 0]
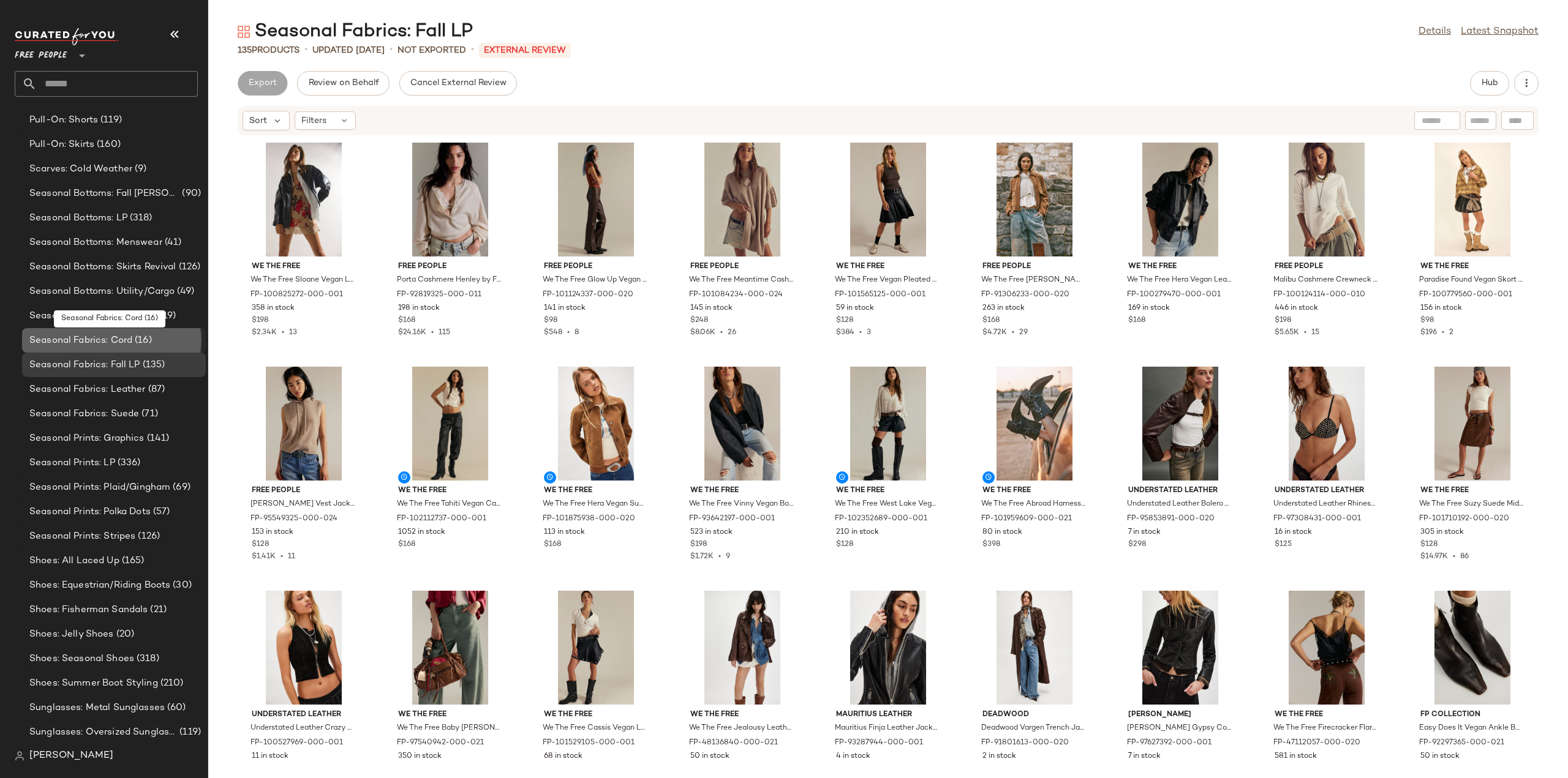
click at [71, 337] on span "Seasonal Fabrics: Cord" at bounding box center [80, 341] width 103 height 14
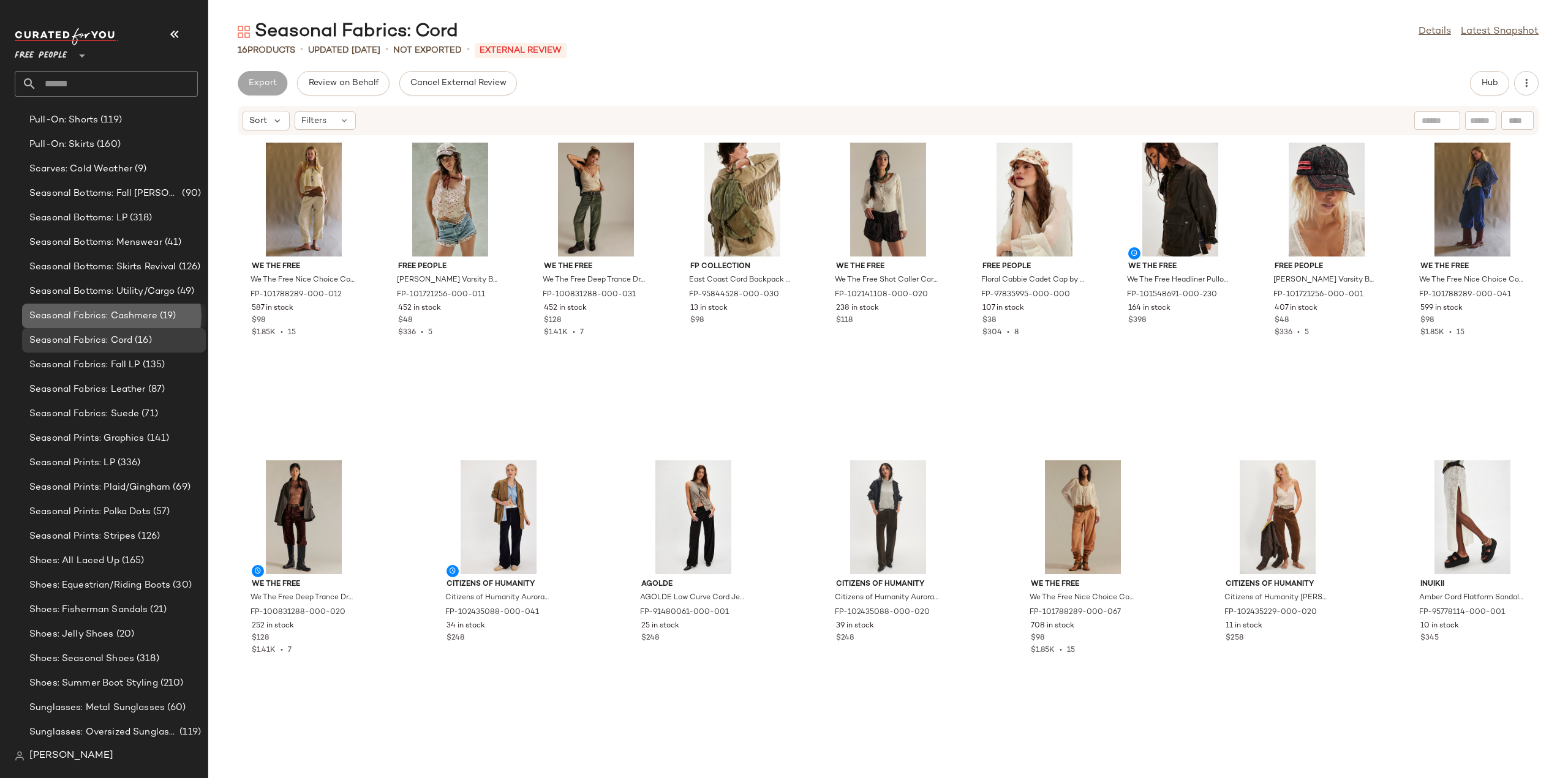
click at [70, 314] on span "Seasonal Fabrics: Cashmere" at bounding box center [93, 316] width 128 height 14
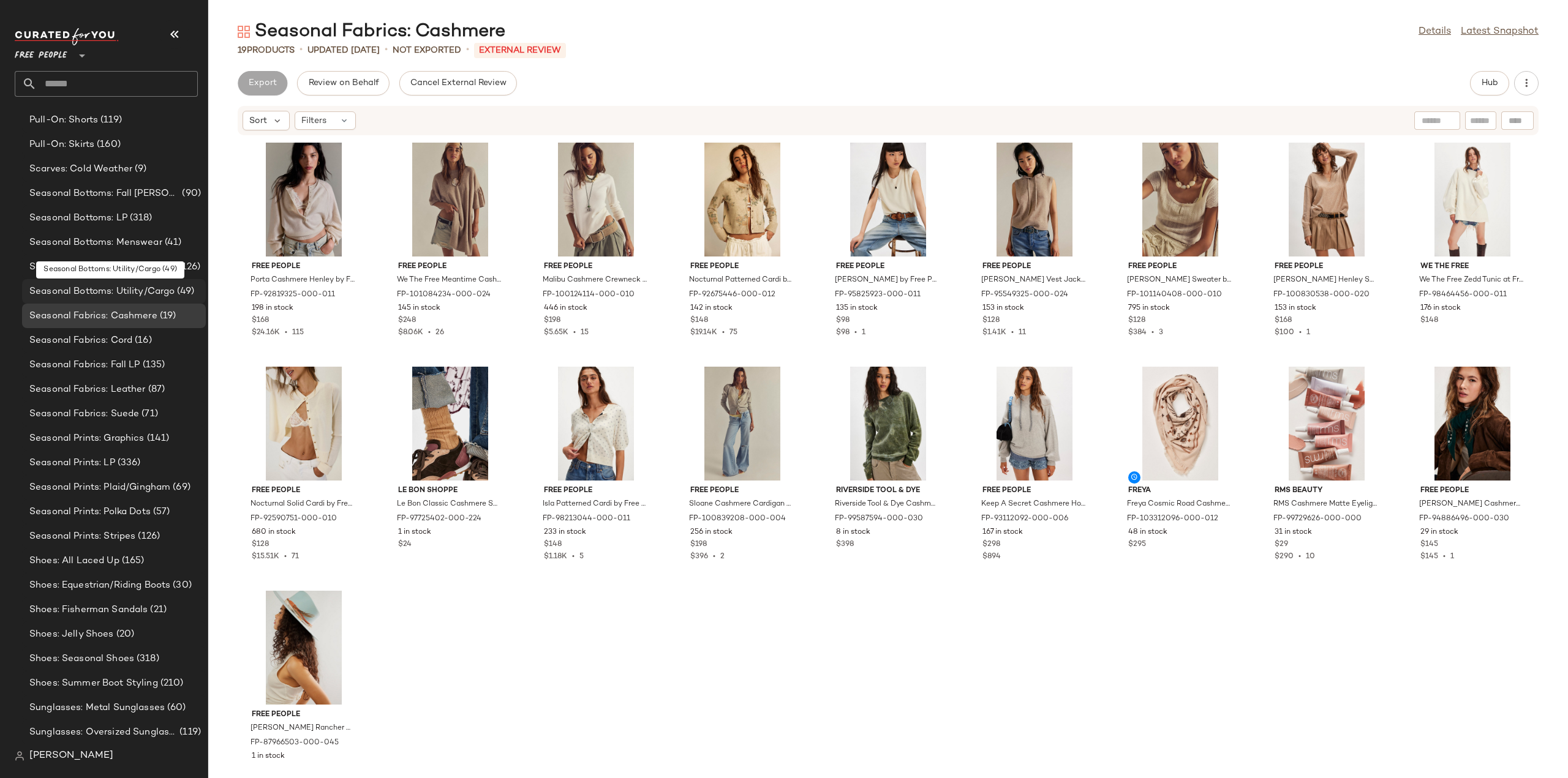
click at [57, 291] on span "Seasonal Bottoms: Utility/Cargo" at bounding box center [102, 292] width 145 height 14
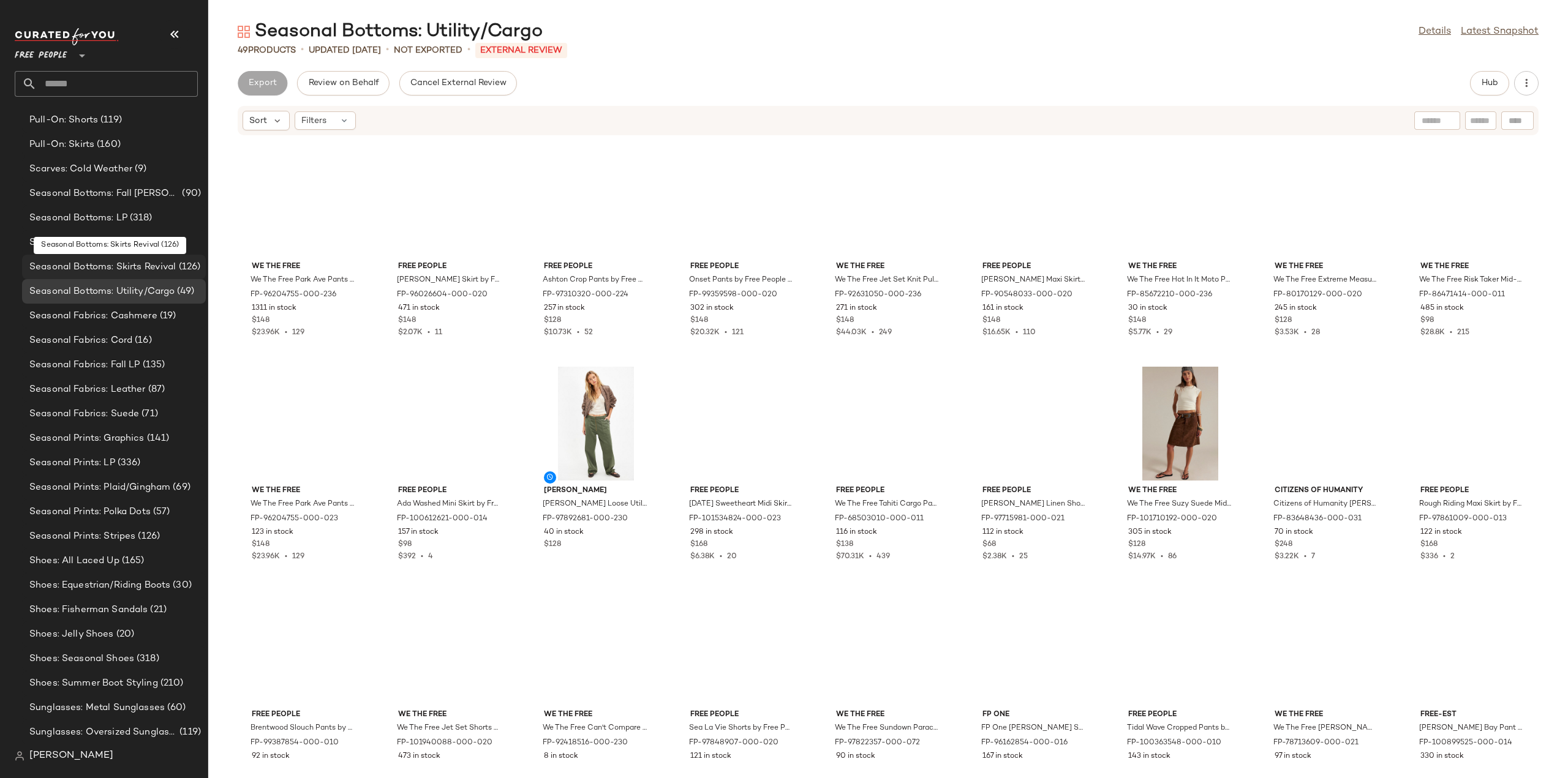
click at [64, 265] on span "Seasonal Bottoms: Skirts Revival" at bounding box center [103, 267] width 147 height 14
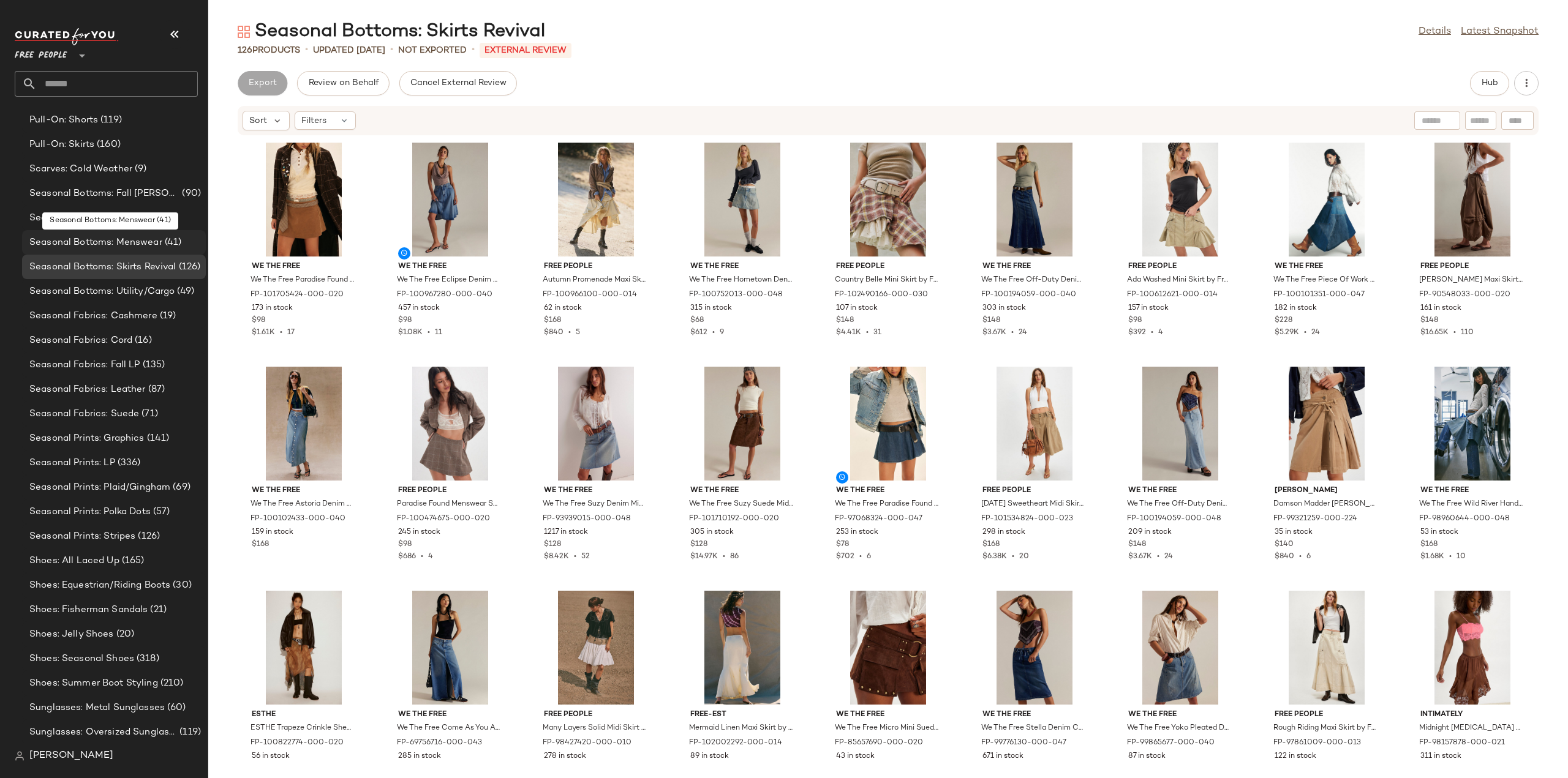
click at [97, 240] on span "Seasonal Bottoms: Menswear" at bounding box center [96, 243] width 133 height 14
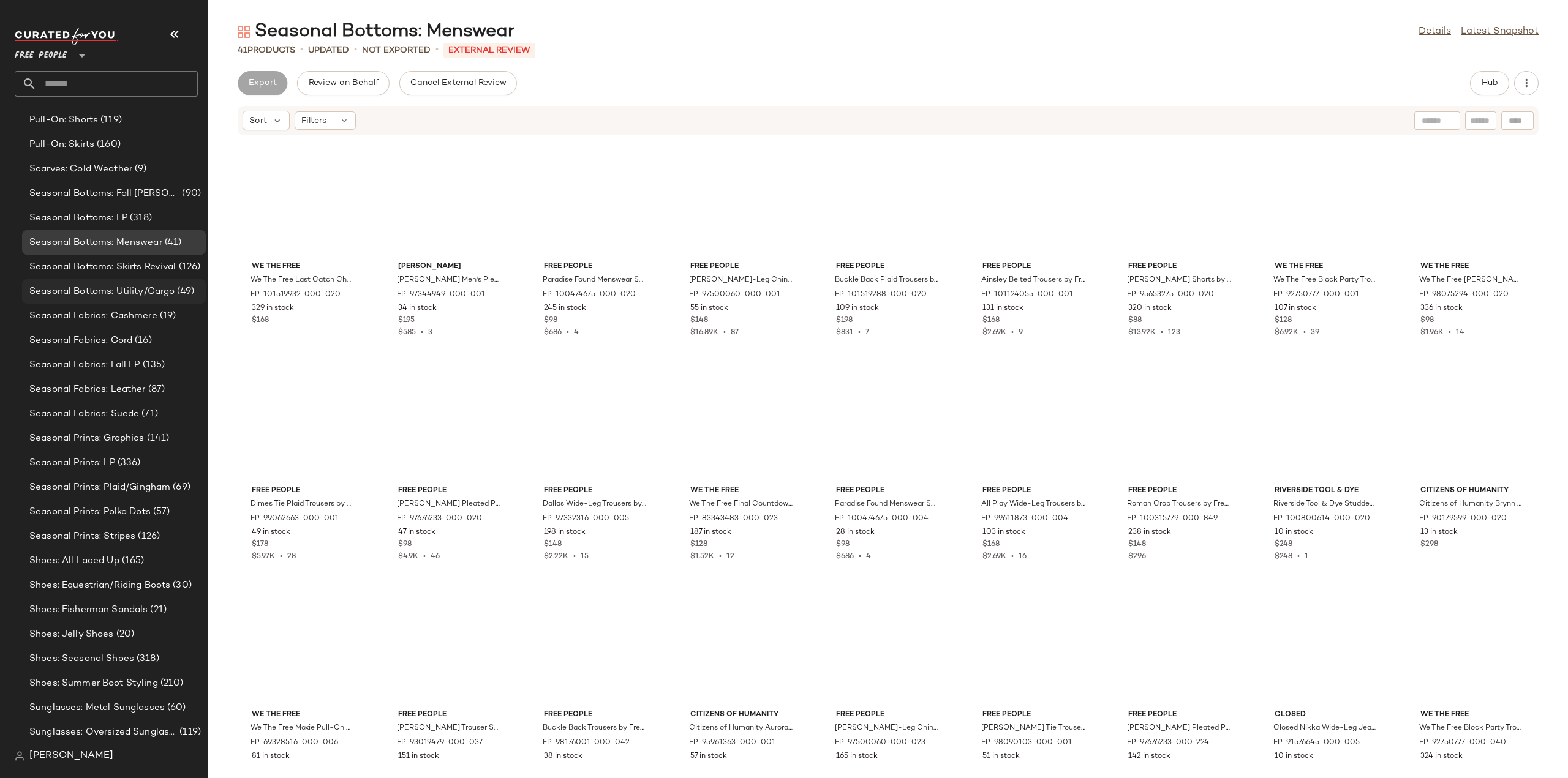
scroll to position [3780, 0]
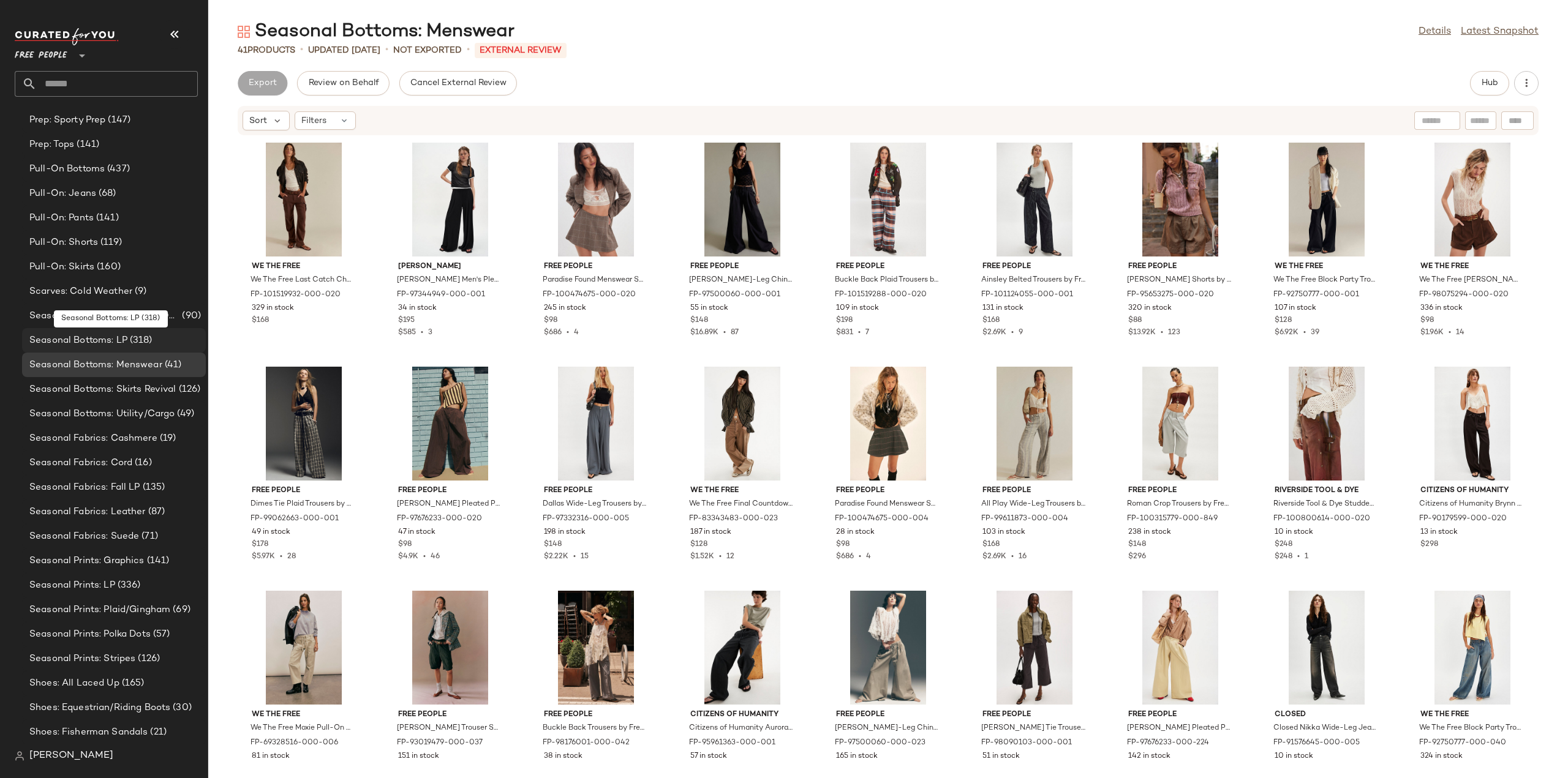
click at [61, 337] on span "Seasonal Bottoms: LP" at bounding box center [78, 341] width 98 height 14
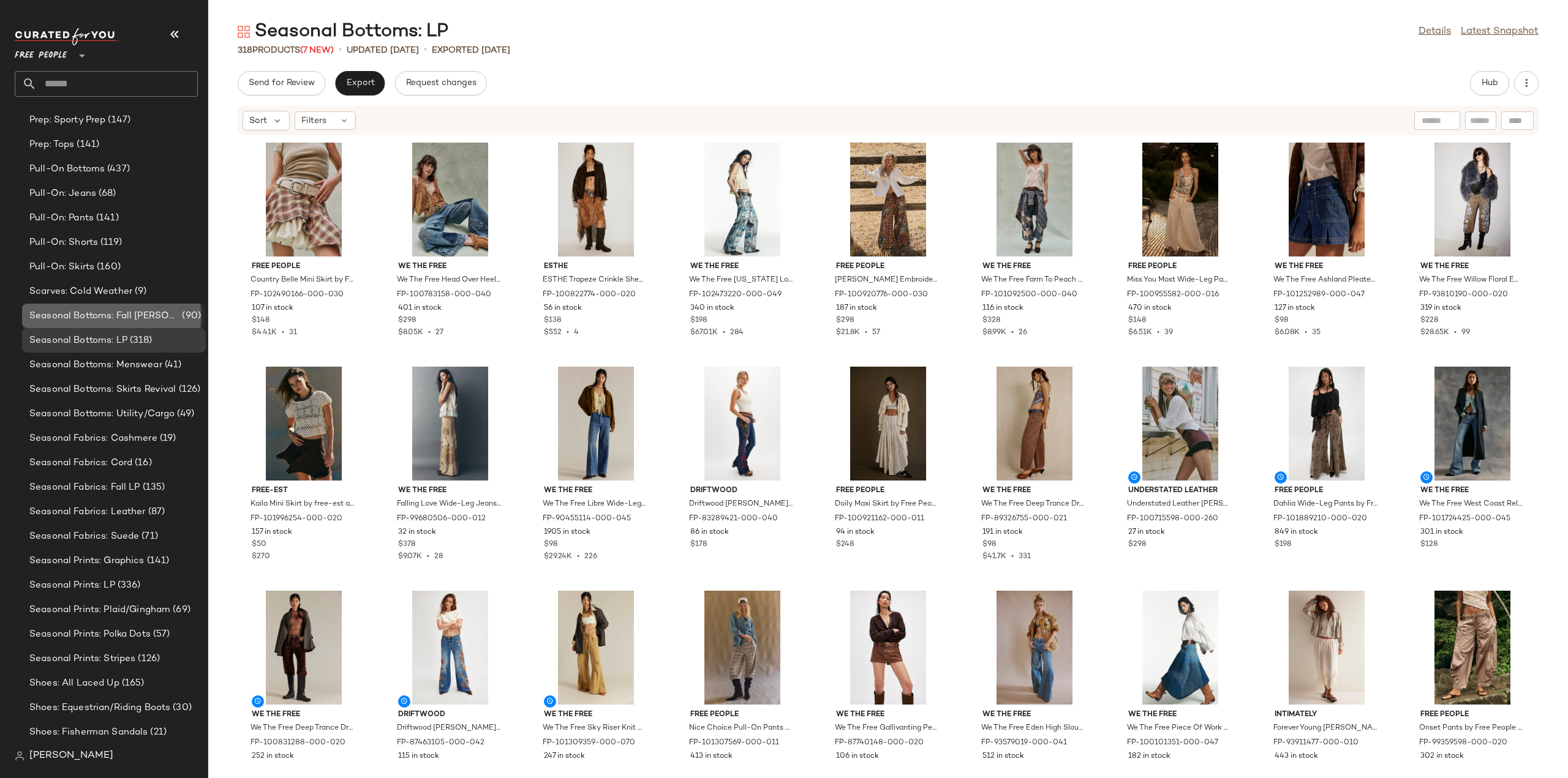
click at [80, 316] on span "Seasonal Bottoms: Fall Jeans Edit" at bounding box center [104, 316] width 150 height 14
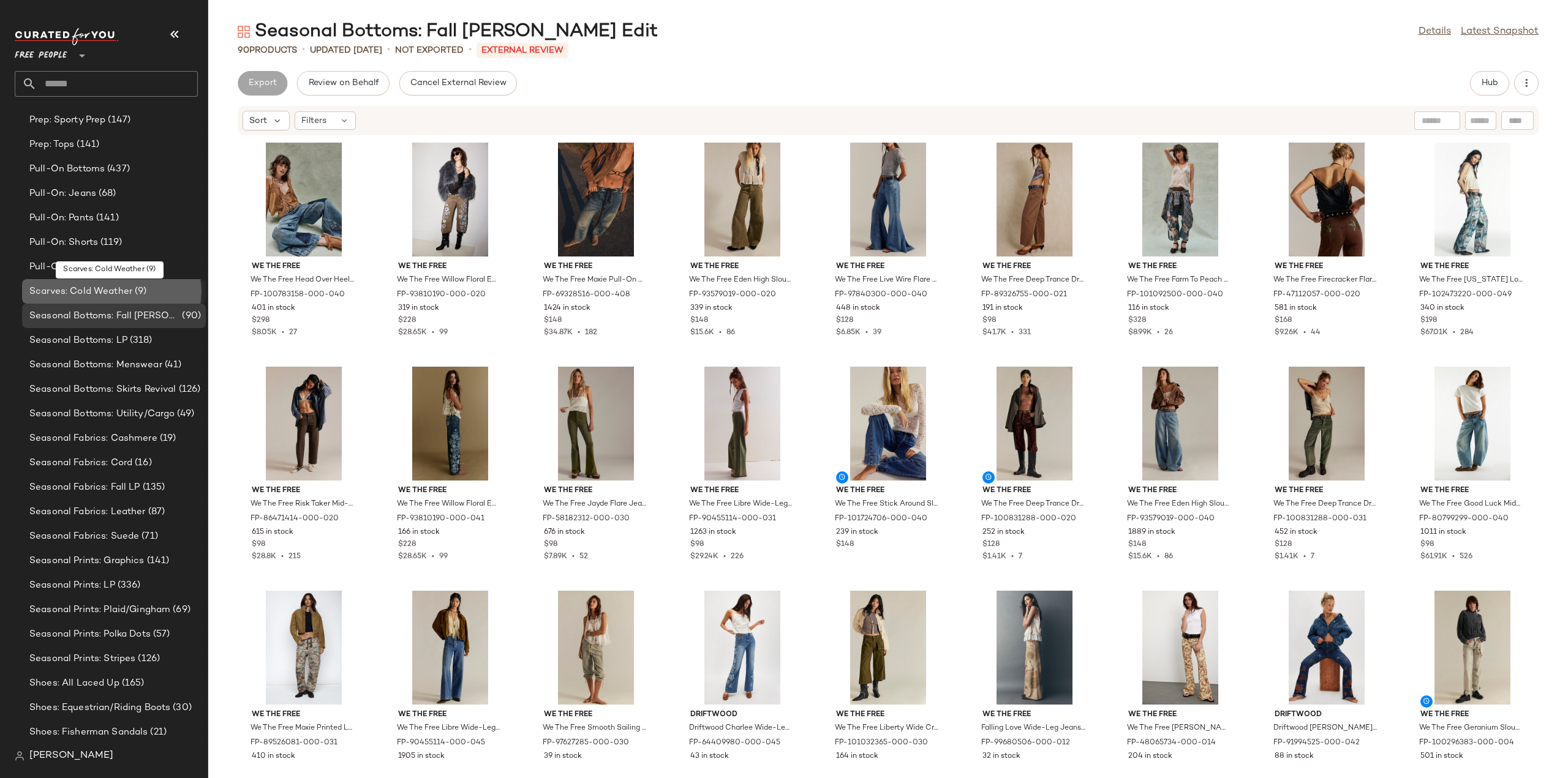
click at [72, 293] on span "Scarves: Cold Weather" at bounding box center [80, 292] width 103 height 14
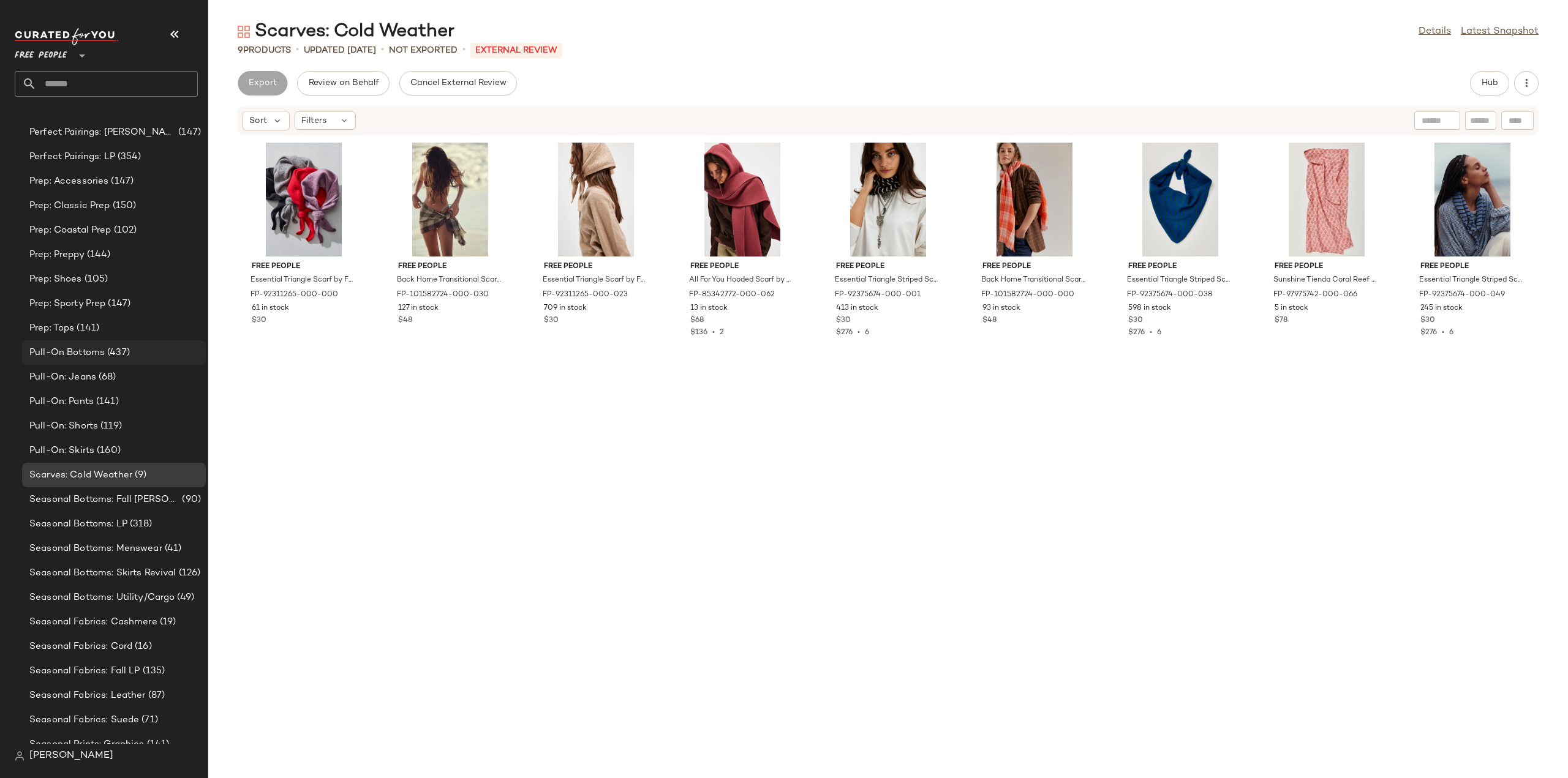
scroll to position [3535, 0]
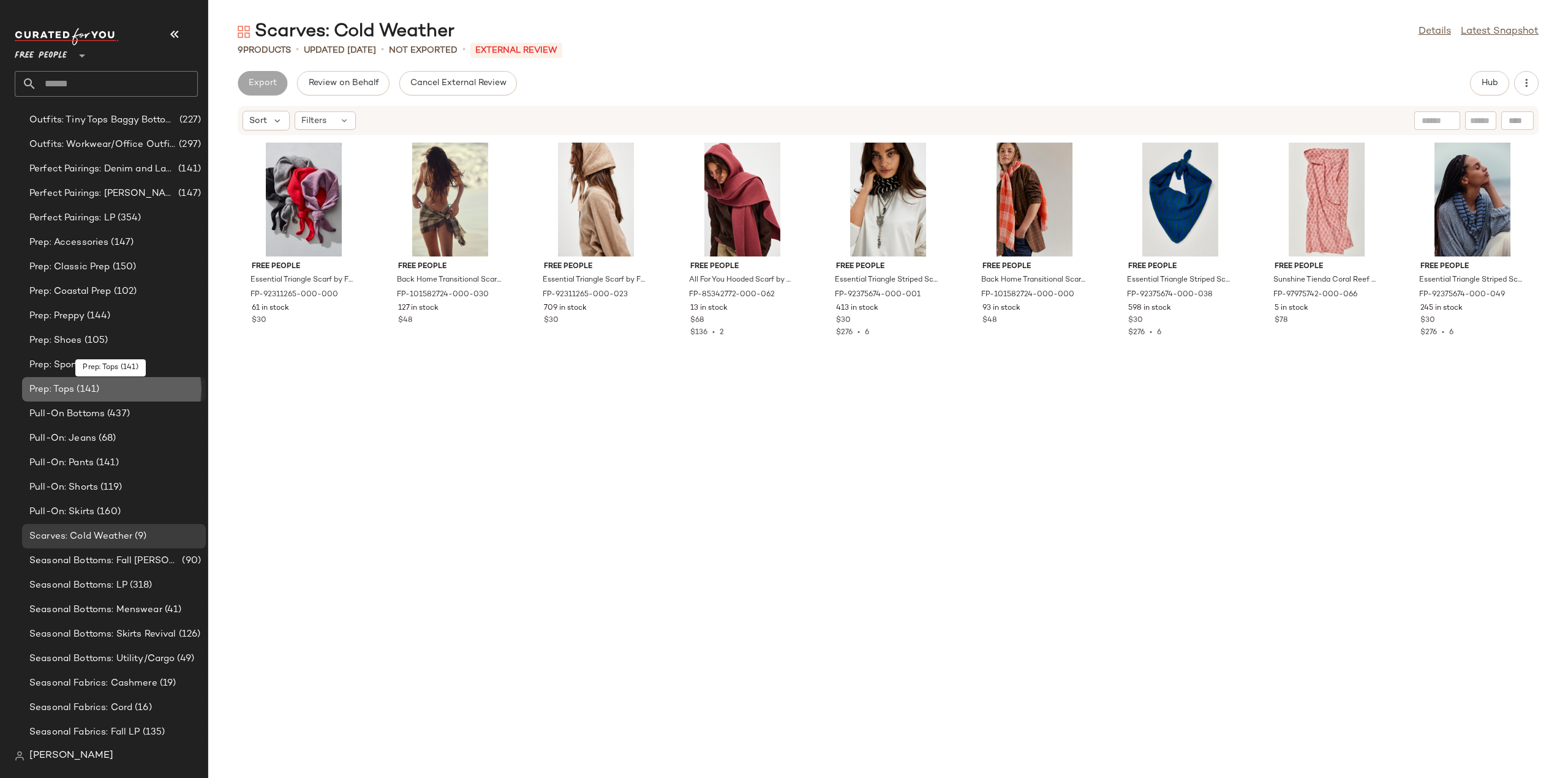
click at [51, 387] on span "Prep: Tops" at bounding box center [52, 390] width 45 height 14
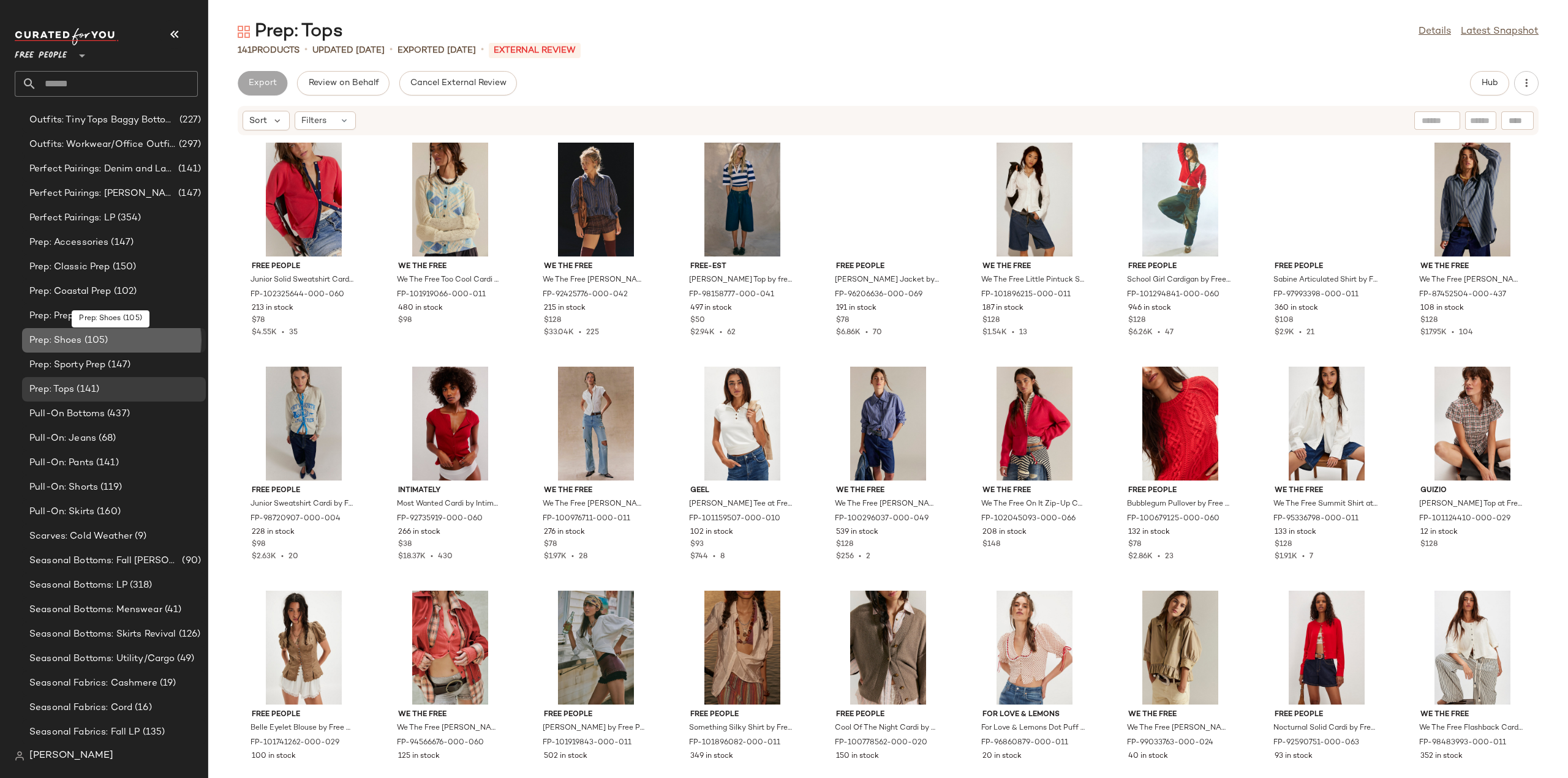
click at [54, 342] on span "Prep: Shoes" at bounding box center [55, 341] width 53 height 14
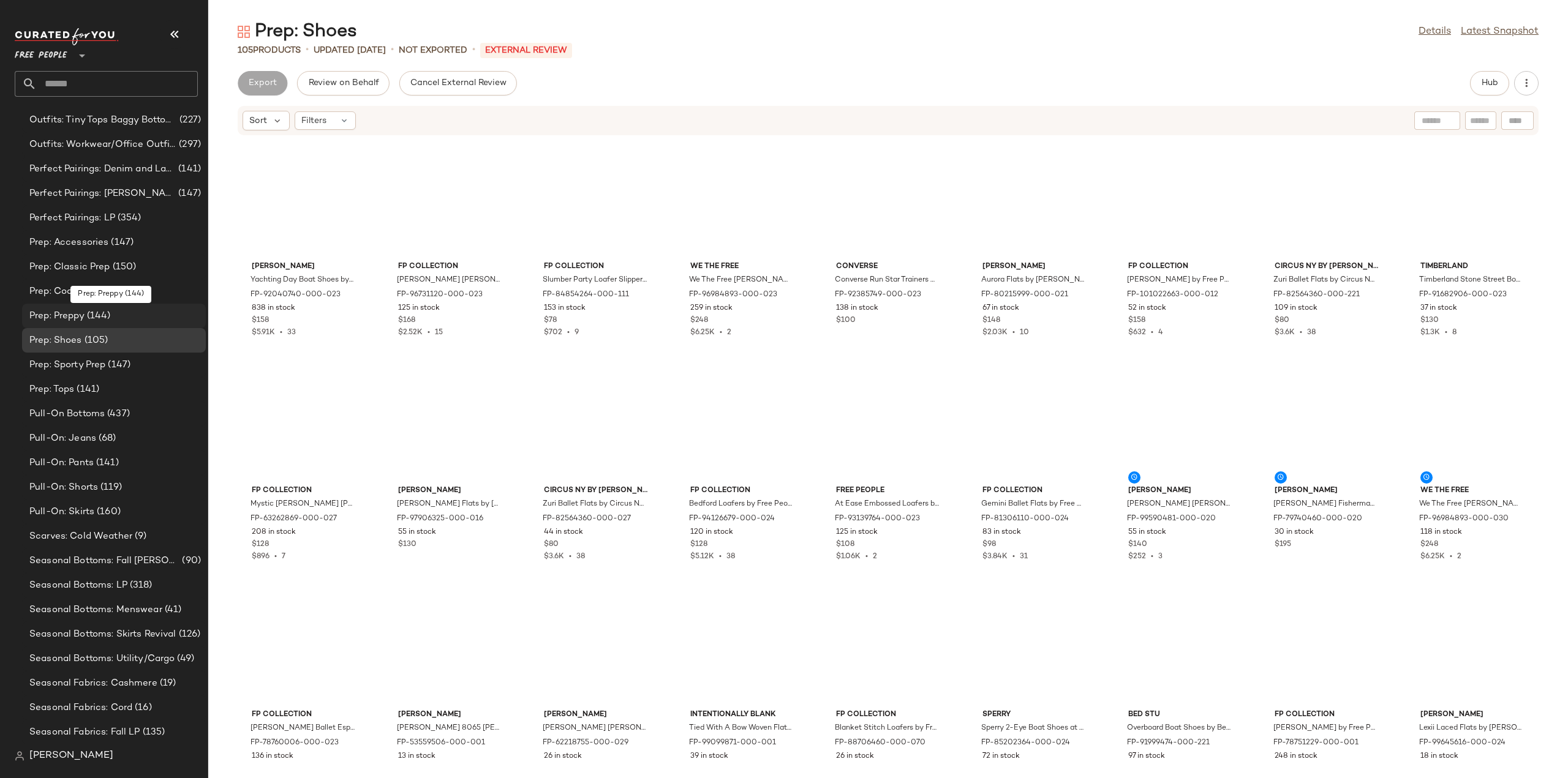
click at [52, 315] on span "Prep: Preppy" at bounding box center [57, 316] width 55 height 14
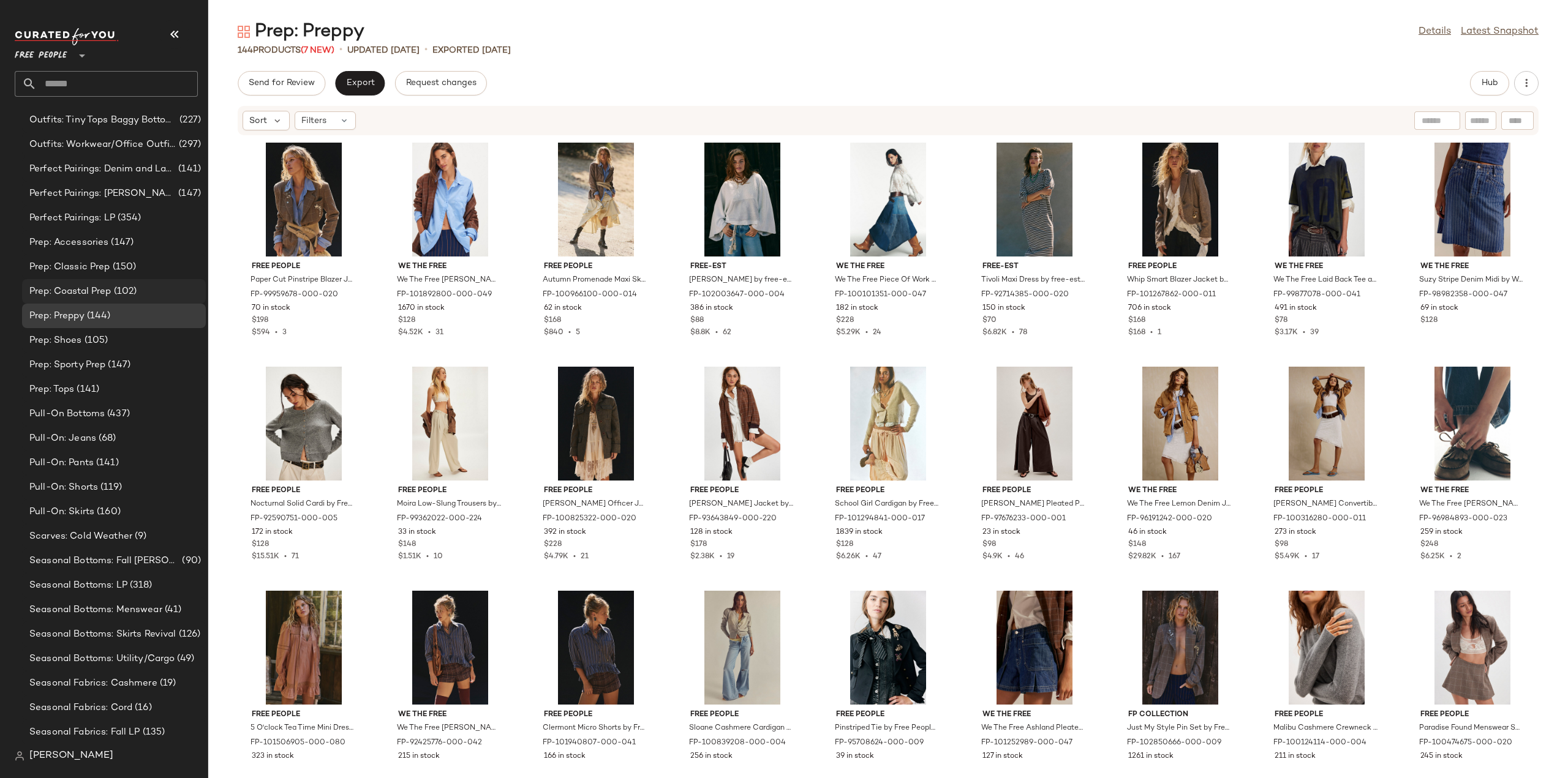
click at [75, 290] on span "Prep: Coastal Prep" at bounding box center [70, 292] width 82 height 14
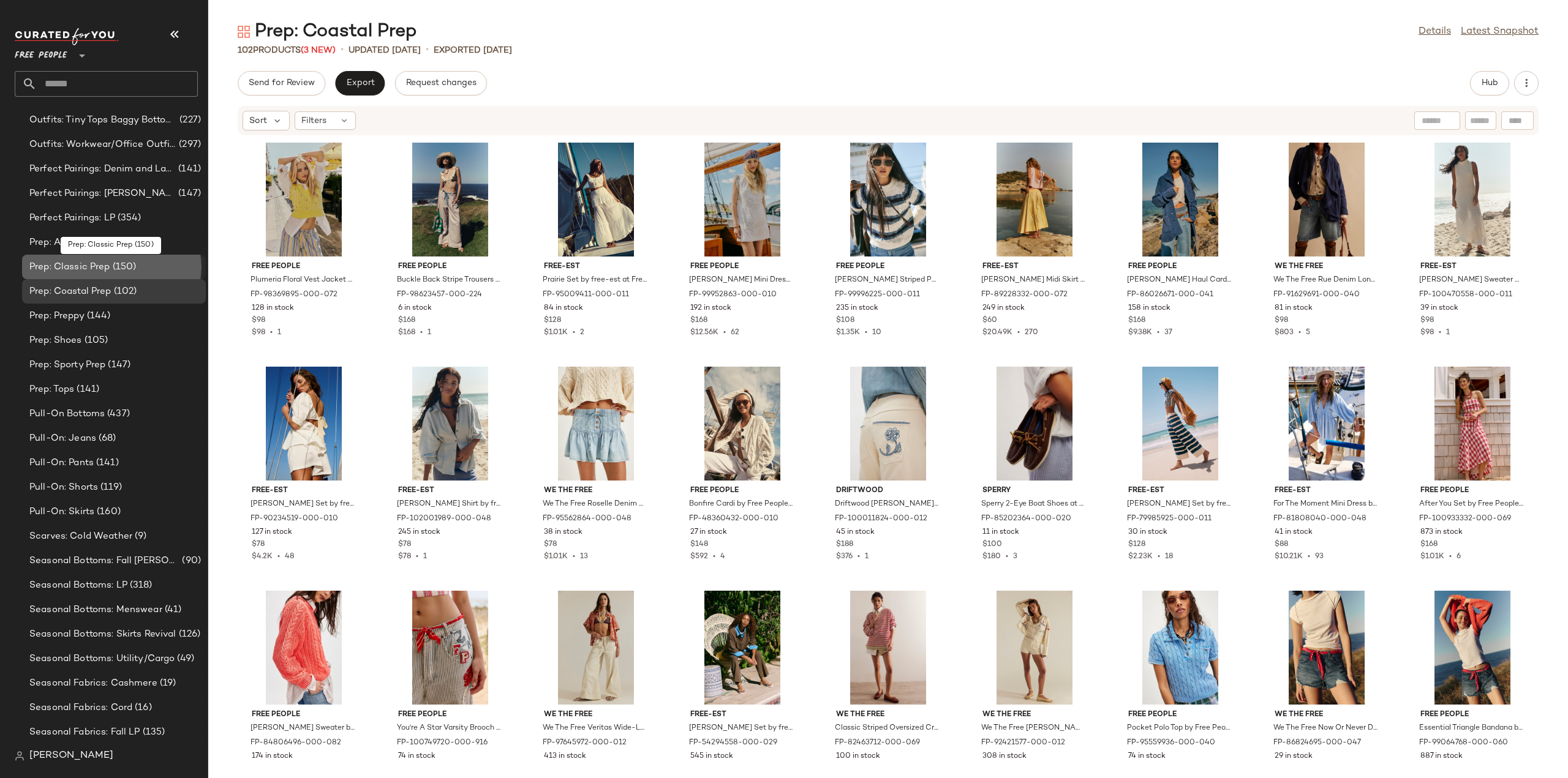
click at [51, 267] on span "Prep: Classic Prep" at bounding box center [70, 267] width 81 height 14
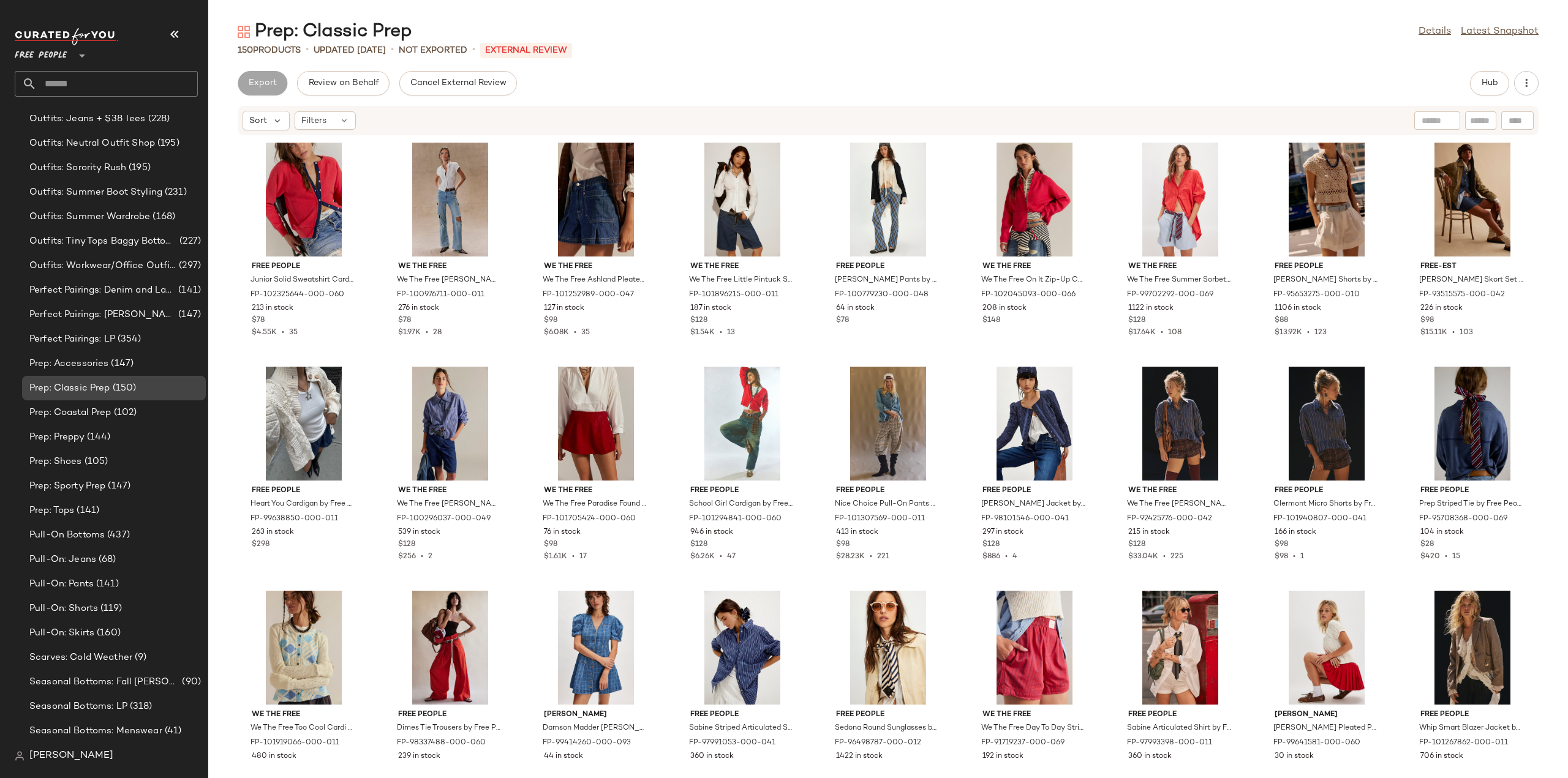
scroll to position [3412, 0]
click at [40, 363] on span "Prep: Accessories" at bounding box center [69, 365] width 79 height 14
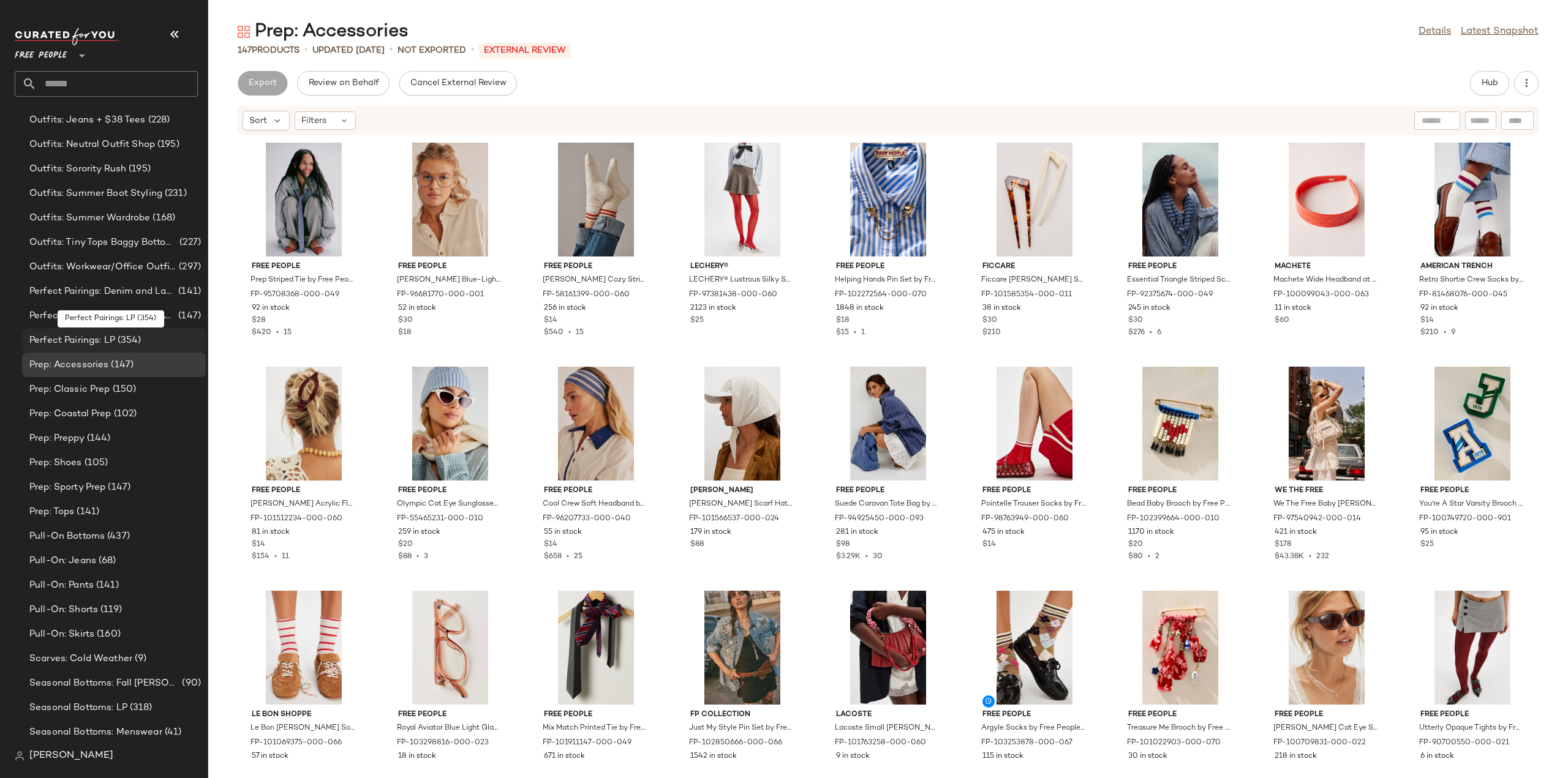
click at [38, 337] on span "Perfect Pairings: LP" at bounding box center [72, 341] width 85 height 14
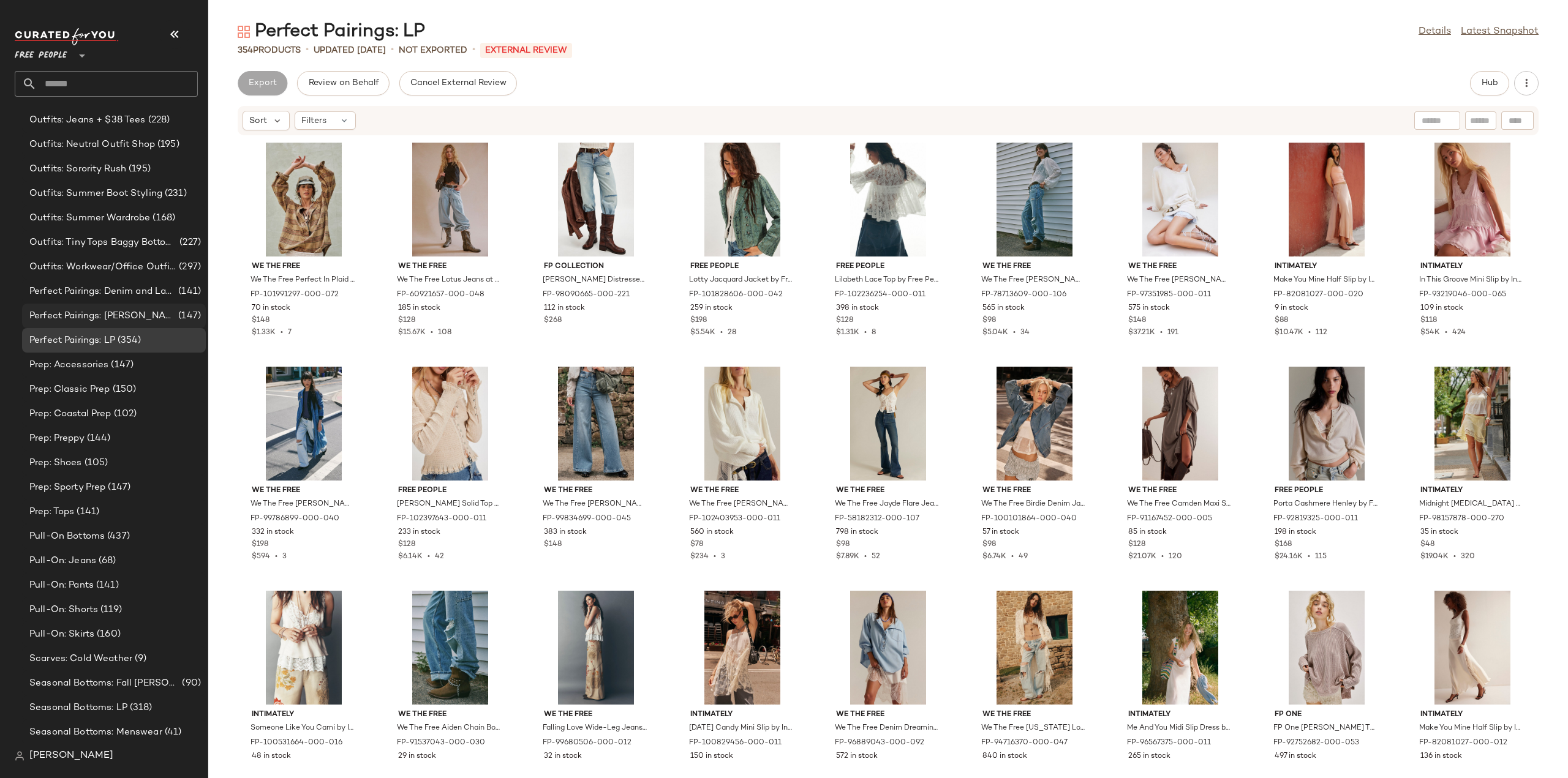
click at [45, 318] on span "Perfect Pairings: Jeans and Boots" at bounding box center [103, 316] width 147 height 14
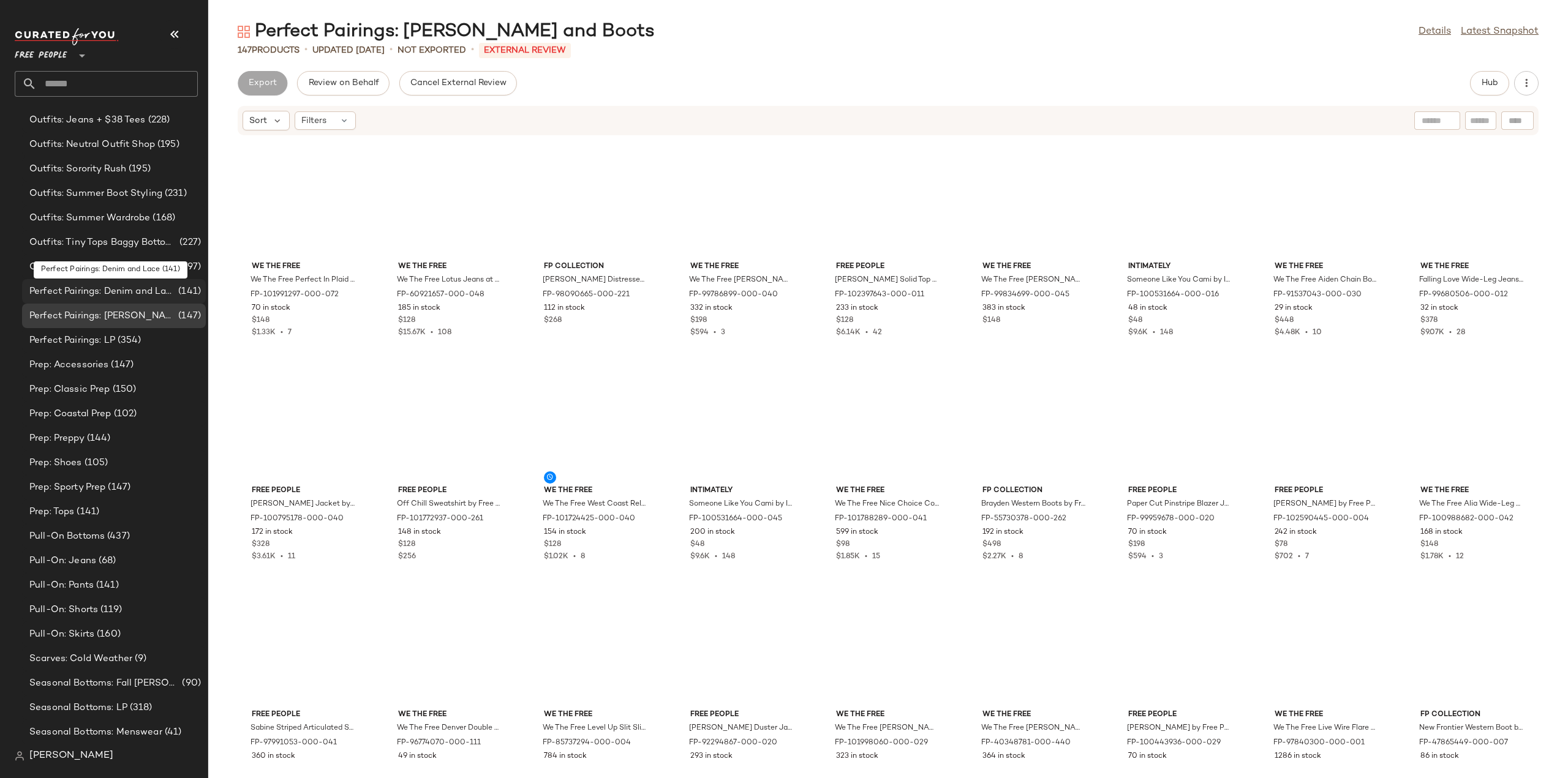
click at [55, 287] on span "Perfect Pairings: Denim and Lace" at bounding box center [103, 292] width 147 height 14
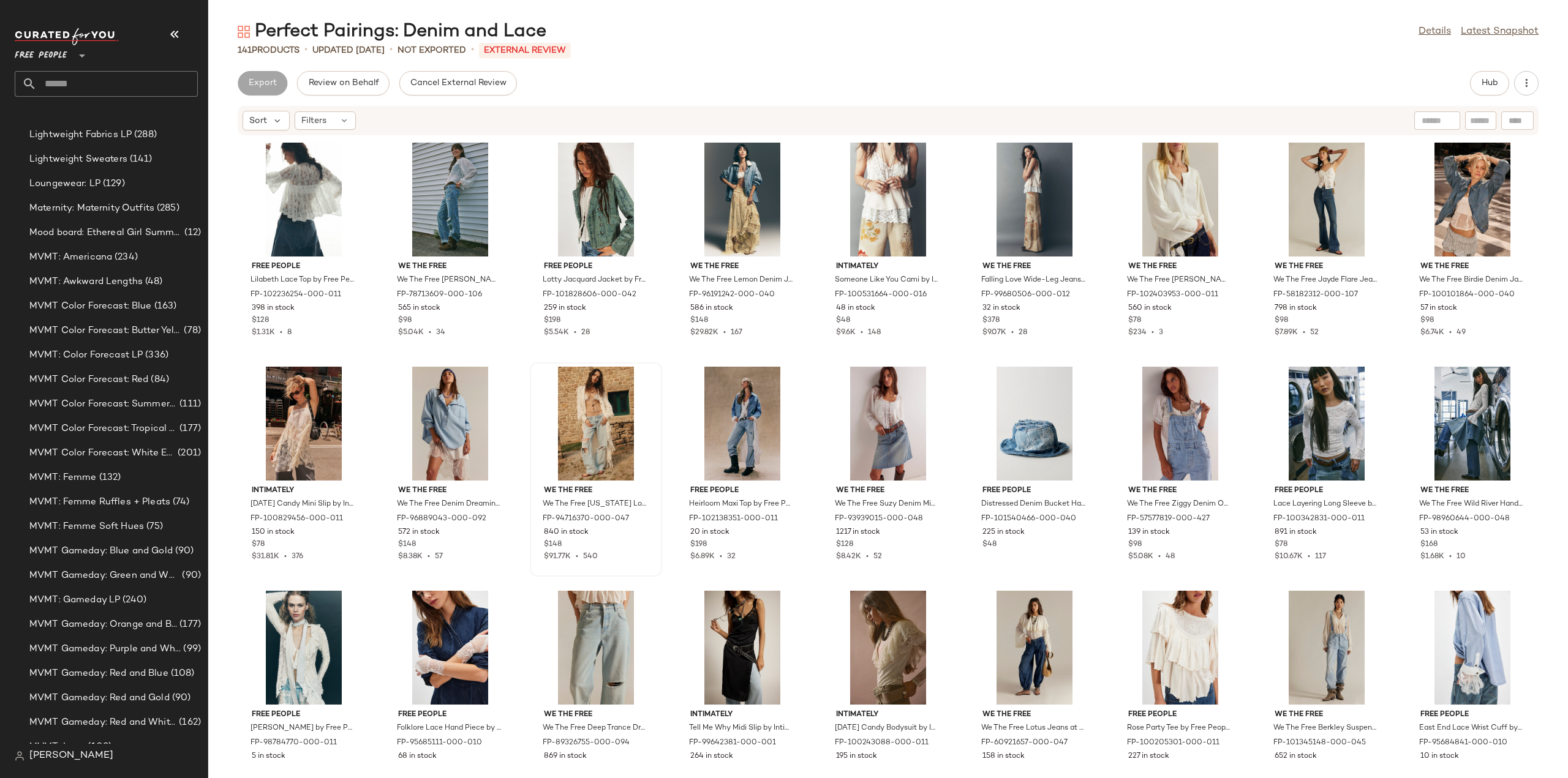
scroll to position [2310, 0]
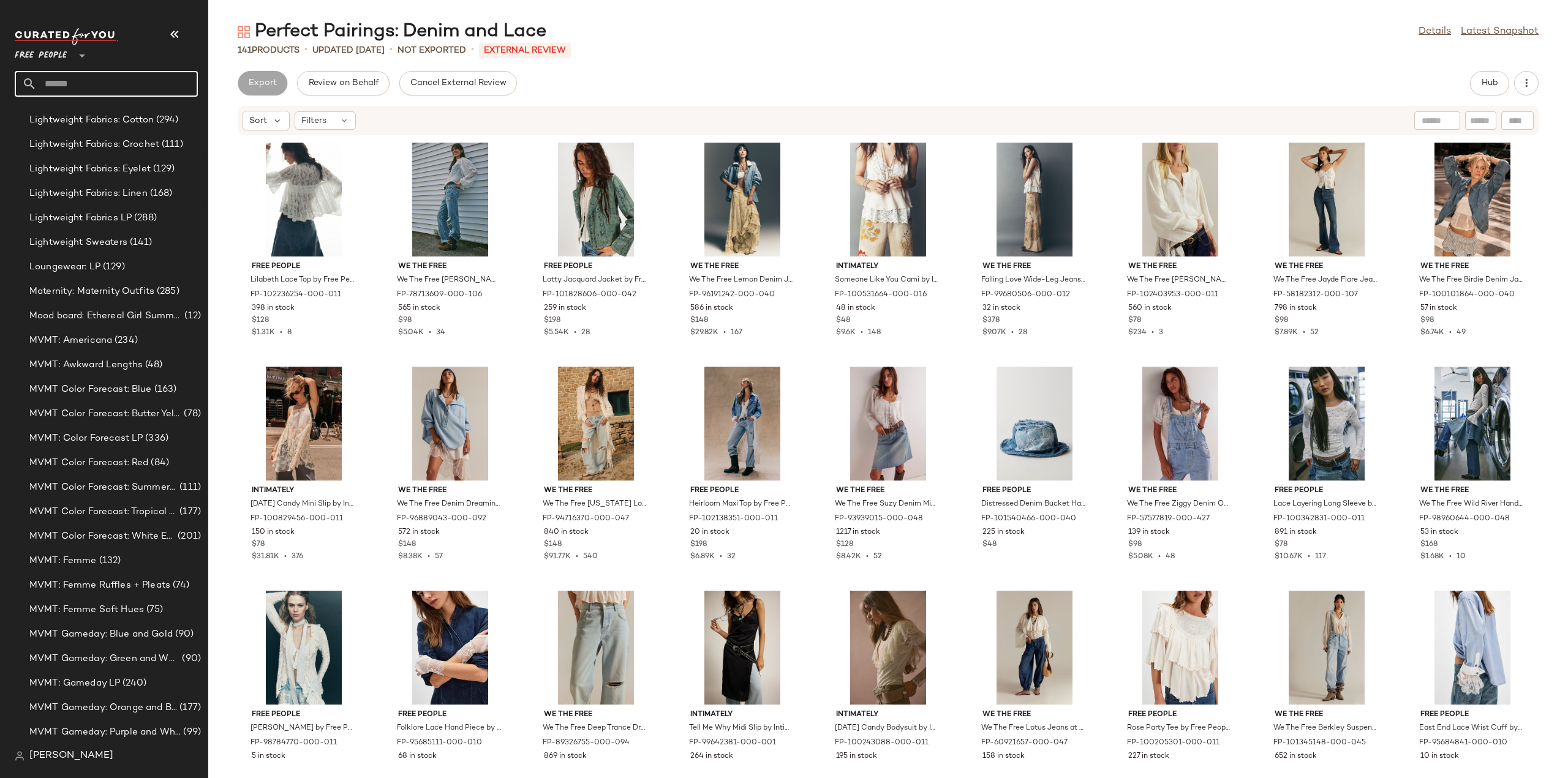
click at [112, 78] on input "text" at bounding box center [117, 84] width 161 height 26
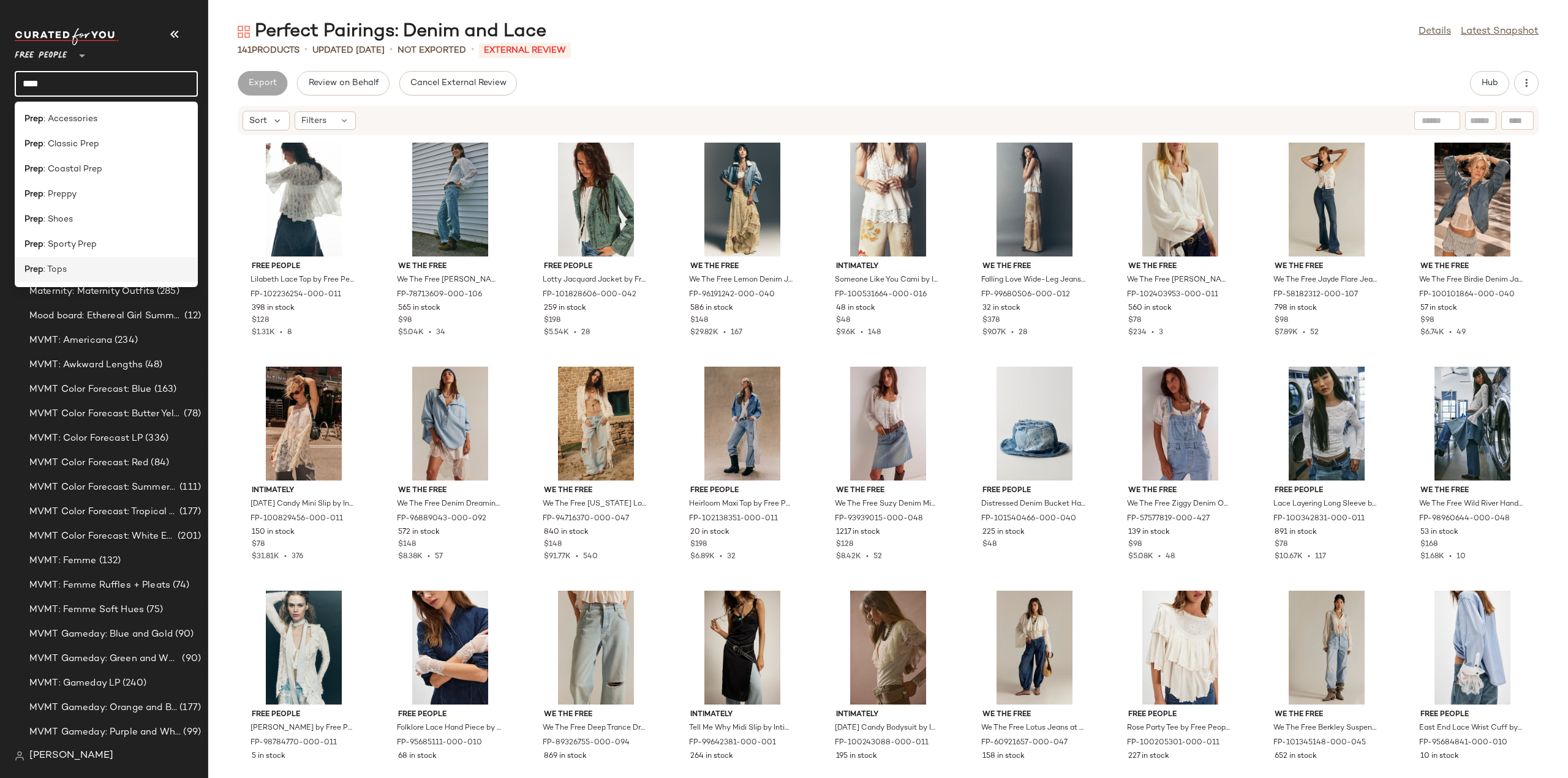
type input "****"
click at [38, 272] on b "Prep" at bounding box center [34, 270] width 19 height 13
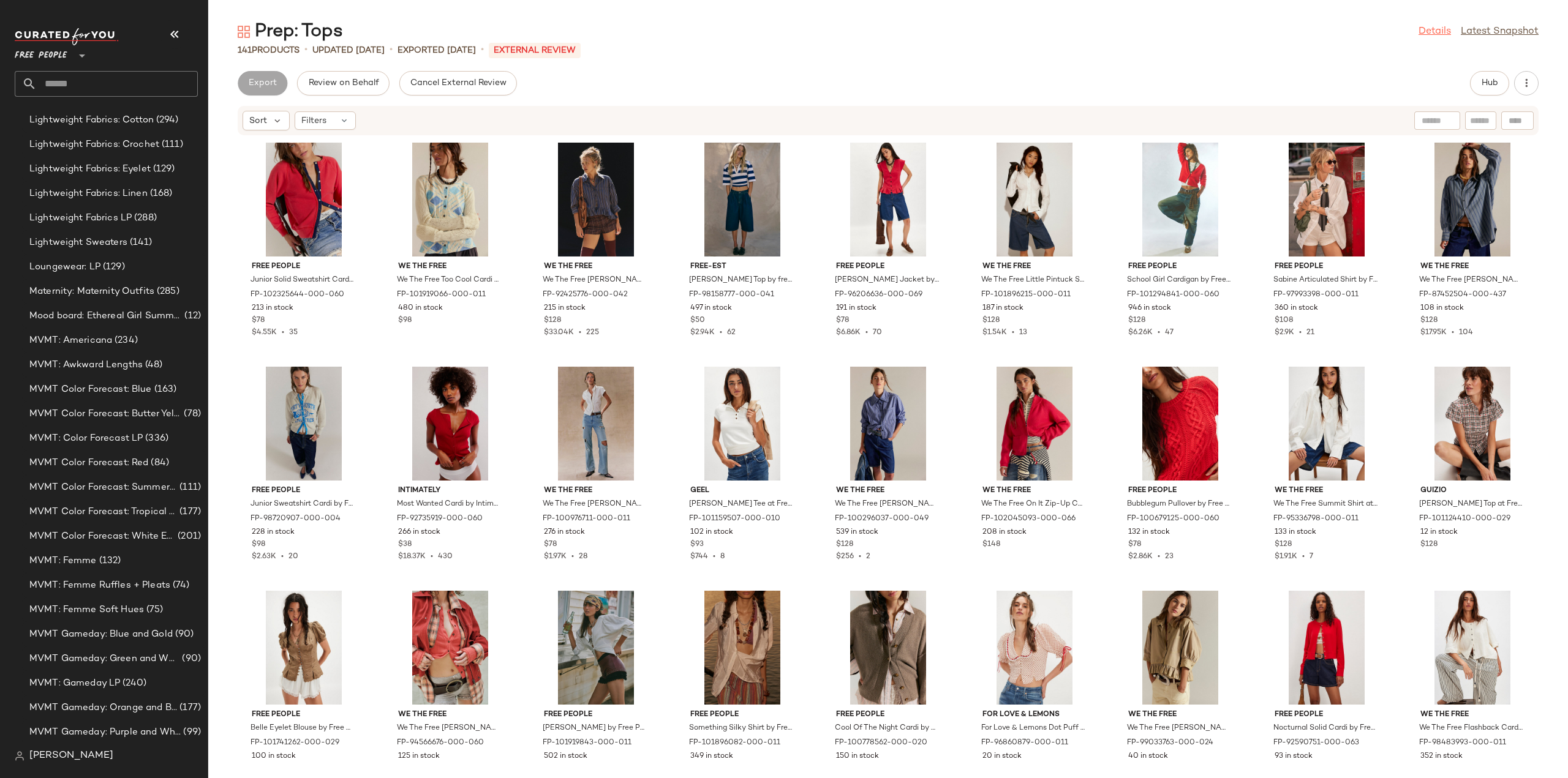
click at [1432, 32] on link "Details" at bounding box center [1435, 31] width 33 height 15
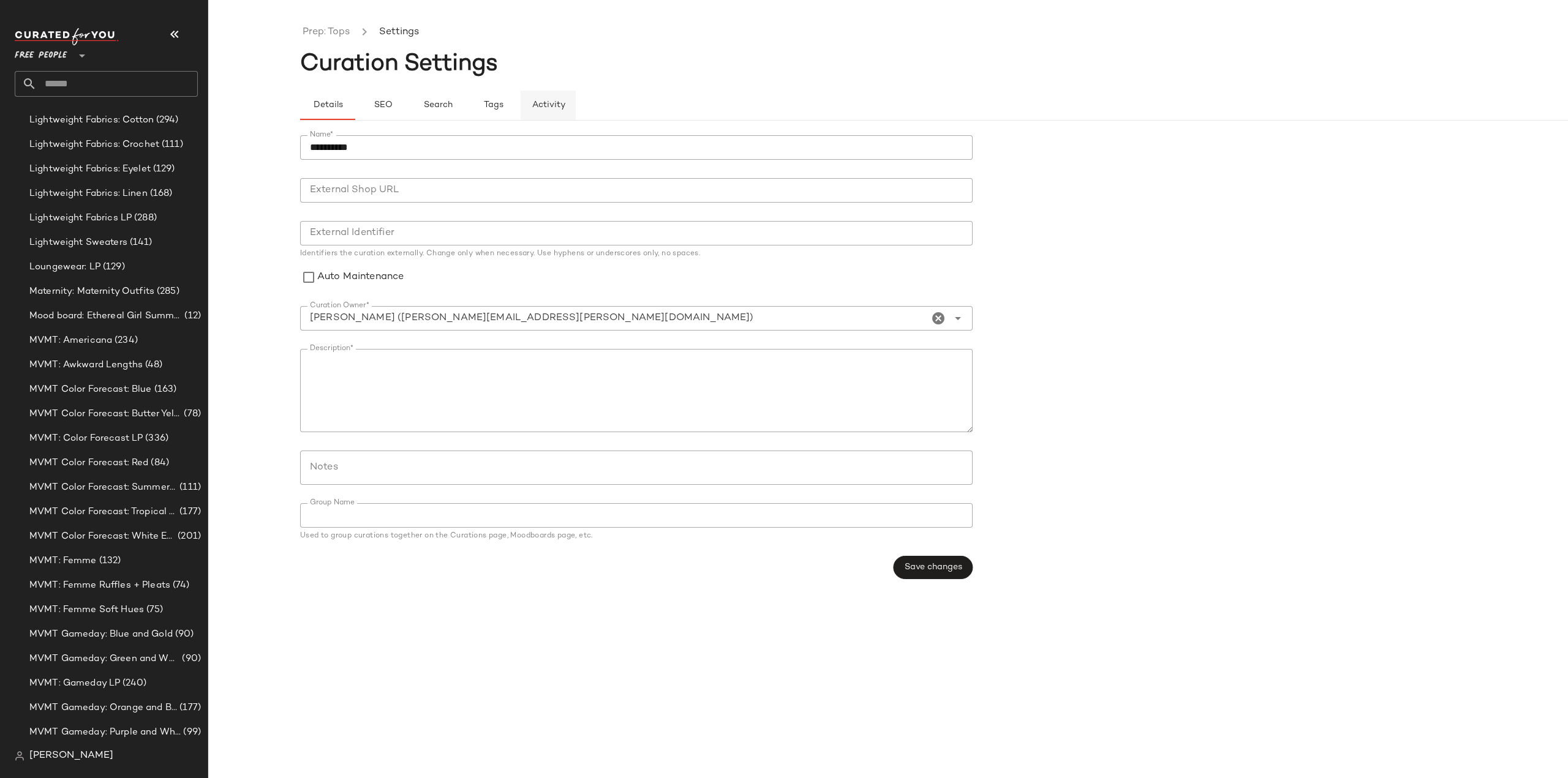
click at [540, 114] on button "Activity" at bounding box center [548, 105] width 55 height 29
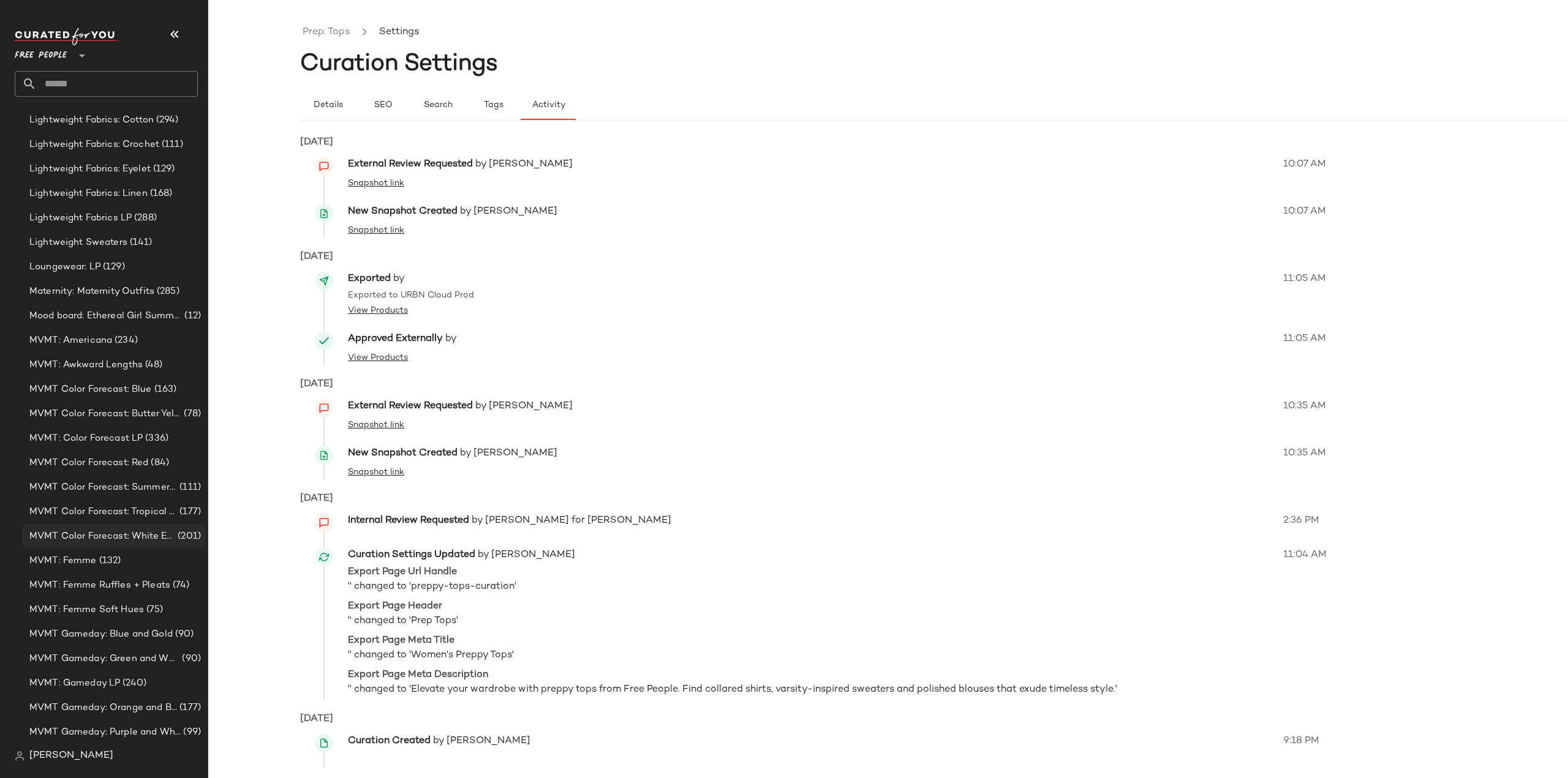
scroll to position [2126, 0]
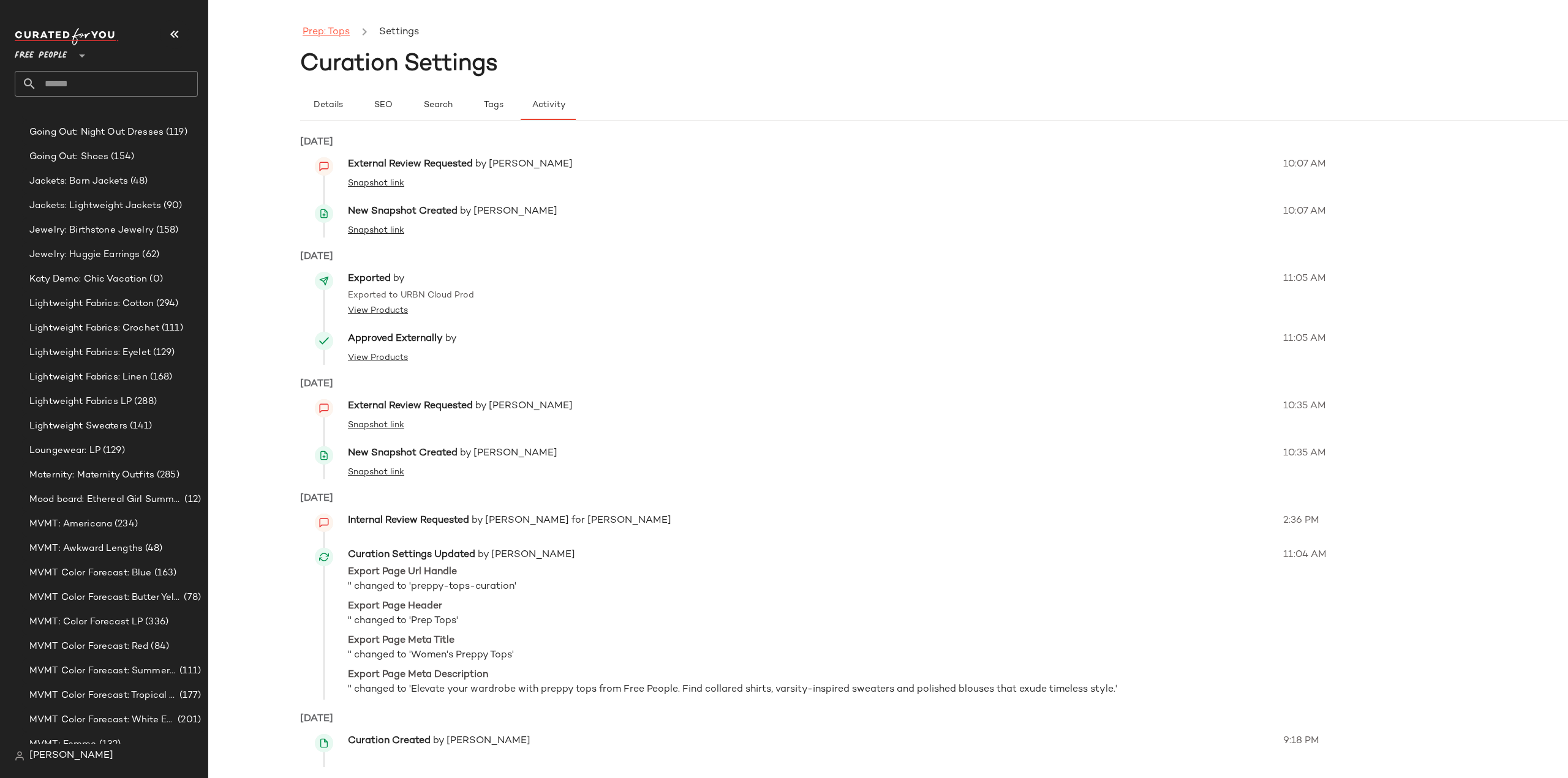
click at [326, 36] on link "Prep: Tops" at bounding box center [326, 32] width 47 height 16
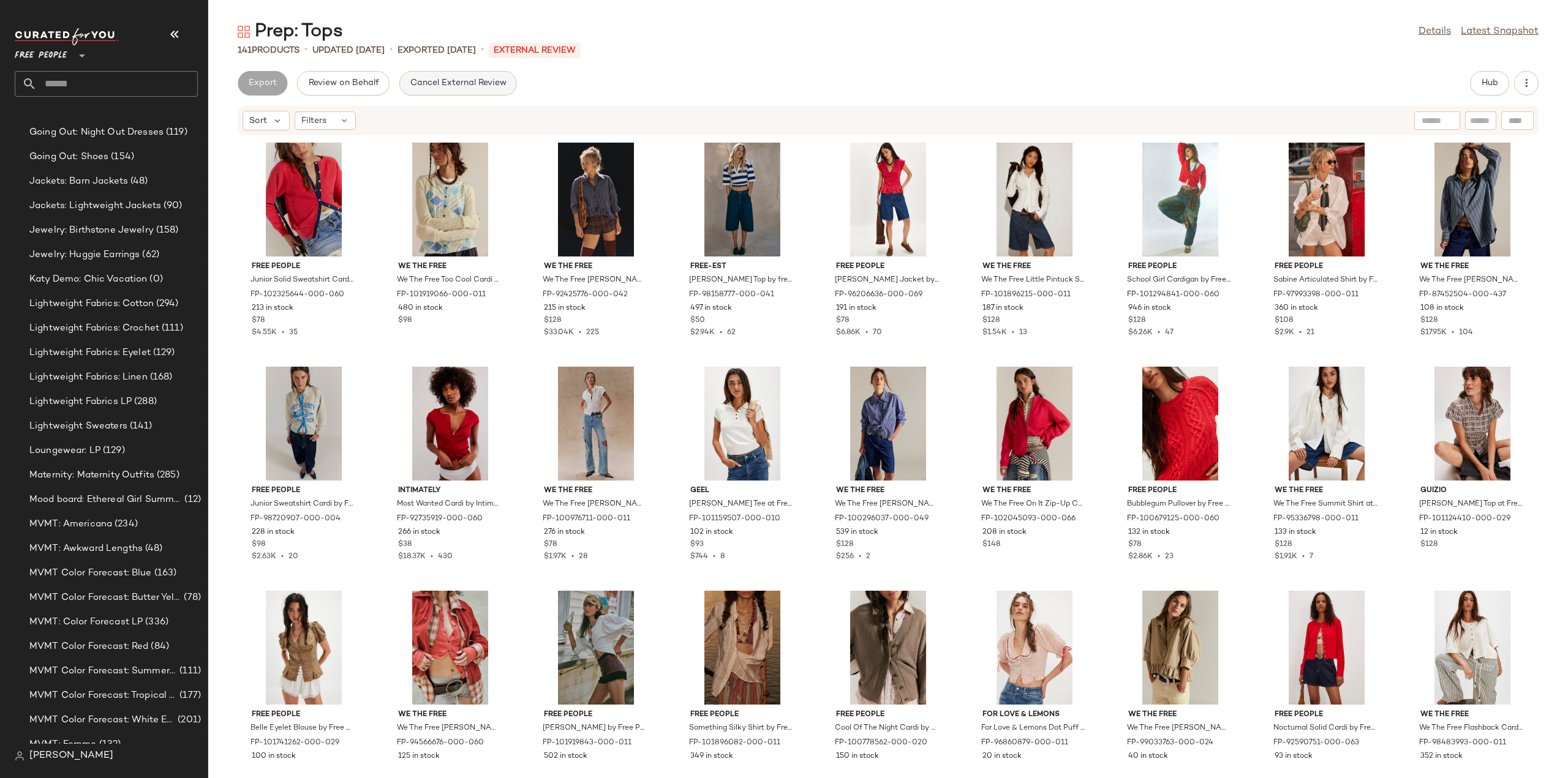
click at [459, 80] on span "Cancel External Review" at bounding box center [458, 83] width 97 height 10
click at [129, 86] on input "text" at bounding box center [117, 84] width 161 height 26
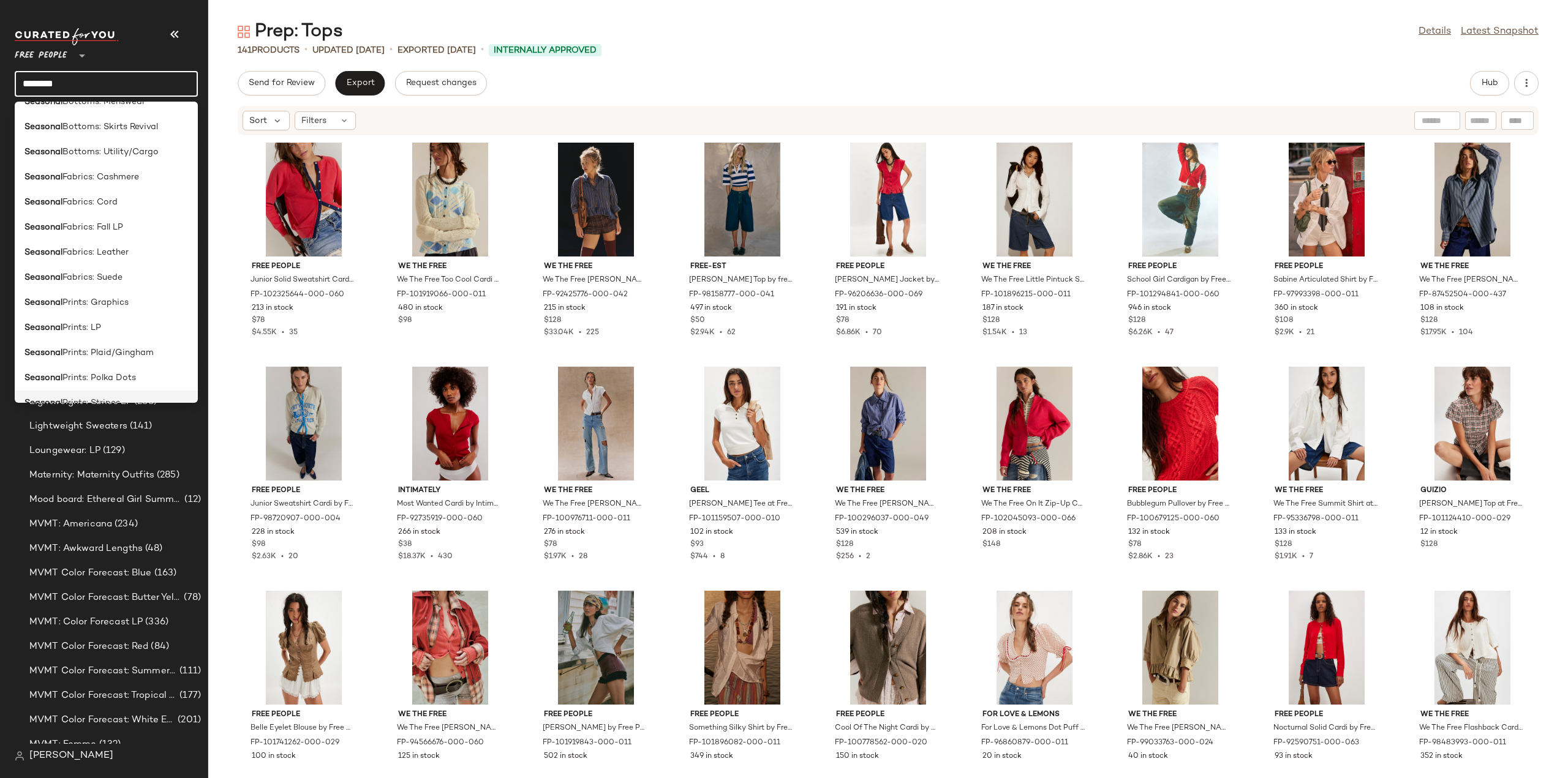
scroll to position [49, 0]
type input "********"
click at [57, 241] on b "Seasonal" at bounding box center [43, 246] width 38 height 13
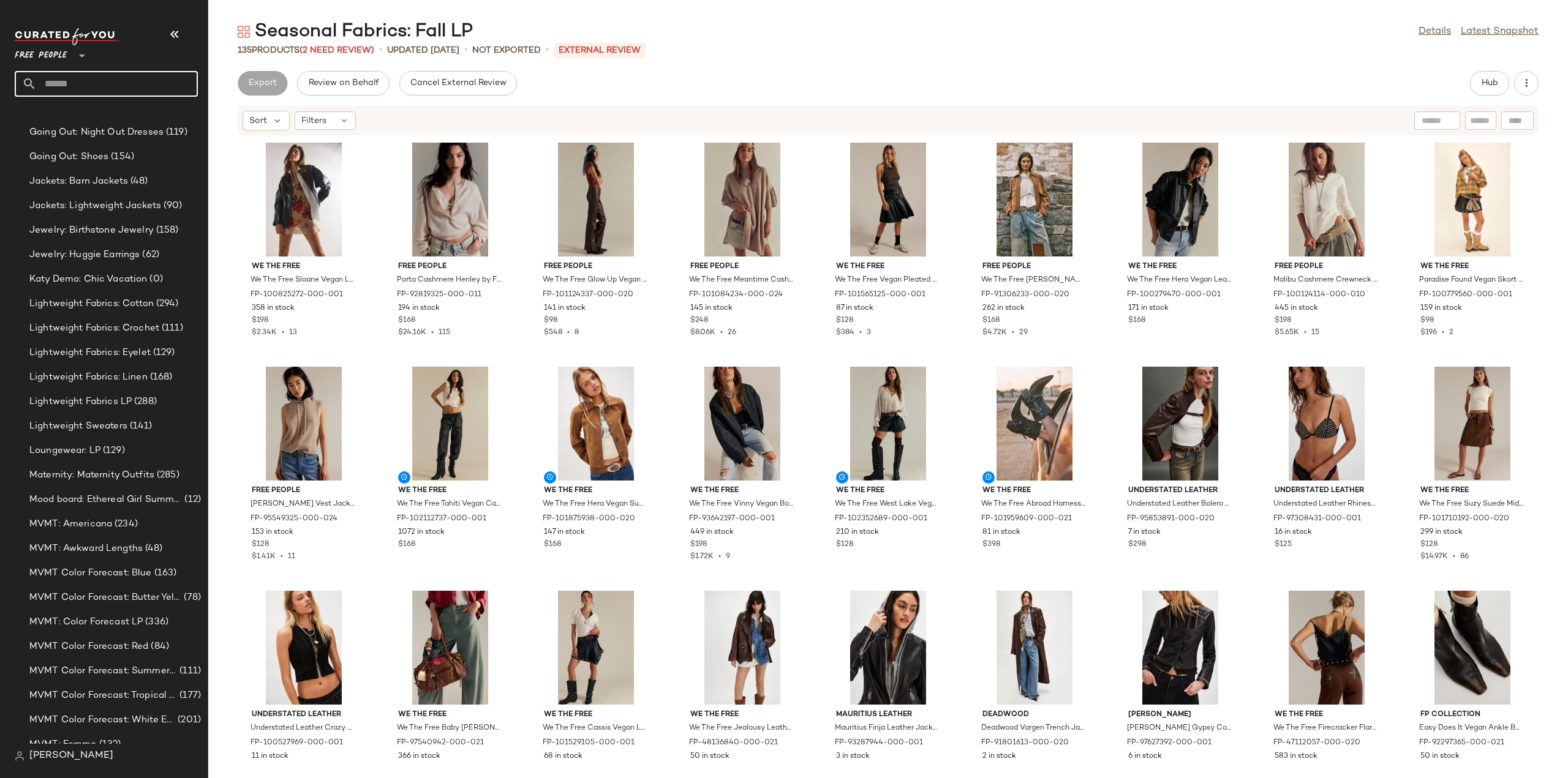
click at [85, 88] on input "text" at bounding box center [117, 84] width 161 height 26
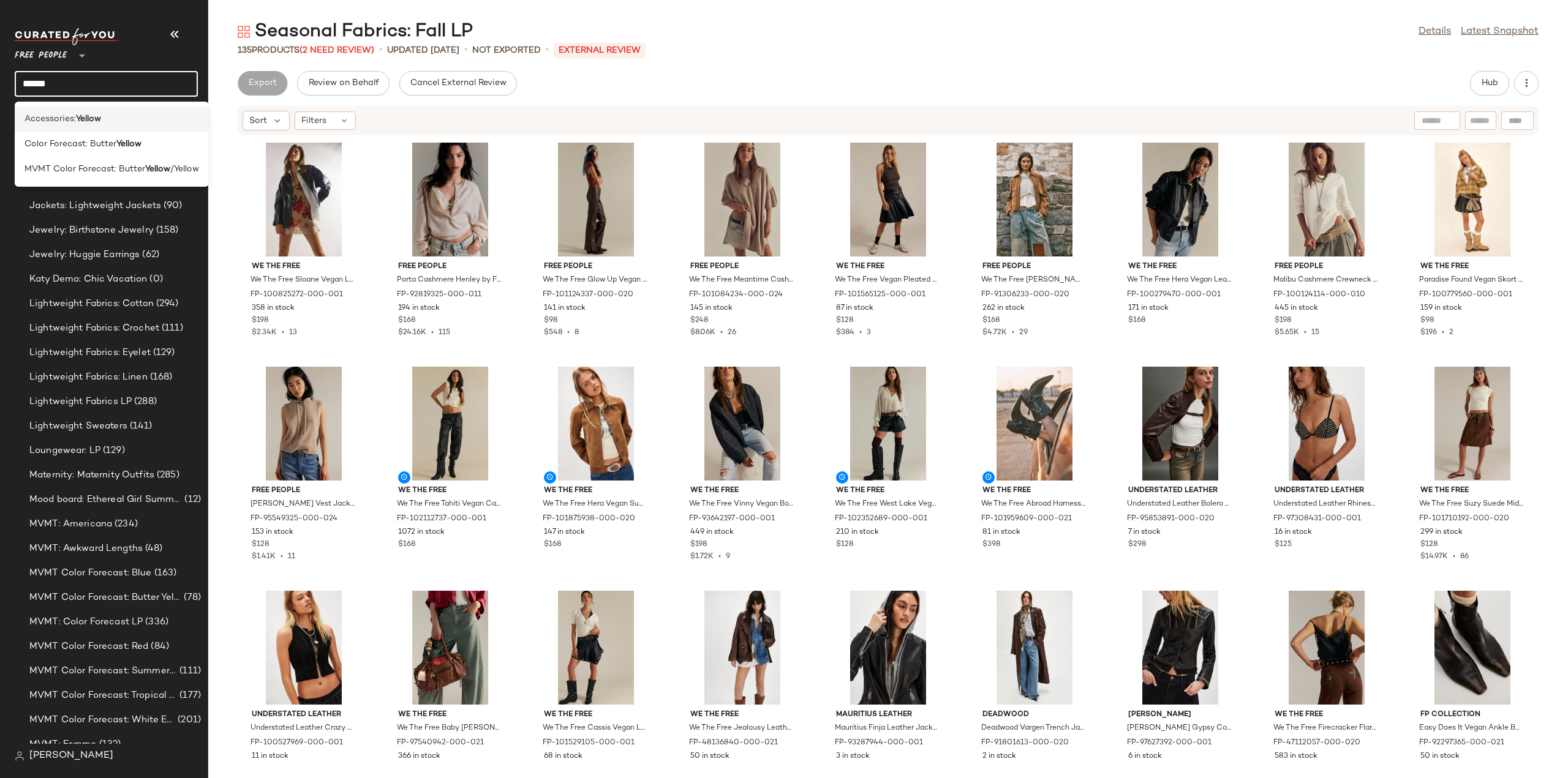
type input "******"
click at [73, 119] on span "Accessories:" at bounding box center [50, 119] width 52 height 13
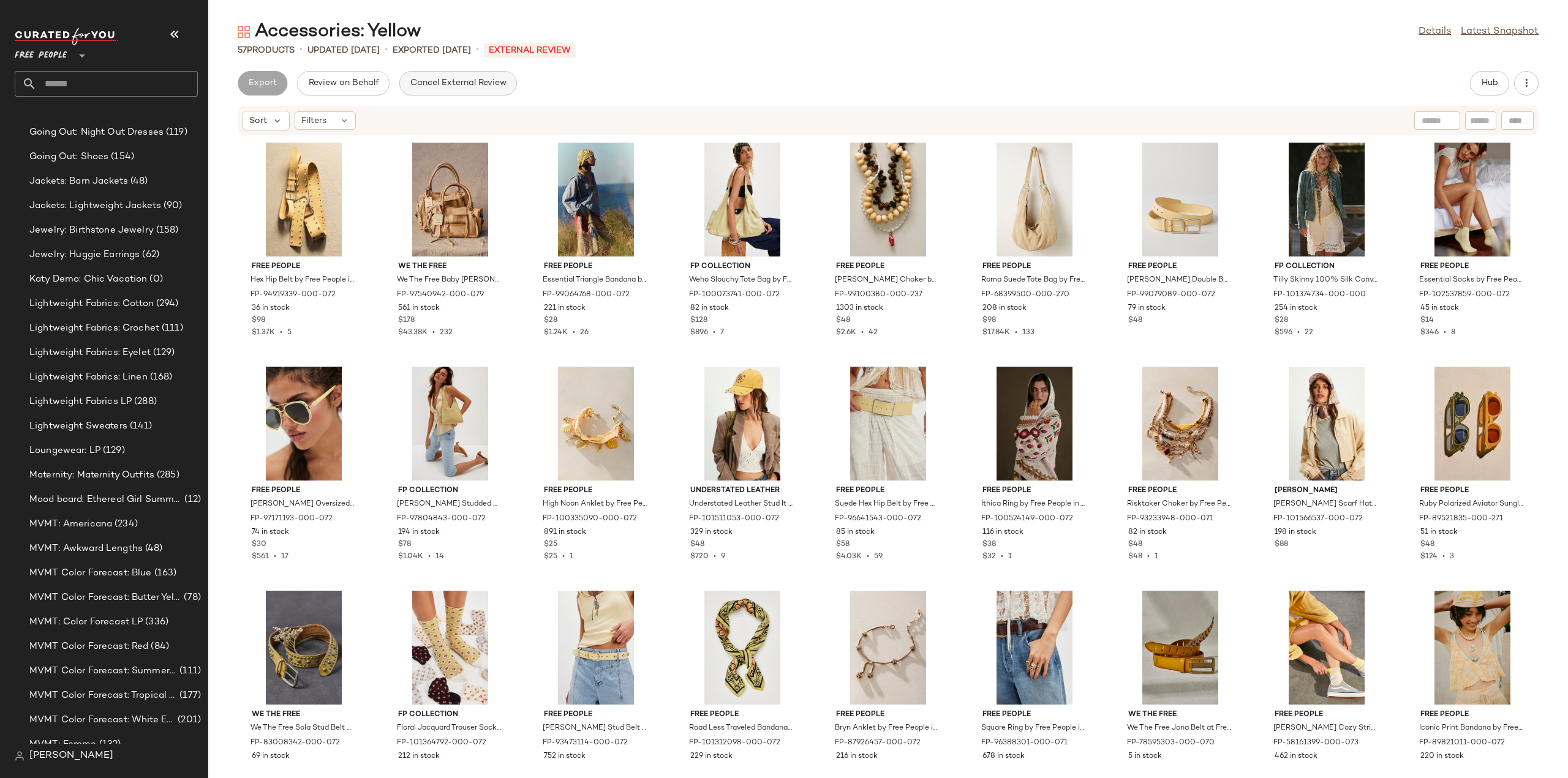
click at [459, 87] on span "Cancel External Review" at bounding box center [458, 83] width 97 height 10
click at [85, 87] on input "text" at bounding box center [117, 84] width 161 height 26
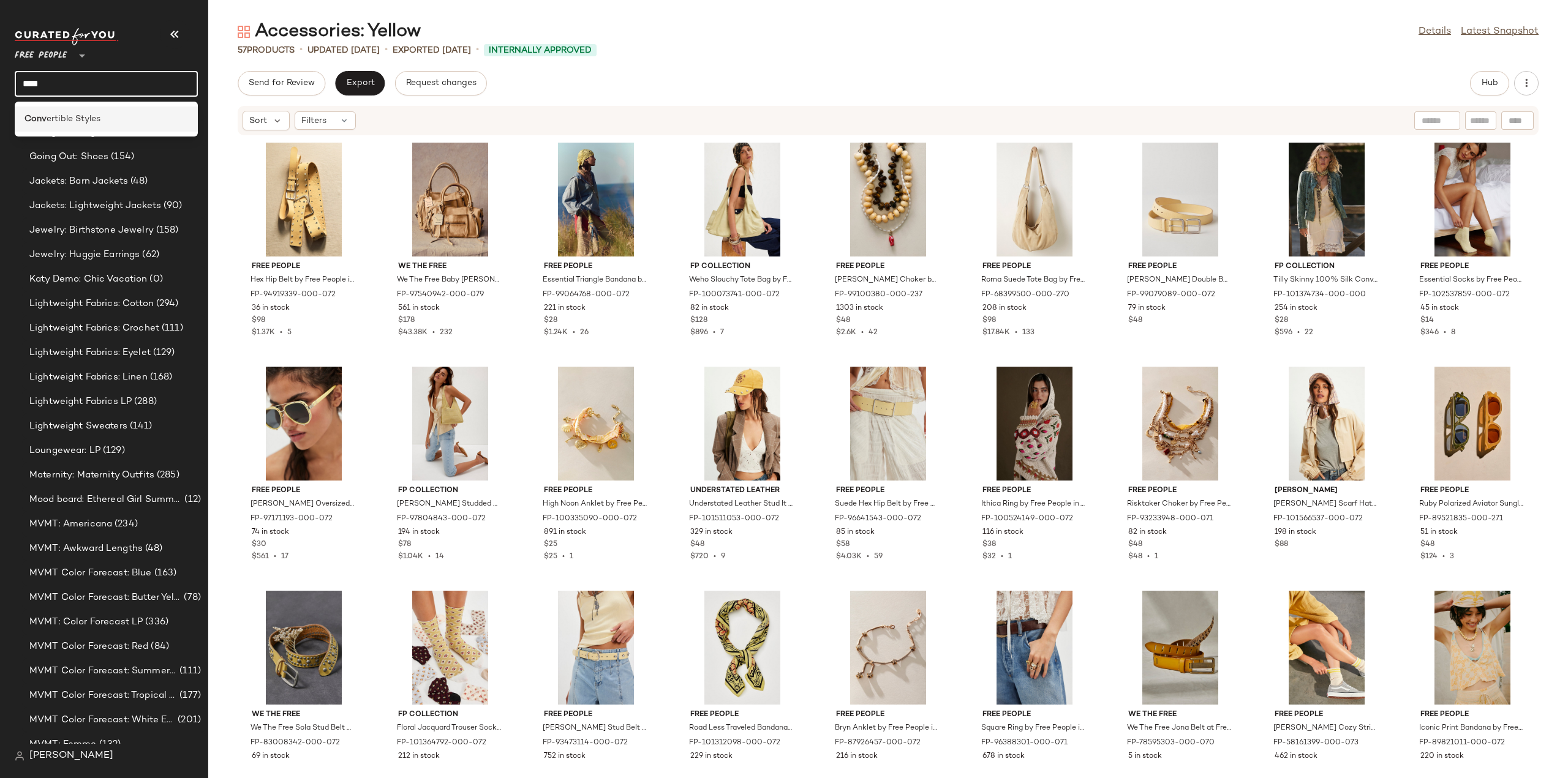
type input "****"
click at [82, 118] on span "ertible Styles" at bounding box center [73, 119] width 54 height 13
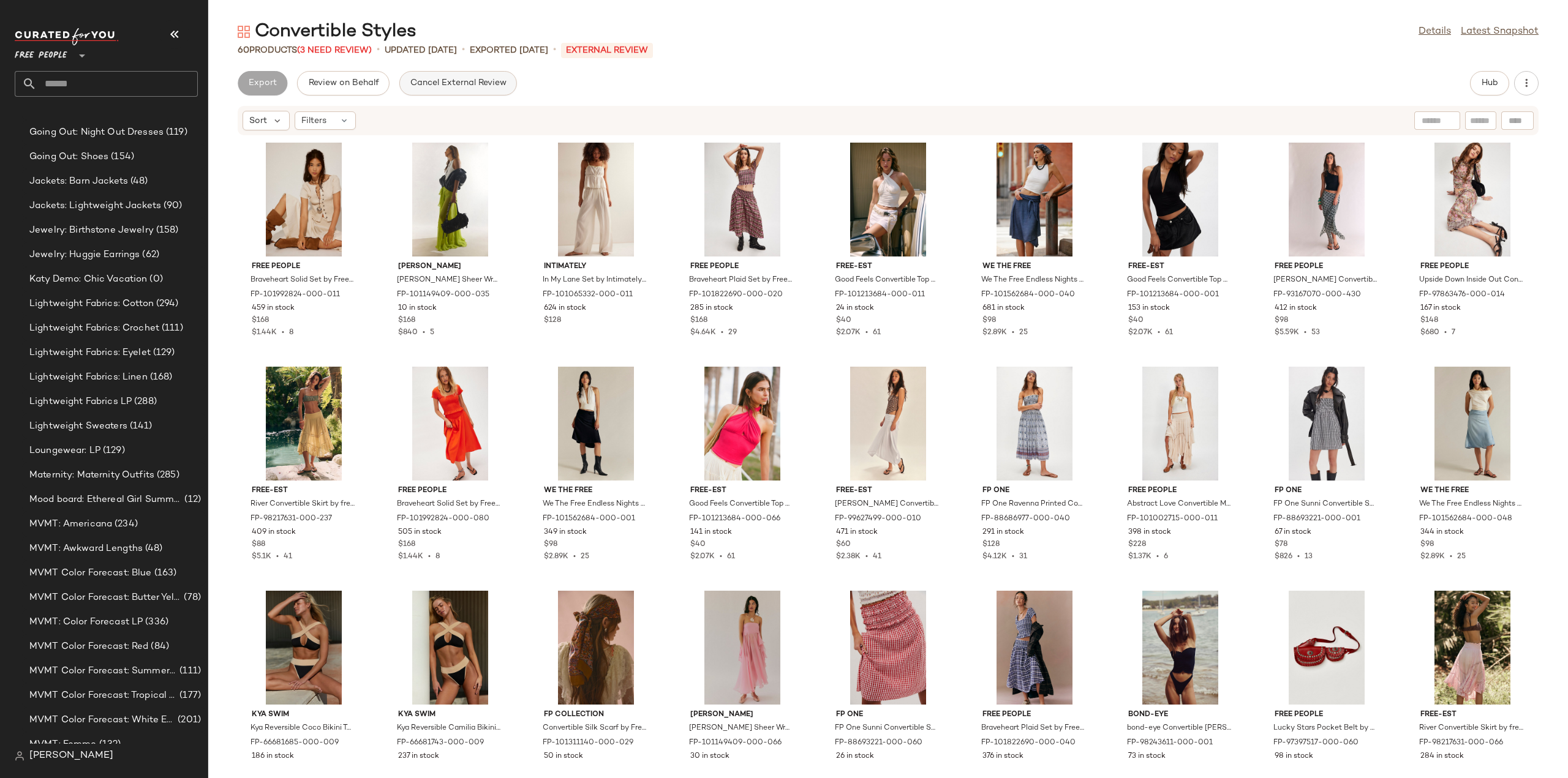
click at [472, 85] on span "Cancel External Review" at bounding box center [458, 83] width 97 height 10
click at [77, 81] on input "text" at bounding box center [117, 84] width 161 height 26
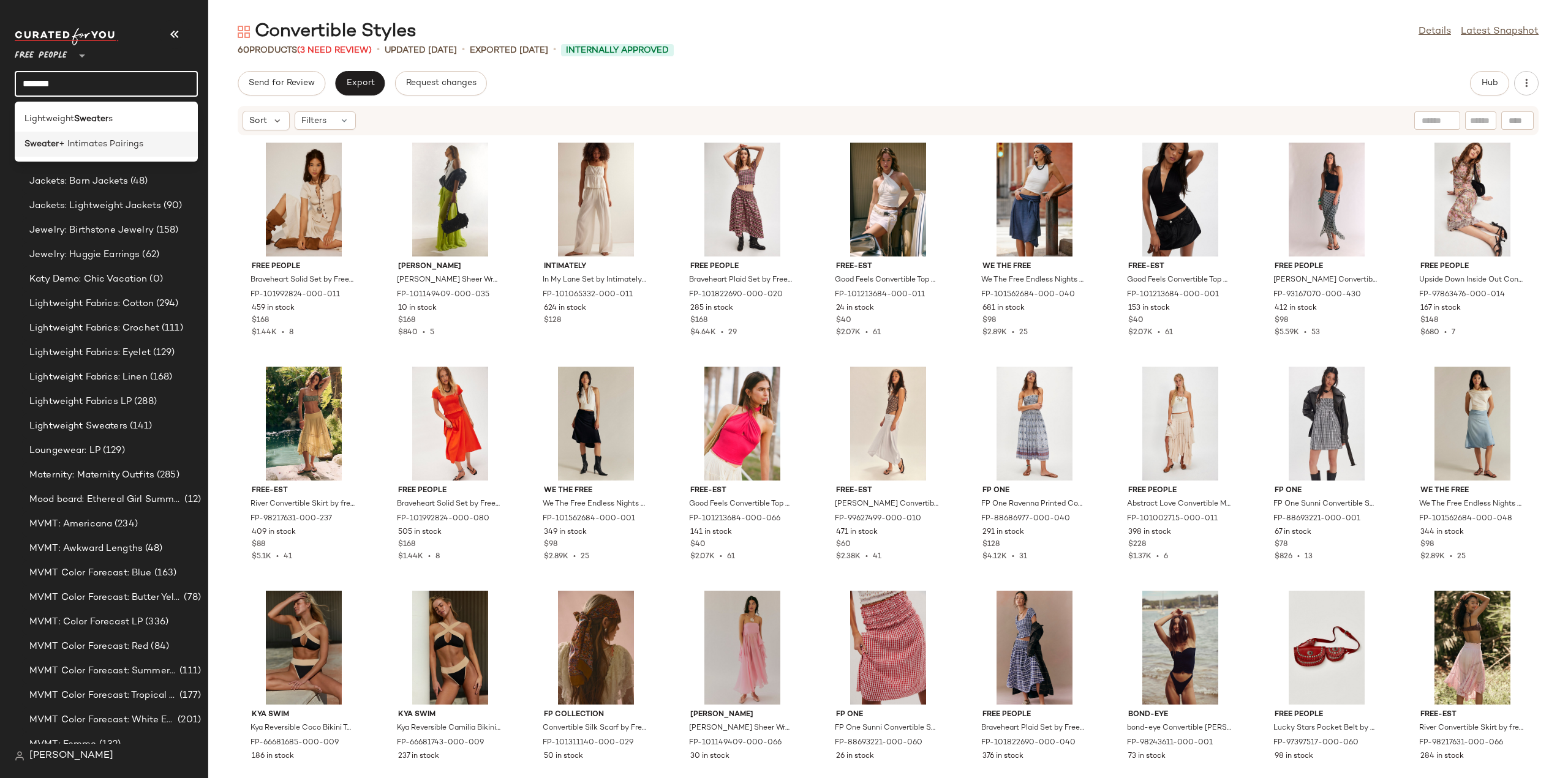
type input "*******"
click at [78, 149] on span "+ Intimates Pairings" at bounding box center [101, 144] width 85 height 13
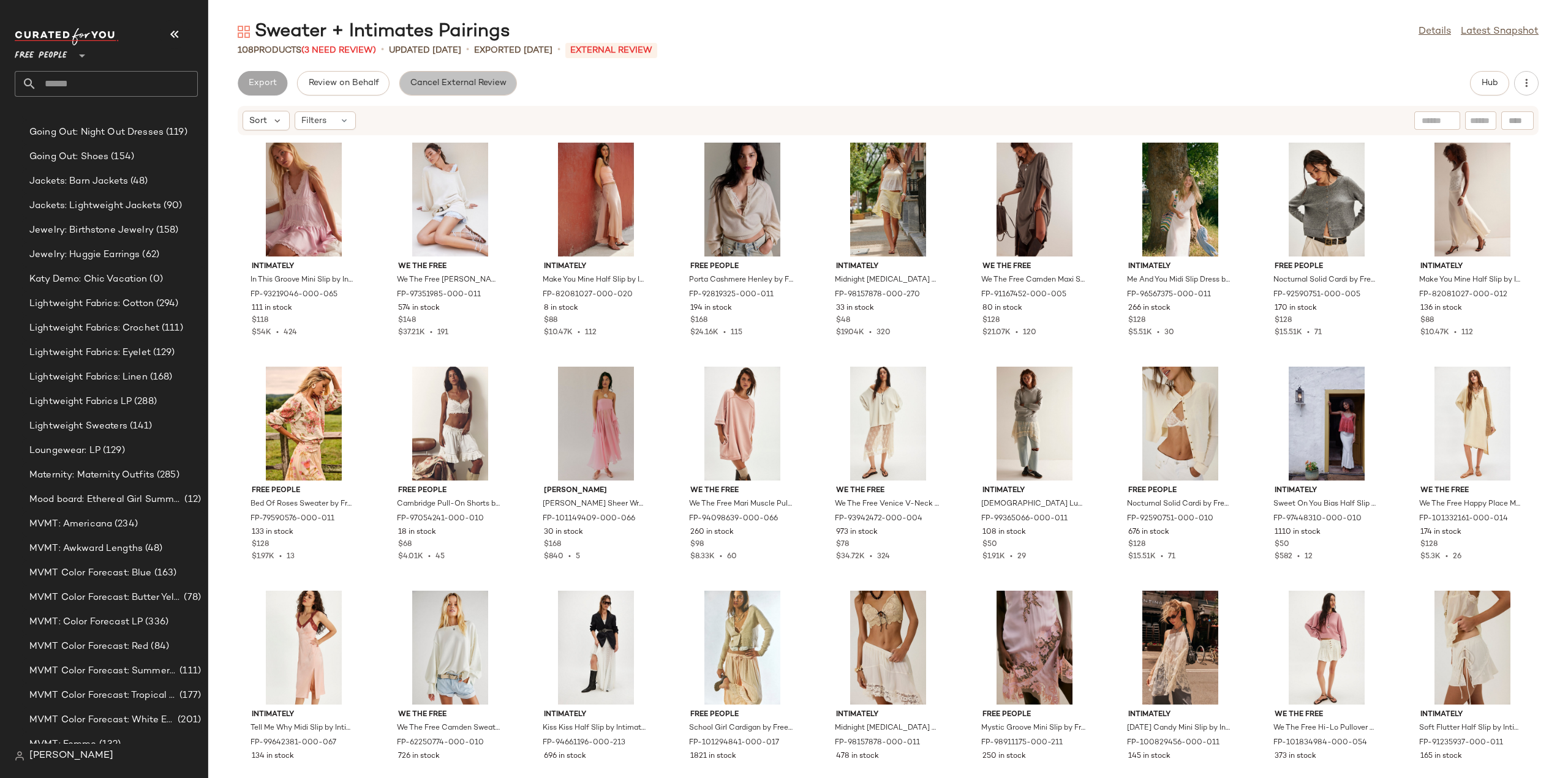
click at [434, 85] on span "Cancel External Review" at bounding box center [458, 83] width 97 height 10
click at [88, 80] on input "text" at bounding box center [117, 84] width 161 height 26
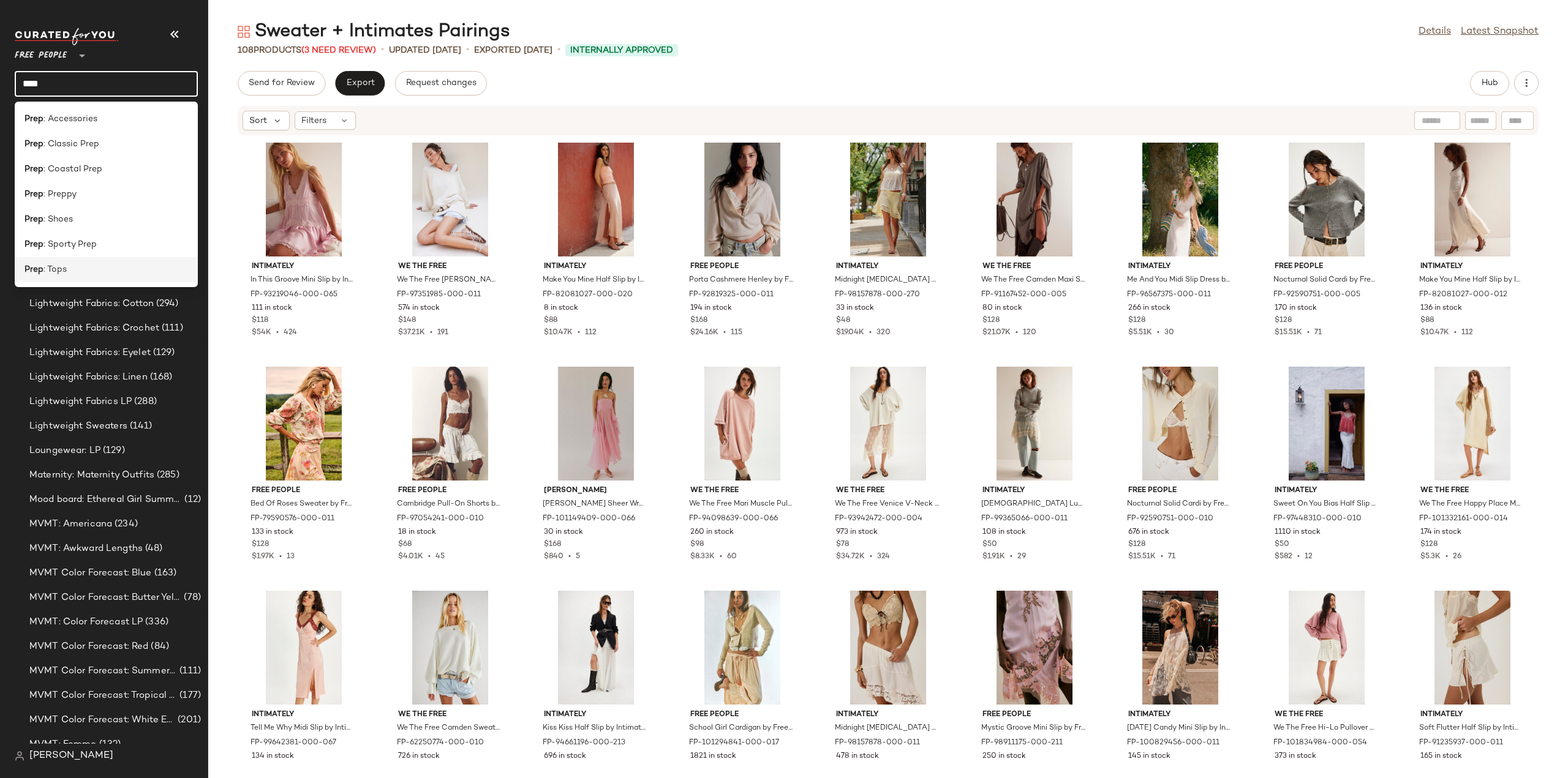
type input "****"
click at [54, 267] on span ": Tops" at bounding box center [55, 270] width 23 height 13
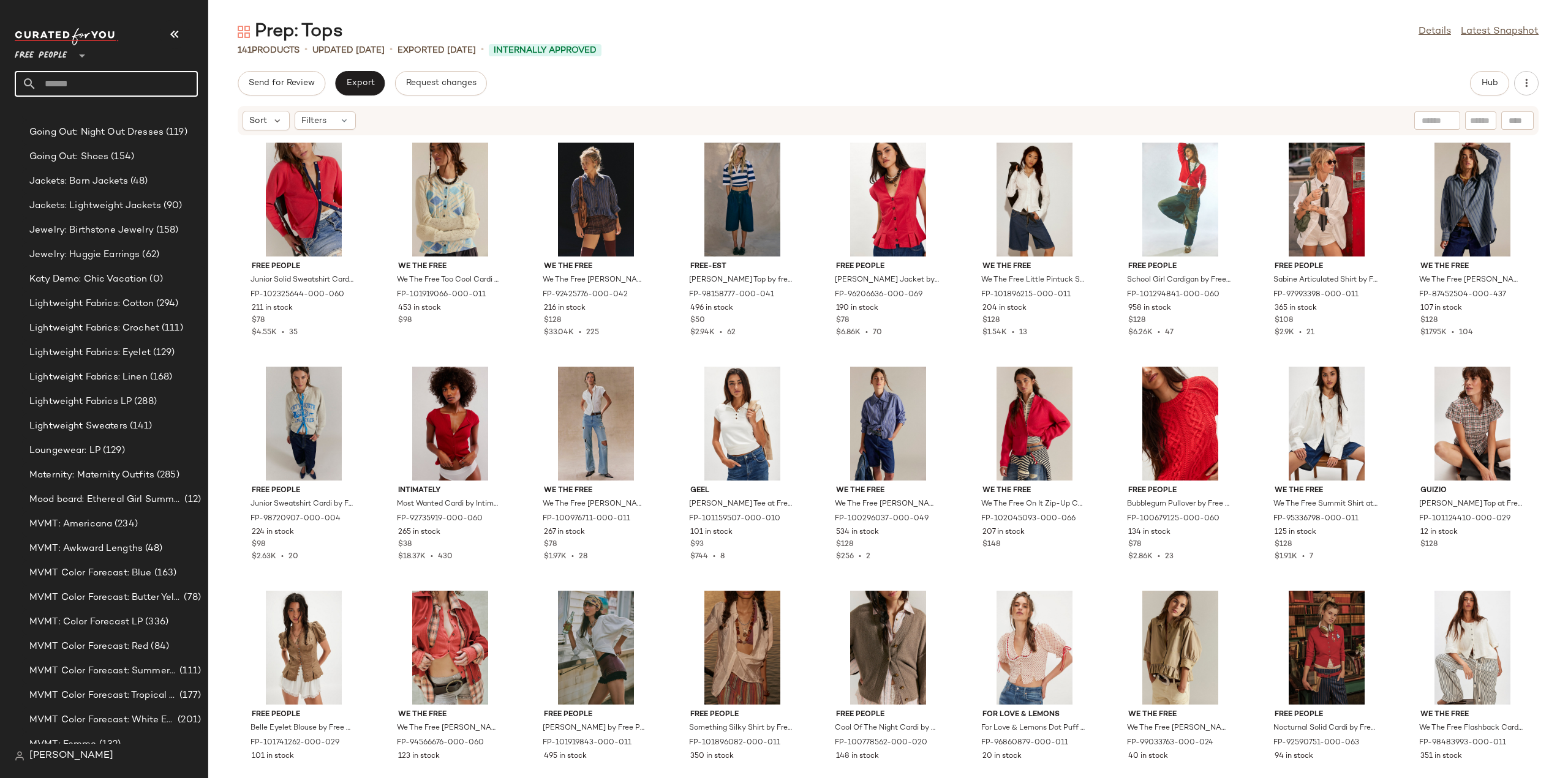
click at [77, 86] on input "text" at bounding box center [117, 84] width 161 height 26
click at [38, 82] on input "********" at bounding box center [106, 84] width 183 height 26
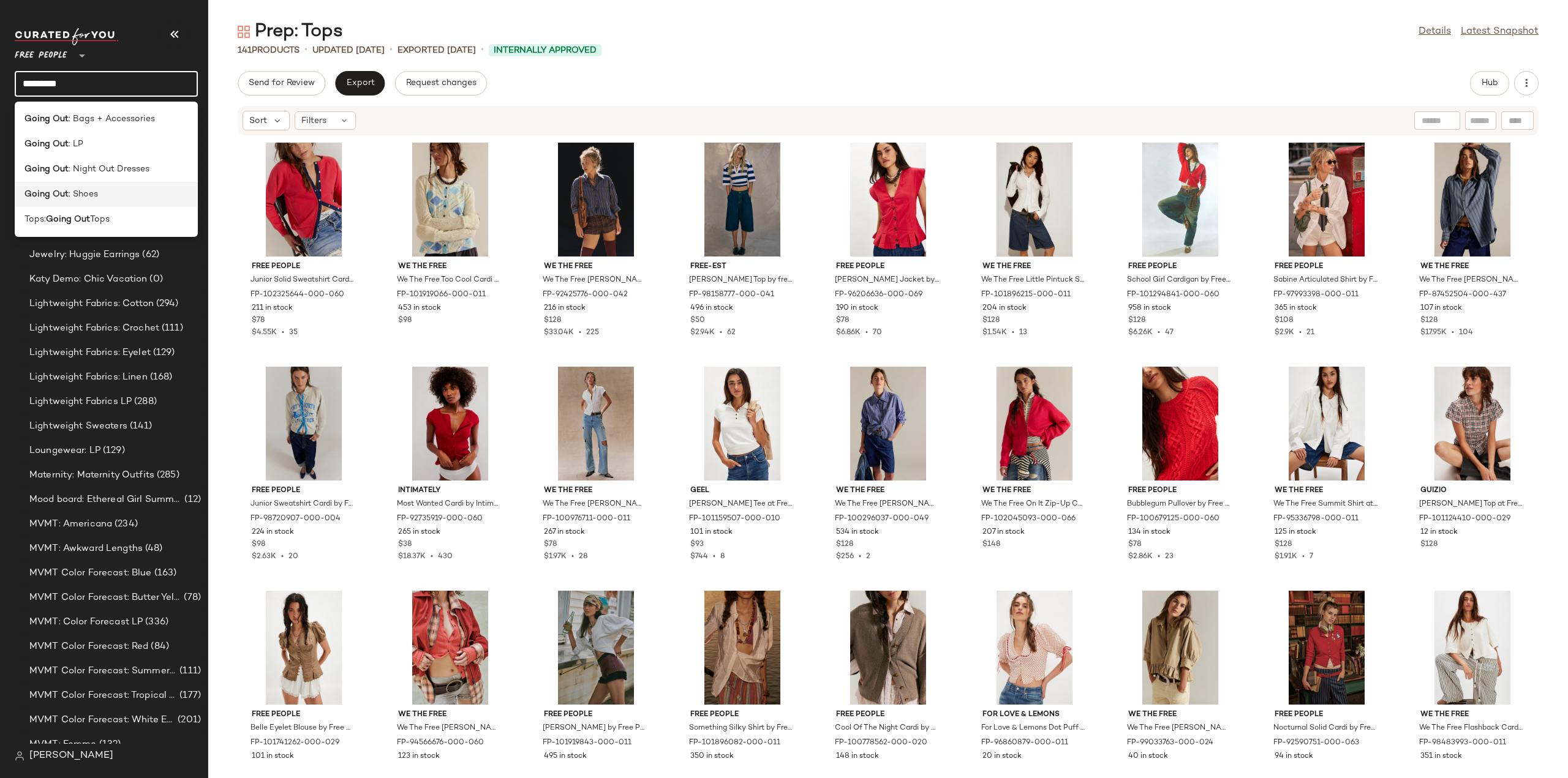
type input "*********"
click at [59, 194] on b "Going Out" at bounding box center [46, 194] width 44 height 13
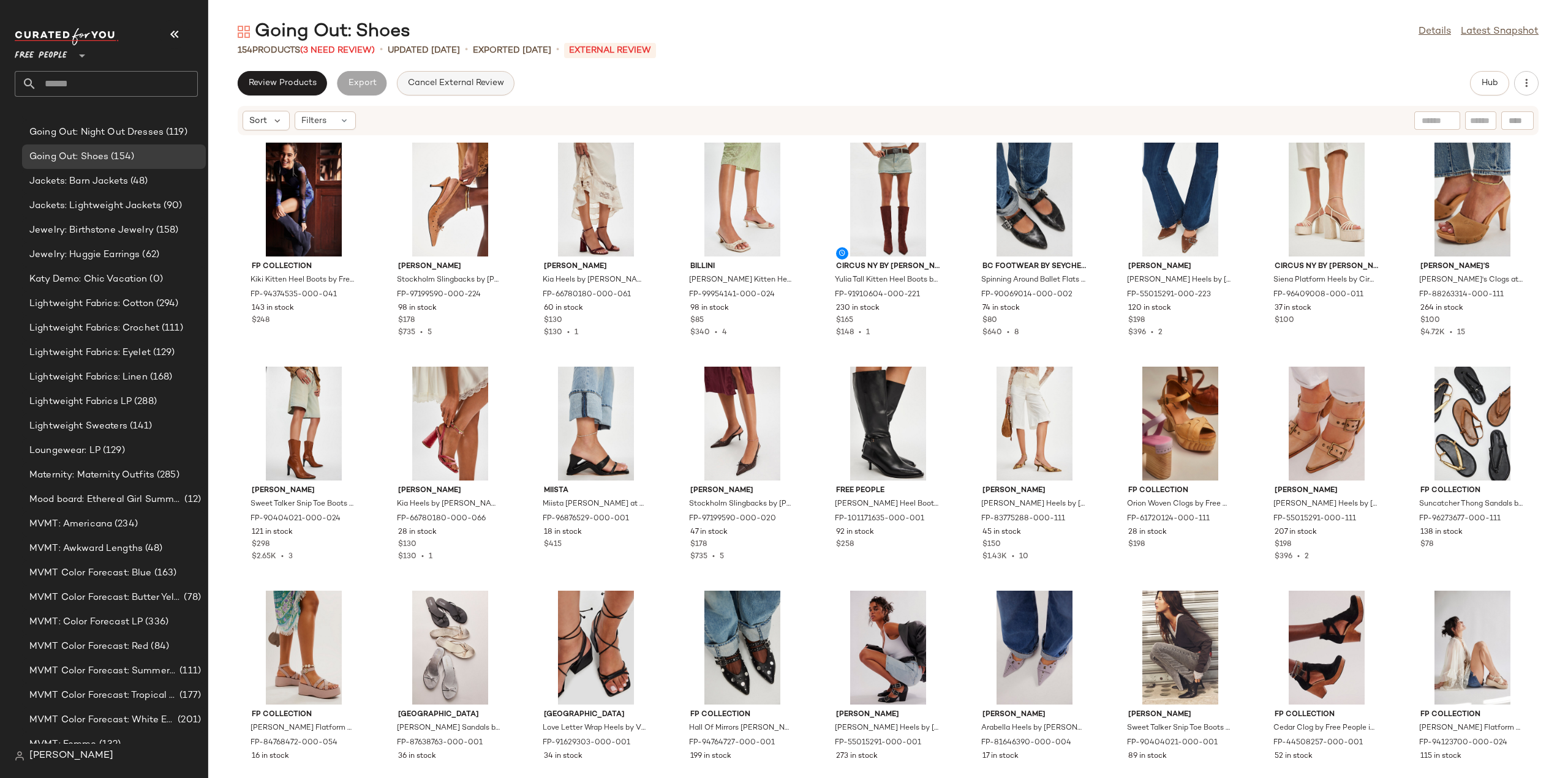
click at [448, 86] on span "Cancel External Review" at bounding box center [456, 83] width 97 height 10
click at [121, 85] on input "text" at bounding box center [117, 84] width 161 height 26
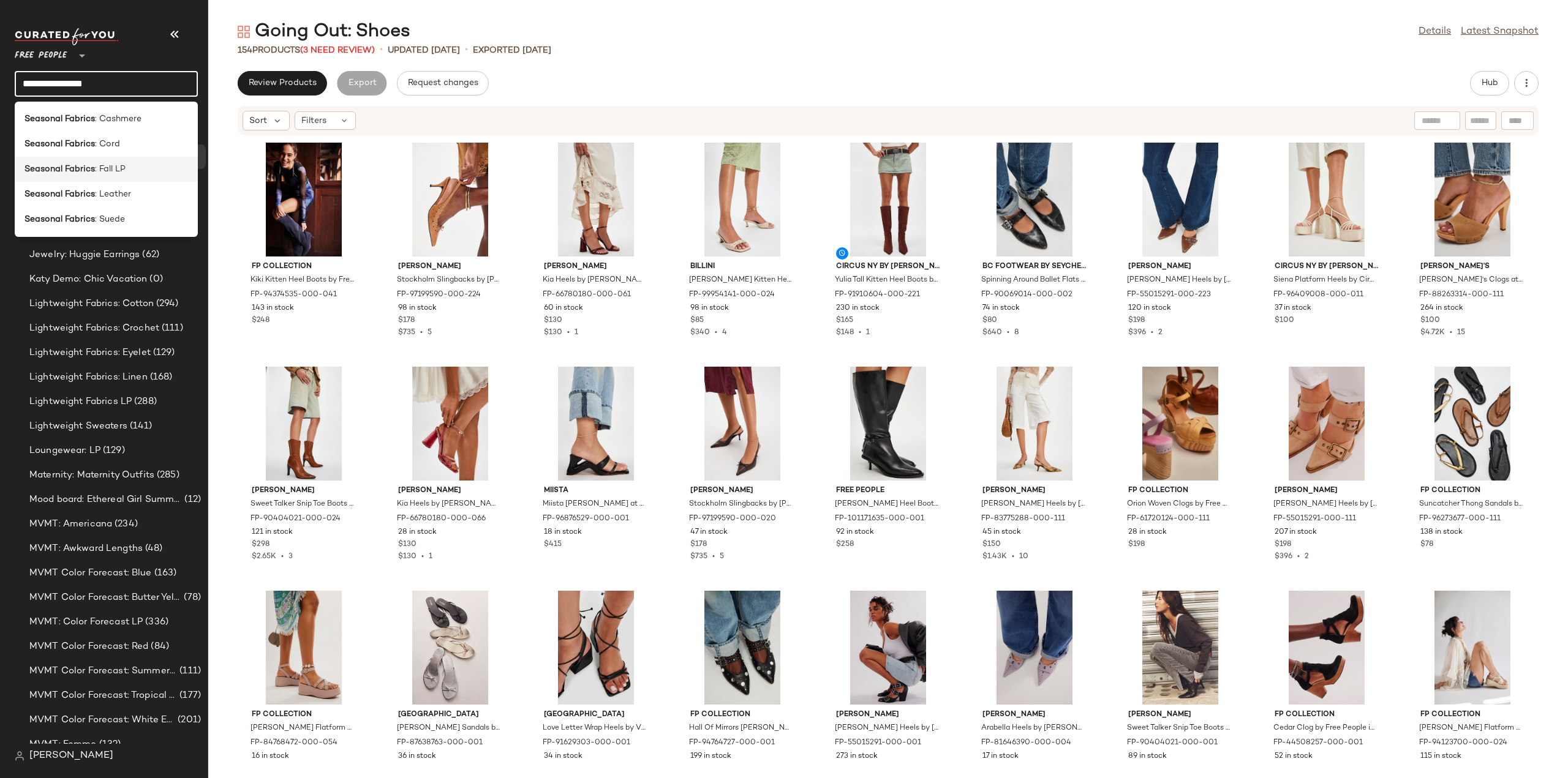
type input "**********"
click at [64, 173] on b "Seasonal Fabrics" at bounding box center [59, 169] width 70 height 13
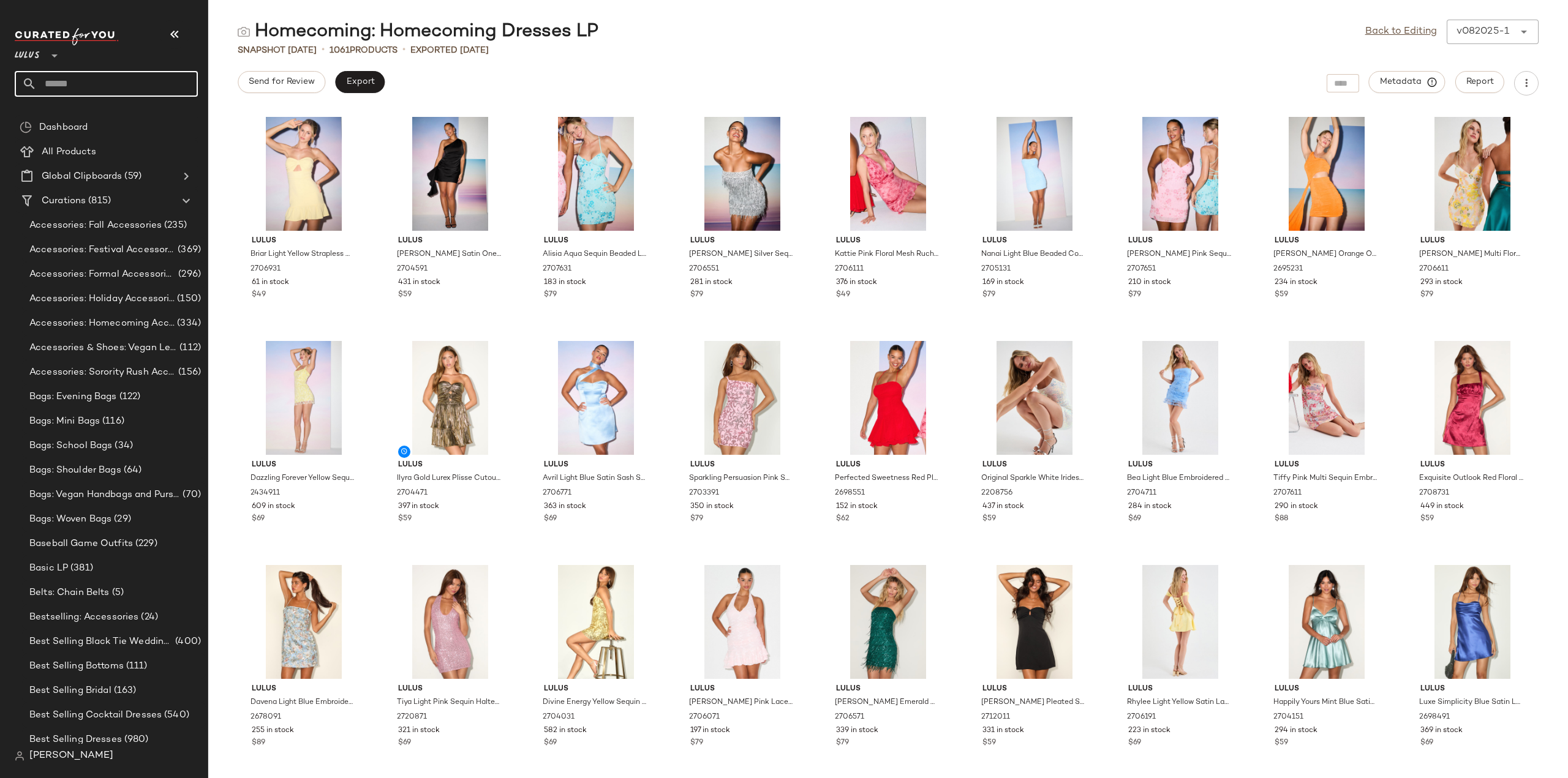
click at [108, 80] on input "text" at bounding box center [117, 84] width 161 height 26
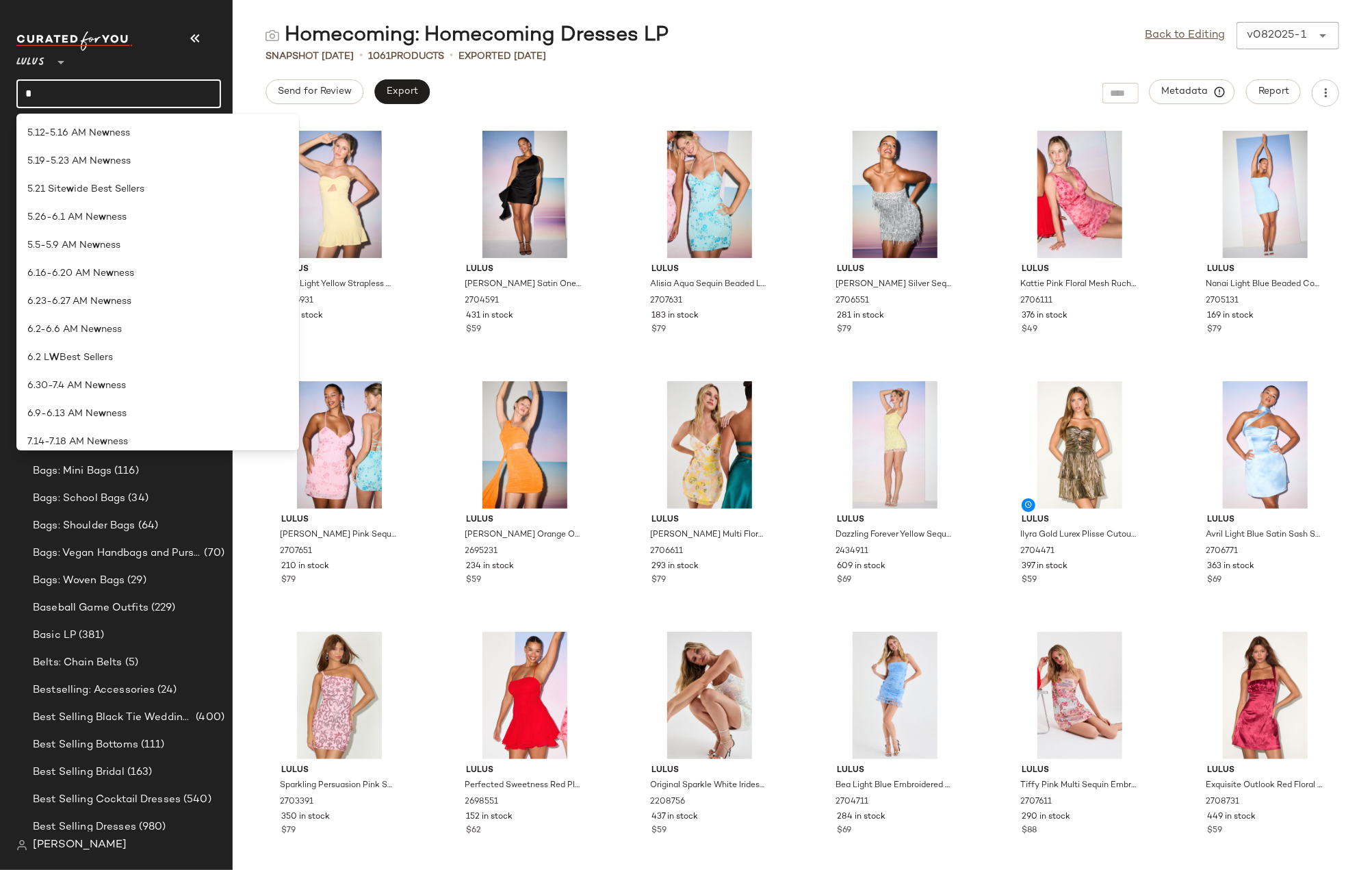
click at [120, 89] on input "*" at bounding box center [118, 93] width 205 height 29
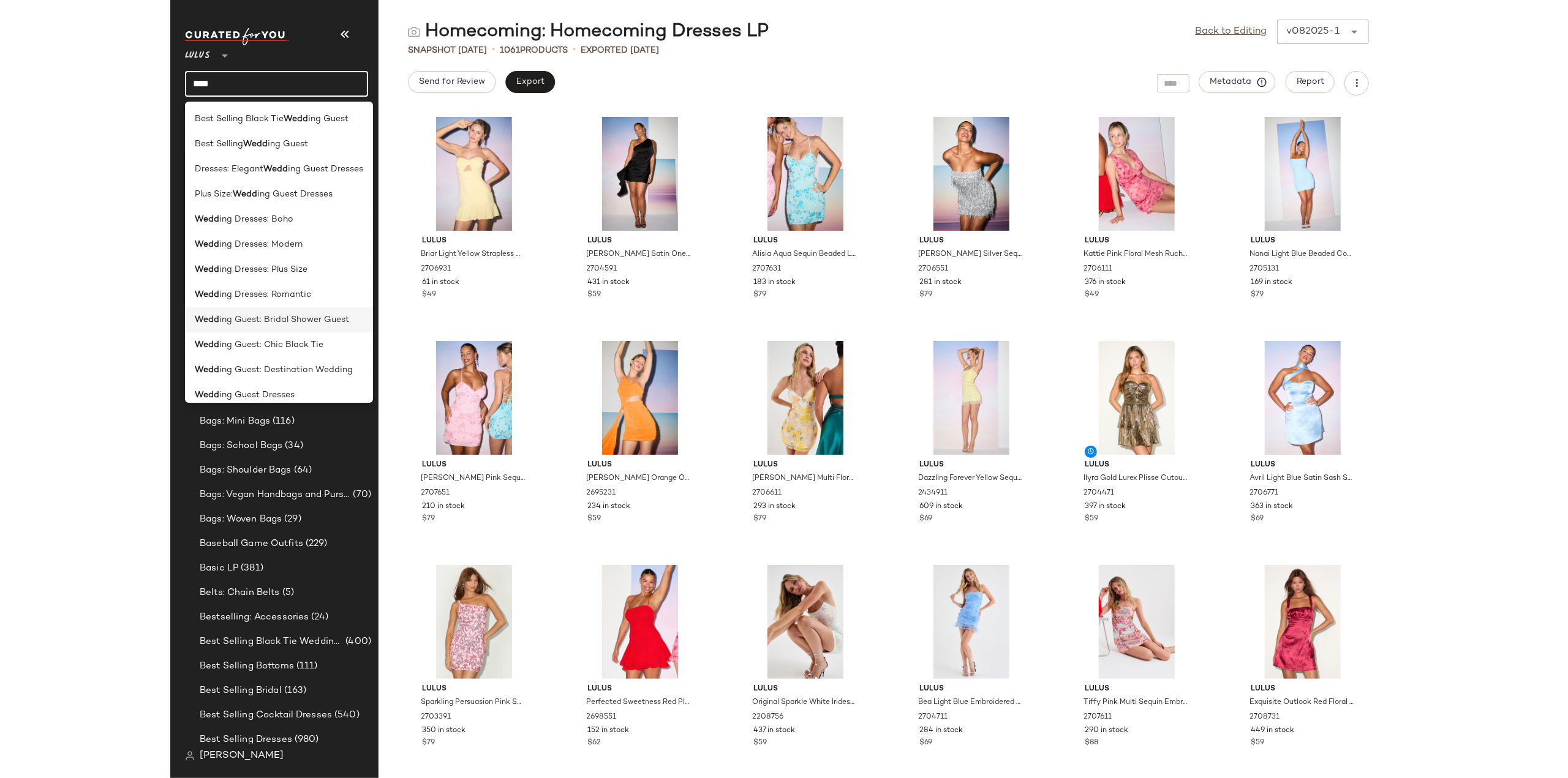
scroll to position [61, 0]
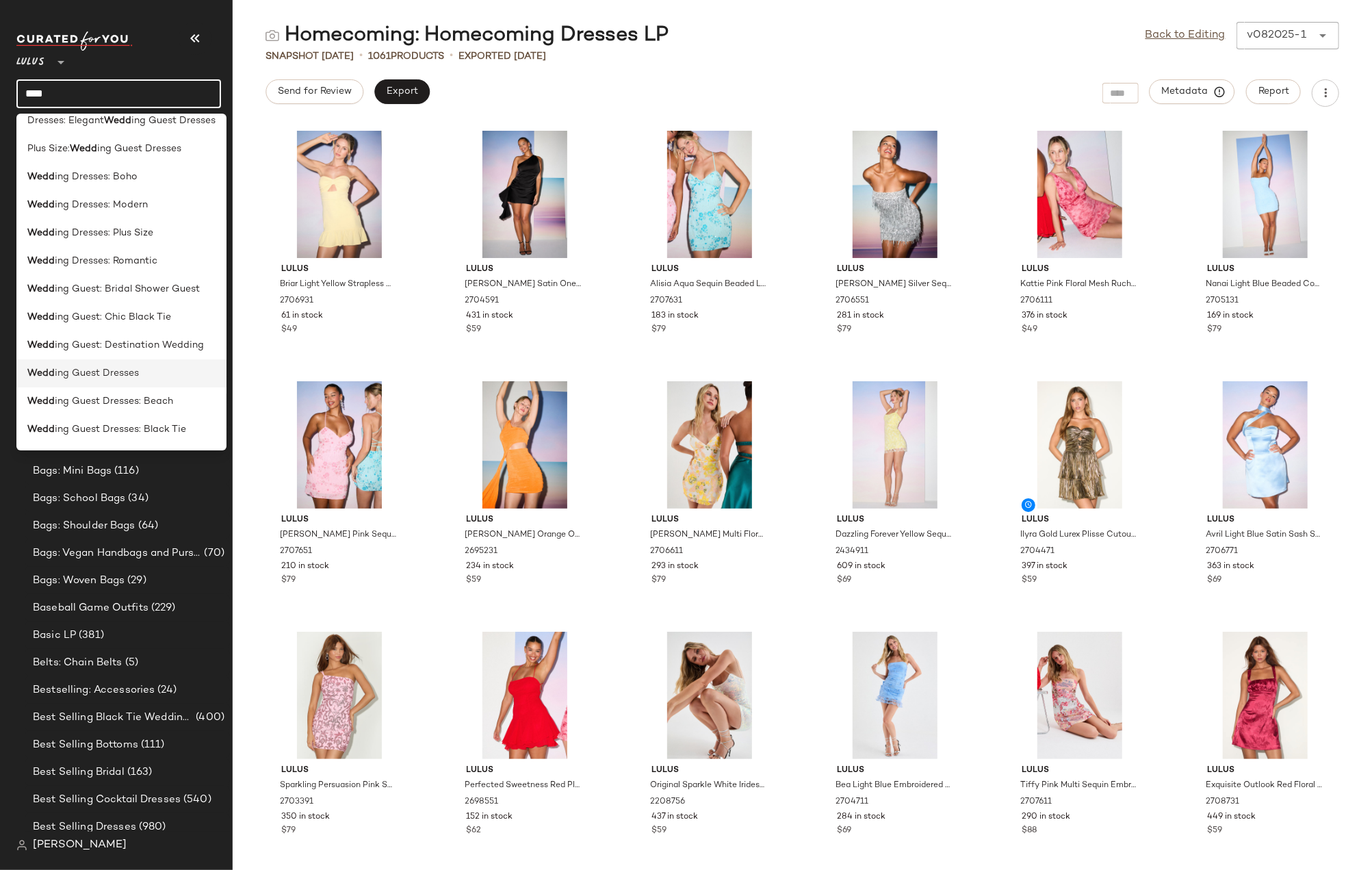
type input "****"
click at [56, 416] on div "Wedd ing Guest Dresses" at bounding box center [121, 429] width 210 height 28
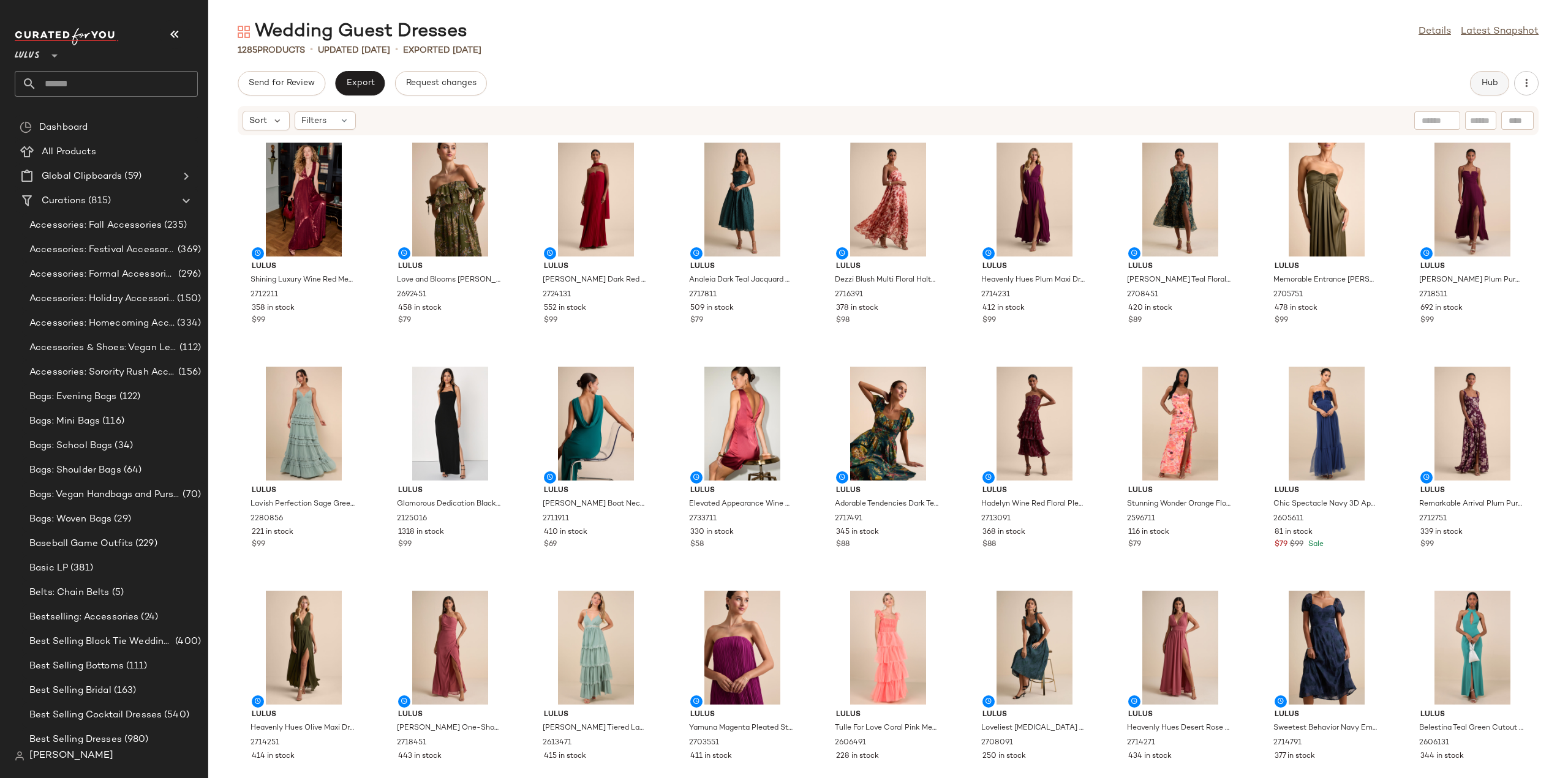
click at [1484, 78] on span "Hub" at bounding box center [1490, 83] width 17 height 10
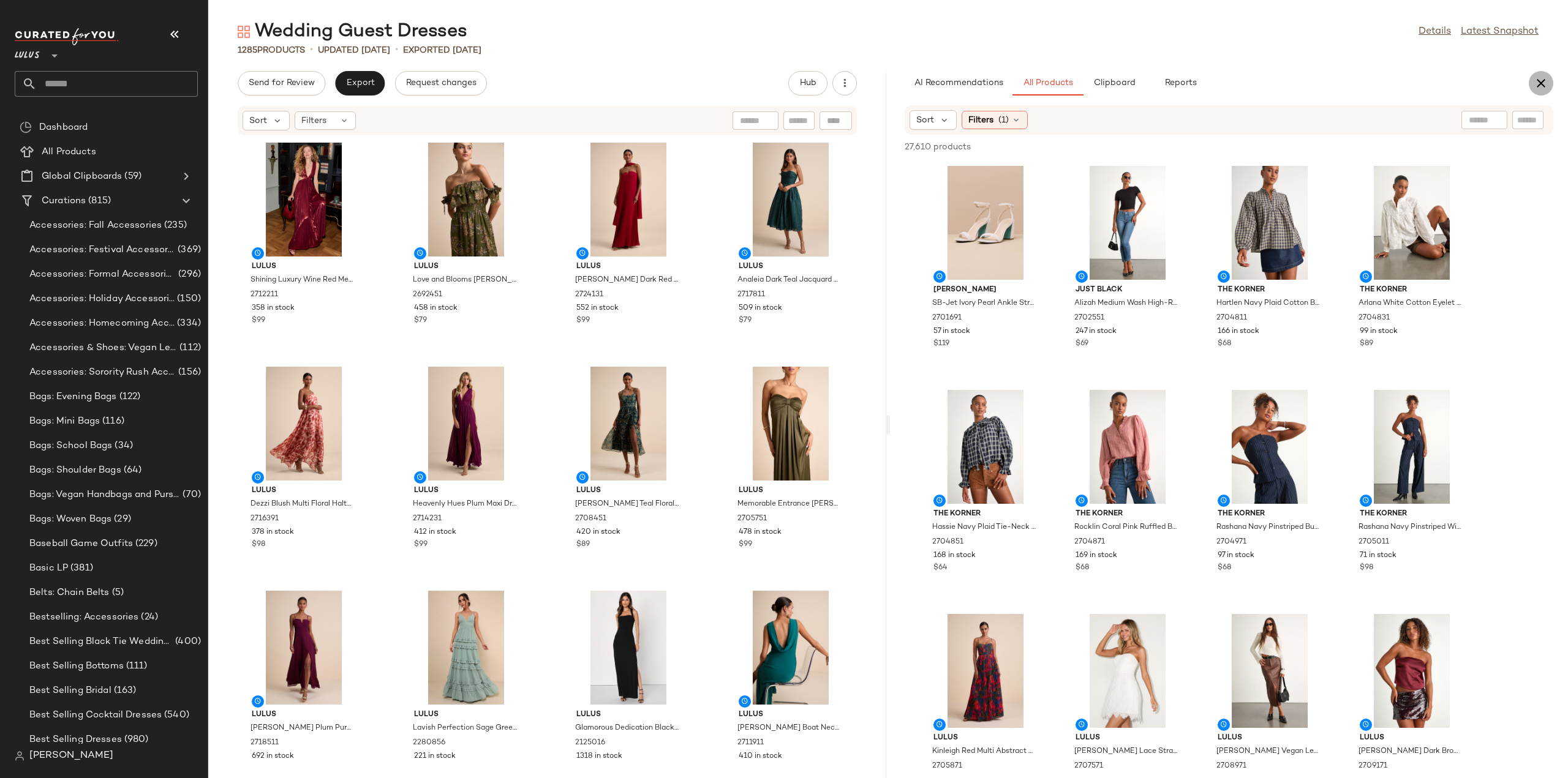
click at [1539, 87] on icon "button" at bounding box center [1541, 83] width 15 height 15
